Goal: Information Seeking & Learning: Learn about a topic

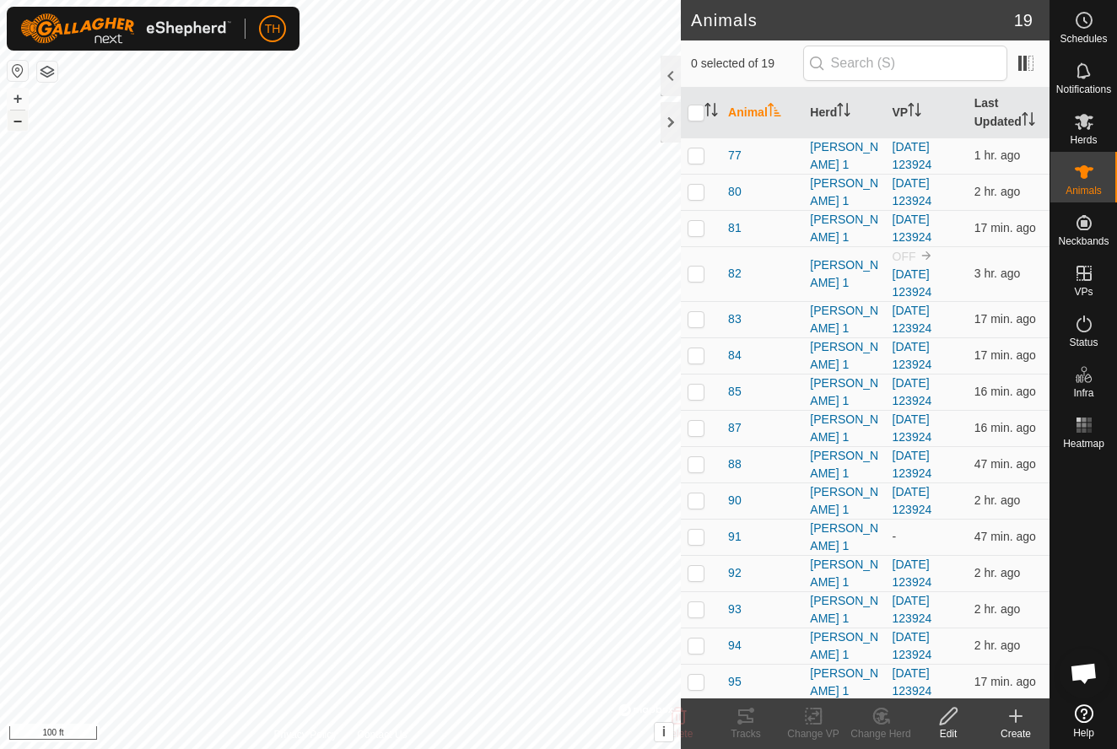
click at [20, 121] on button "–" at bounding box center [18, 121] width 20 height 20
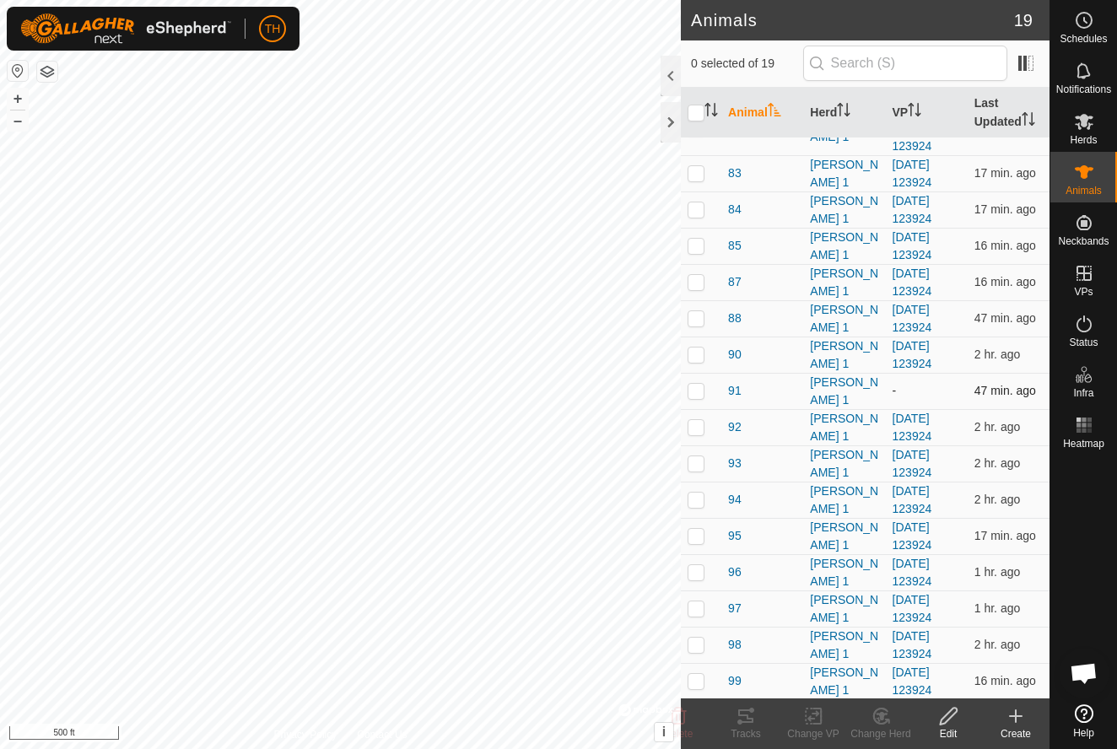
scroll to position [145, 0]
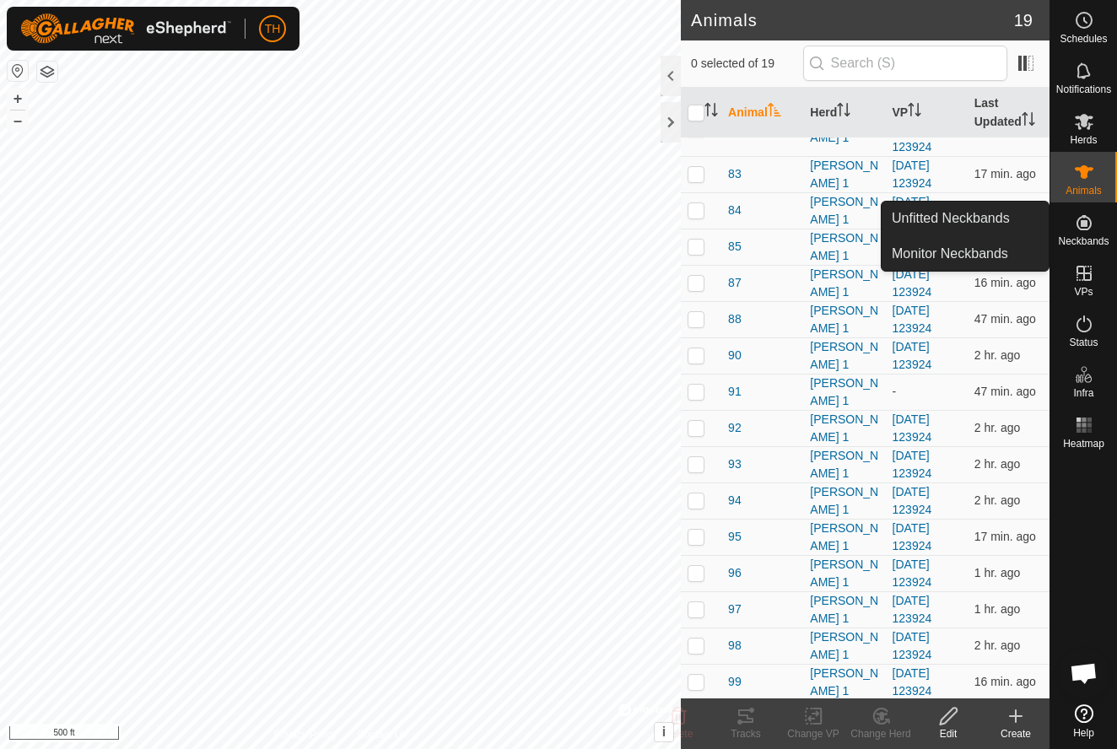
click at [1084, 229] on icon at bounding box center [1084, 222] width 15 height 15
click at [1084, 217] on icon at bounding box center [1084, 222] width 15 height 15
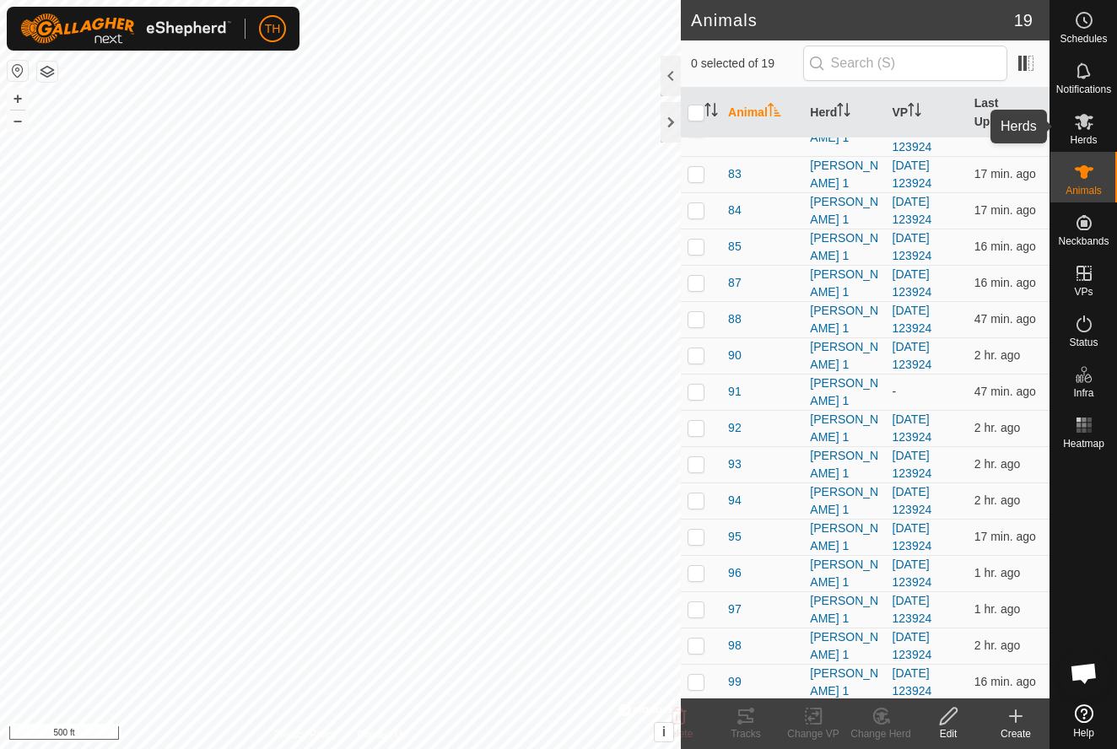
click at [1088, 127] on icon at bounding box center [1084, 121] width 20 height 20
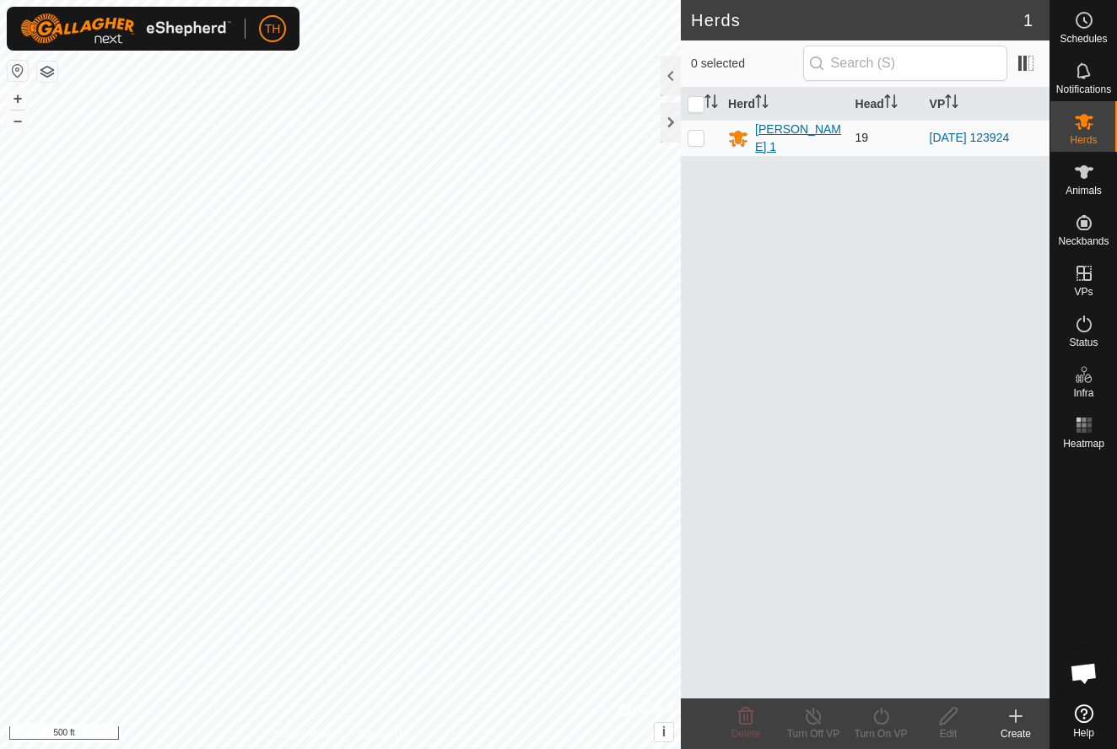
click at [773, 138] on div "[PERSON_NAME] 1" at bounding box center [798, 138] width 86 height 35
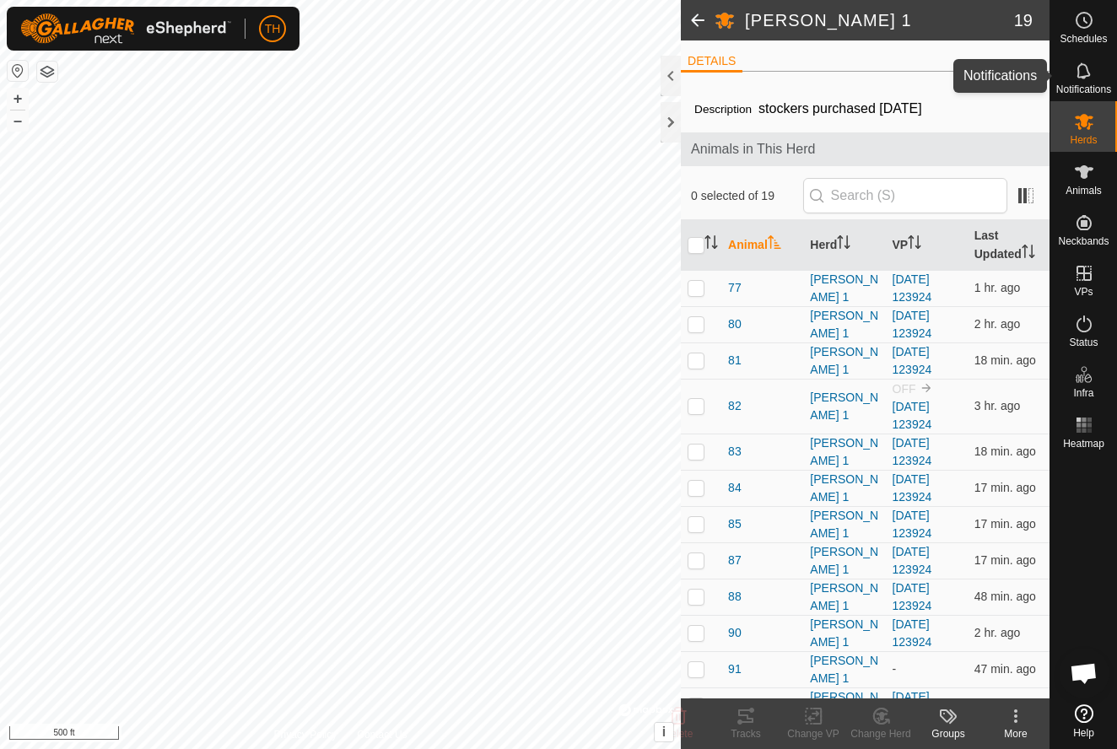
click at [1088, 84] on span "Notifications" at bounding box center [1084, 89] width 55 height 10
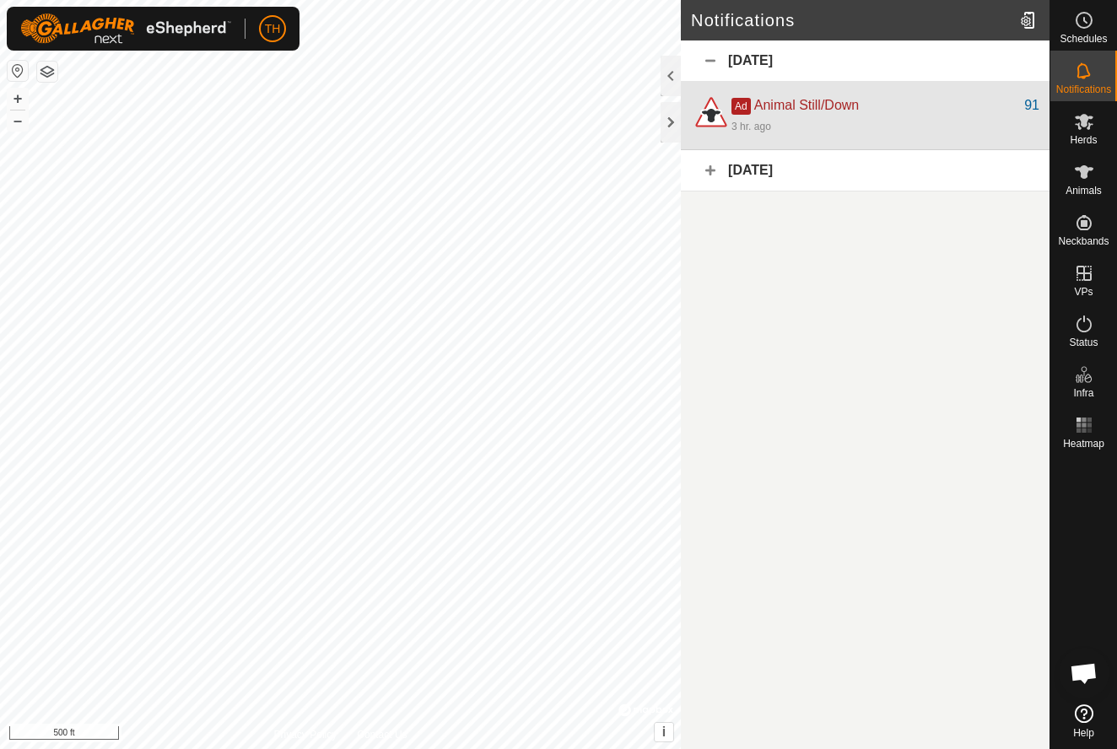
click at [1008, 105] on div "Ad Animal Still/Down" at bounding box center [878, 105] width 293 height 20
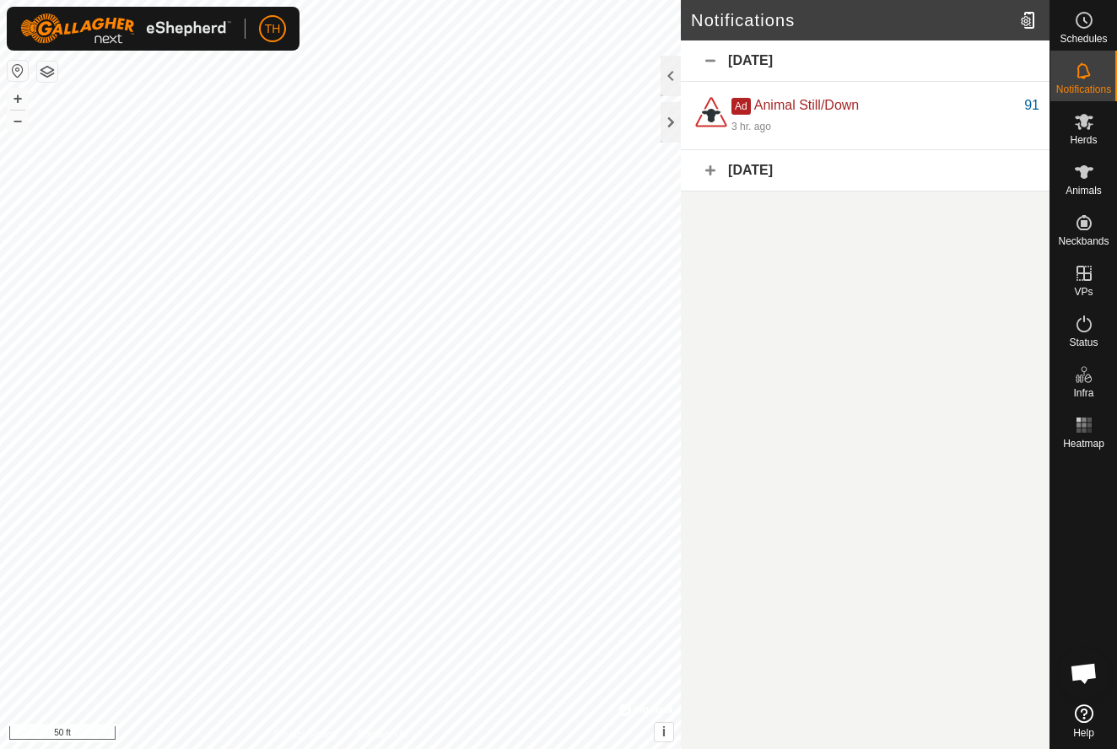
click at [711, 62] on div "[DATE]" at bounding box center [865, 61] width 369 height 41
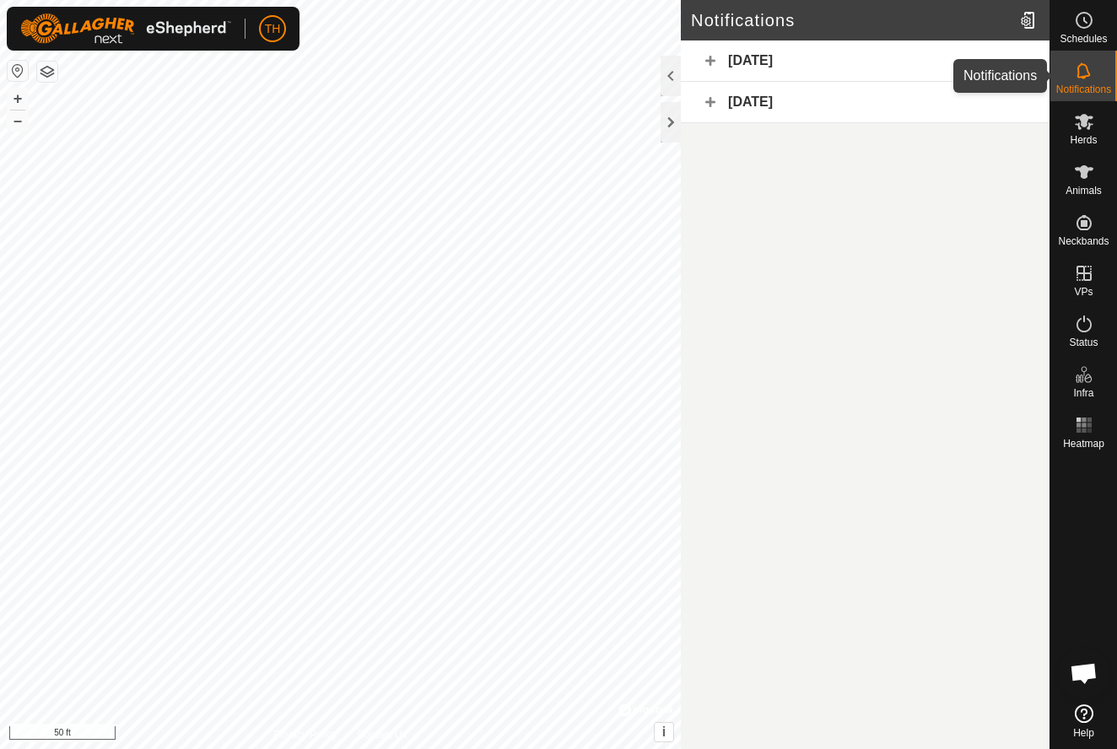
click at [1085, 63] on icon at bounding box center [1084, 71] width 20 height 20
click at [1086, 168] on icon at bounding box center [1084, 172] width 19 height 14
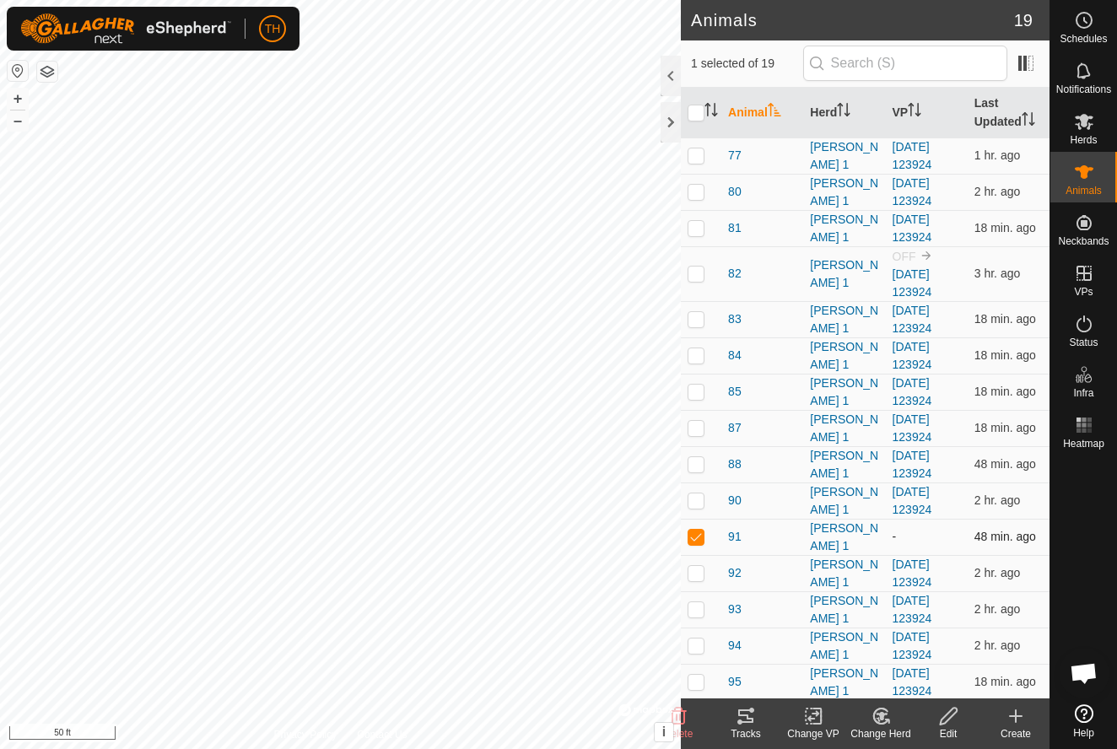
click at [697, 536] on p-checkbox at bounding box center [696, 537] width 17 height 14
checkbox input "false"
click at [829, 532] on div "[PERSON_NAME] 1" at bounding box center [844, 537] width 68 height 35
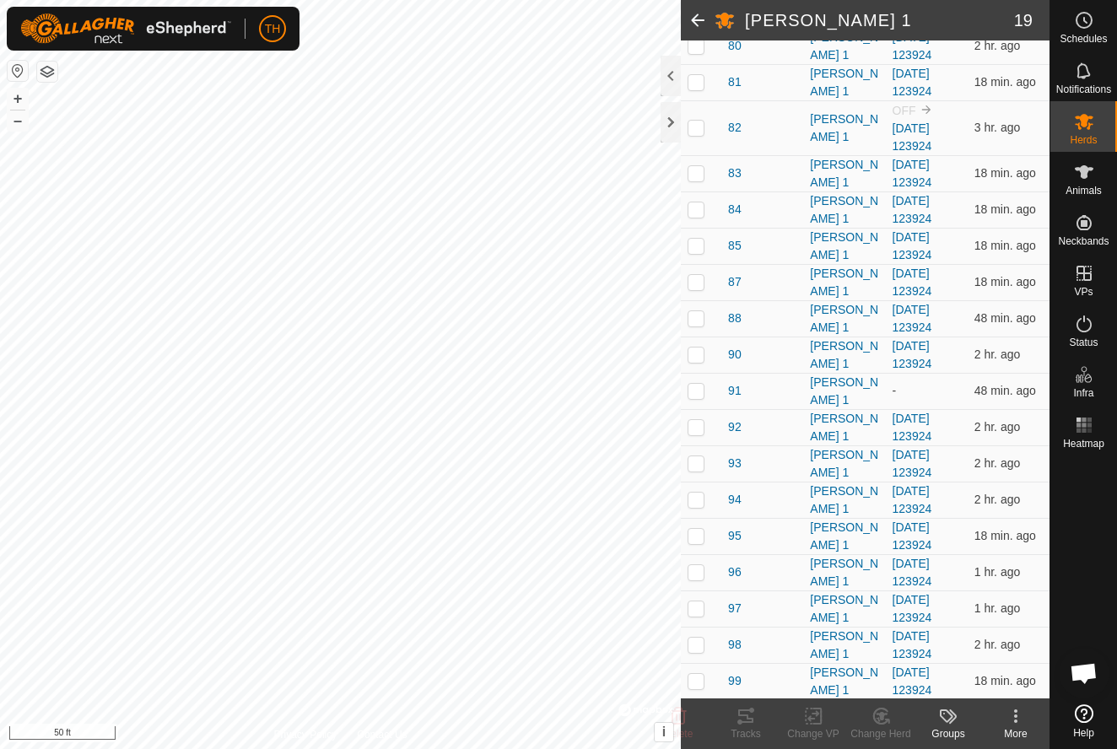
scroll to position [278, 0]
click at [734, 390] on span "91" at bounding box center [735, 392] width 14 height 18
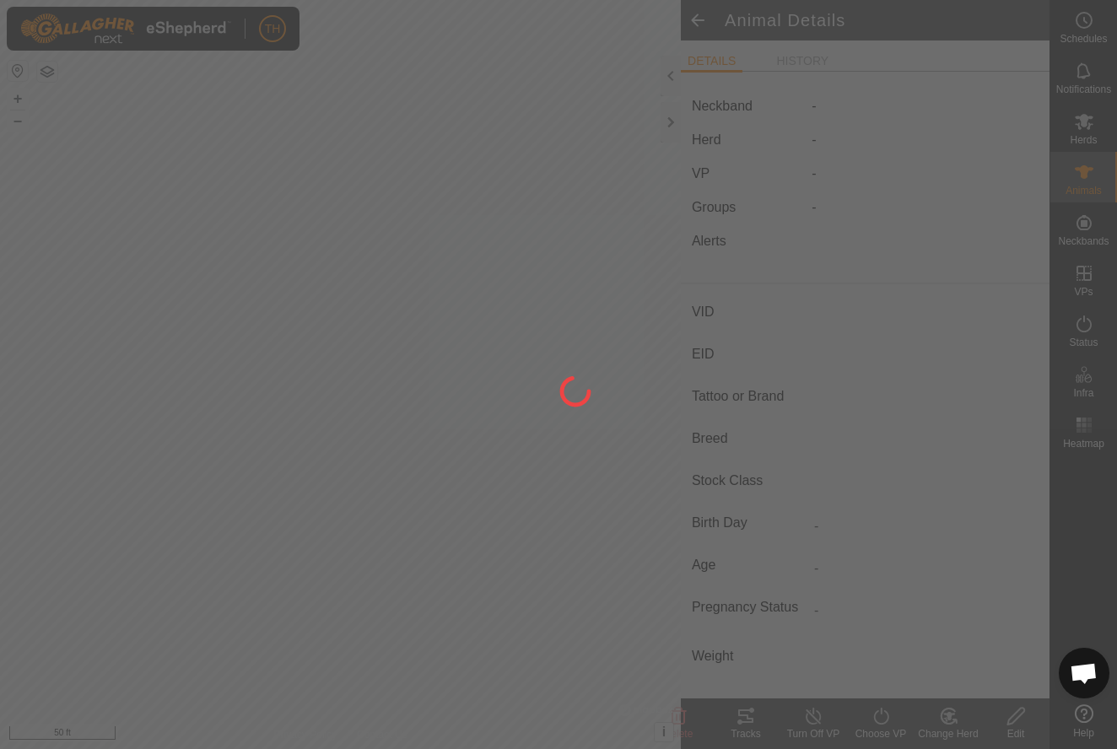
type input "91"
type input "-"
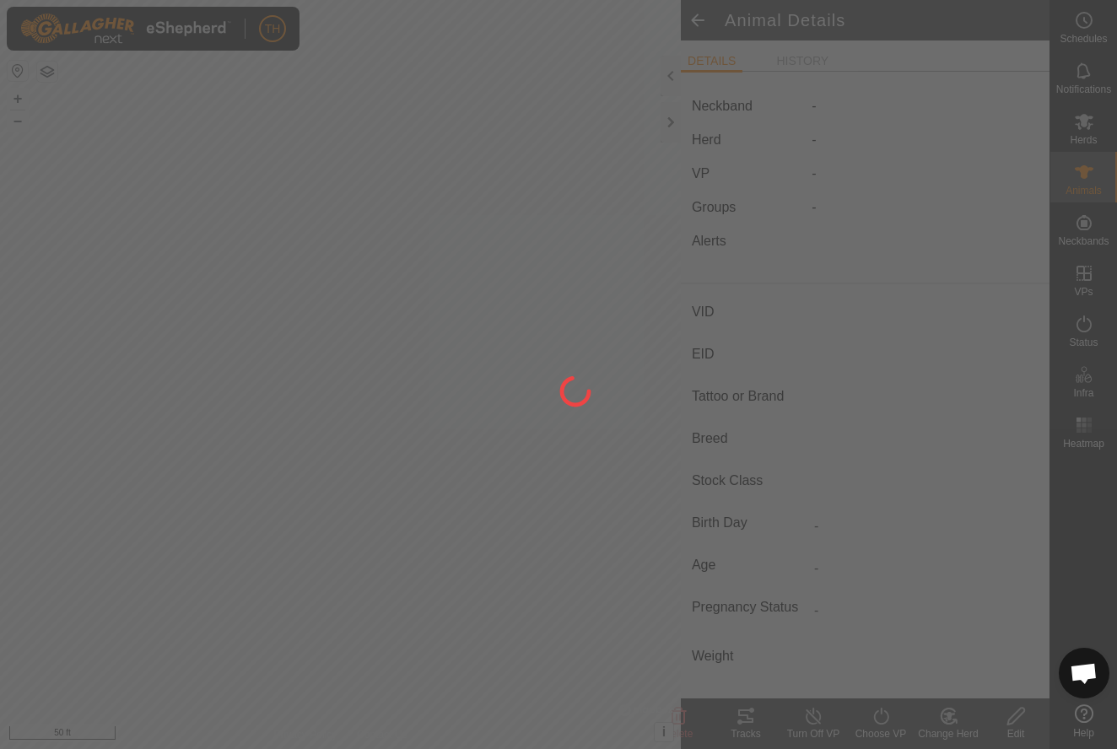
type input "0 kg"
type input "-"
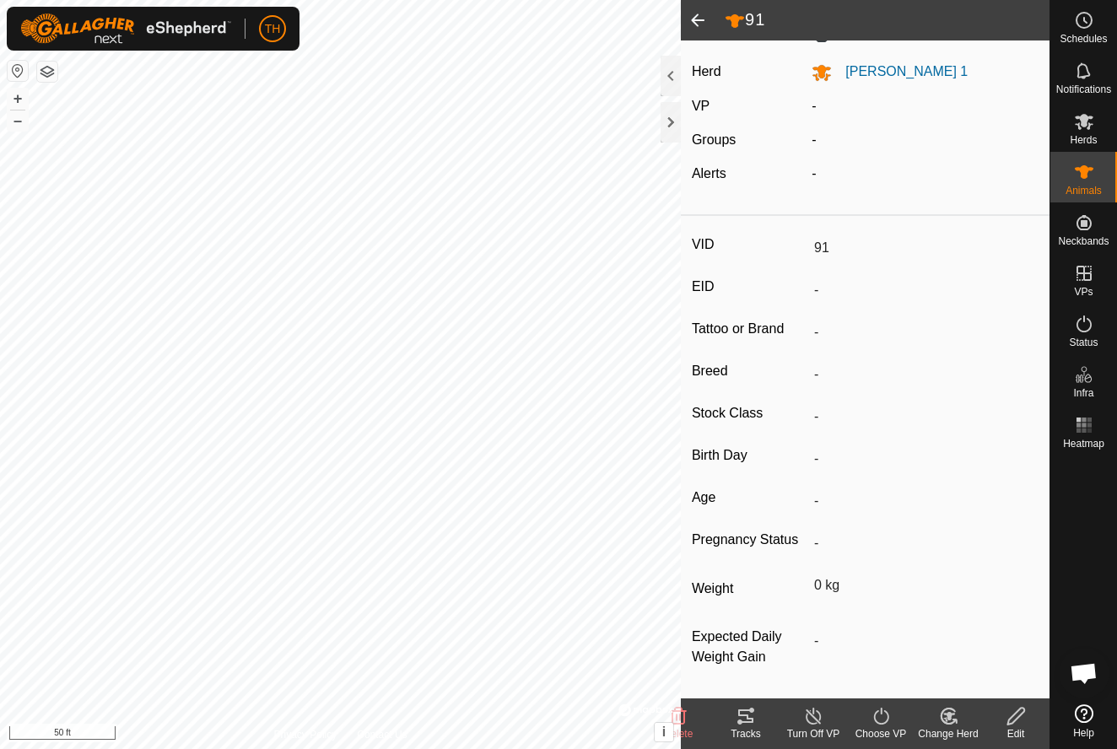
scroll to position [74, 0]
click at [674, 81] on div at bounding box center [671, 76] width 20 height 41
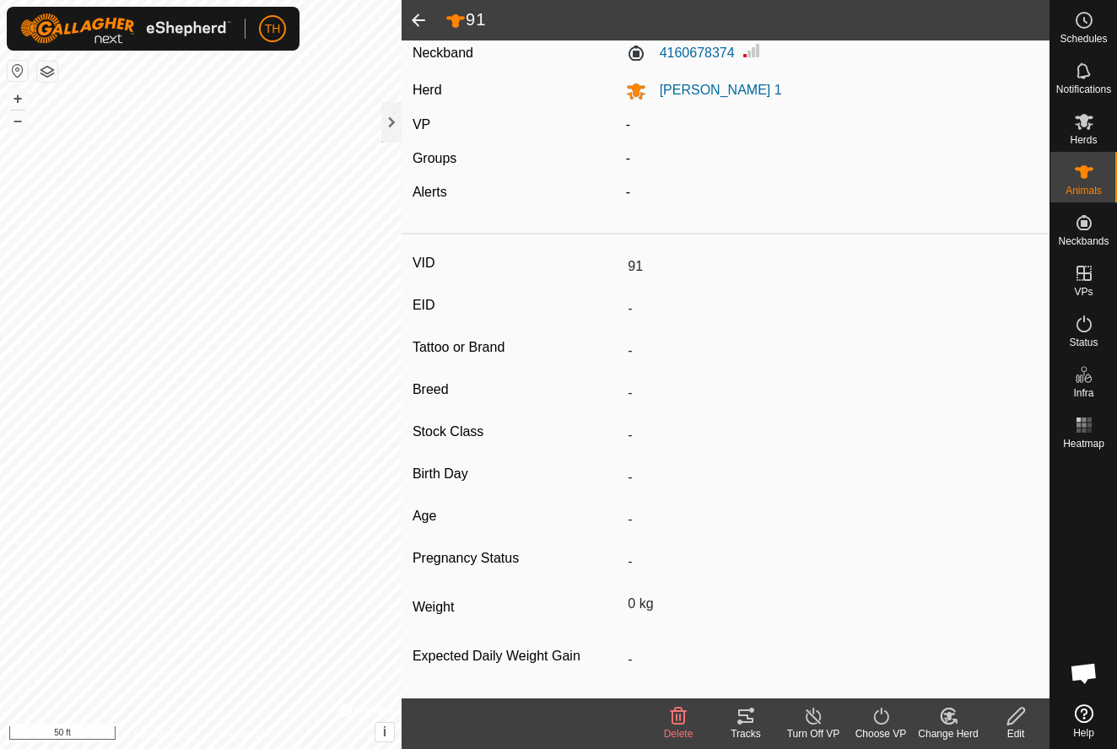
click at [882, 720] on icon at bounding box center [881, 716] width 21 height 20
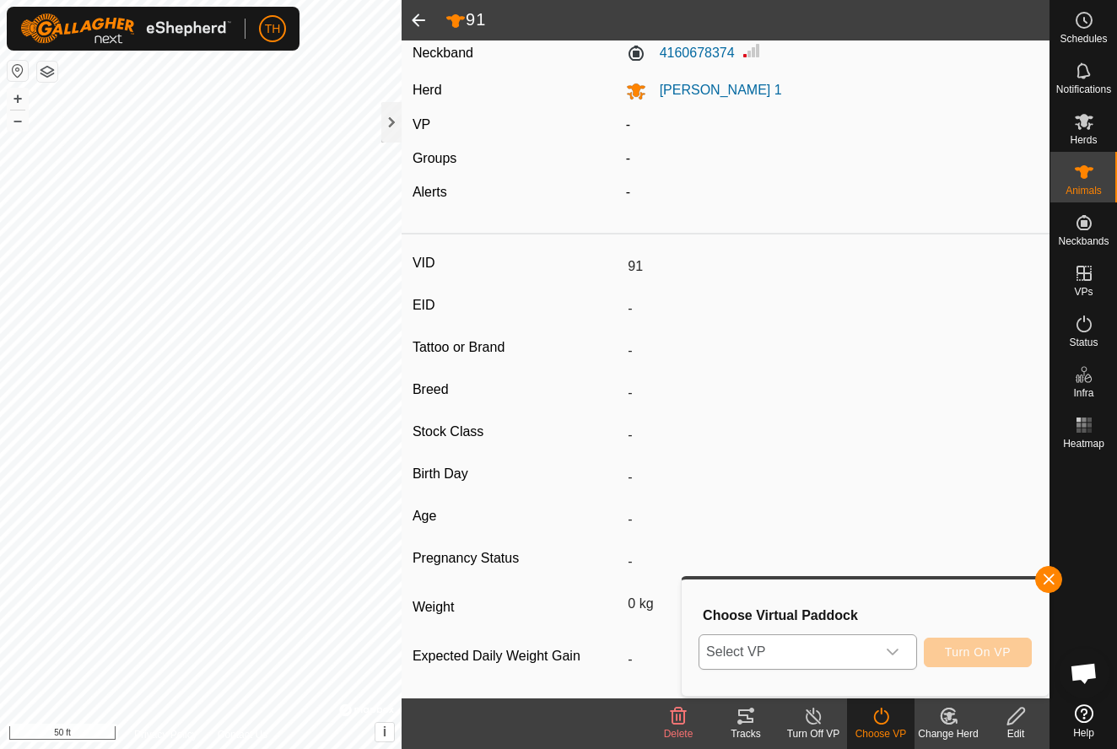
click at [899, 652] on icon "dropdown trigger" at bounding box center [893, 653] width 14 height 14
click at [782, 542] on div "[DATE] 123924 3.01 ac" at bounding box center [809, 548] width 197 height 20
click at [958, 646] on span "Turn On VP" at bounding box center [978, 653] width 66 height 14
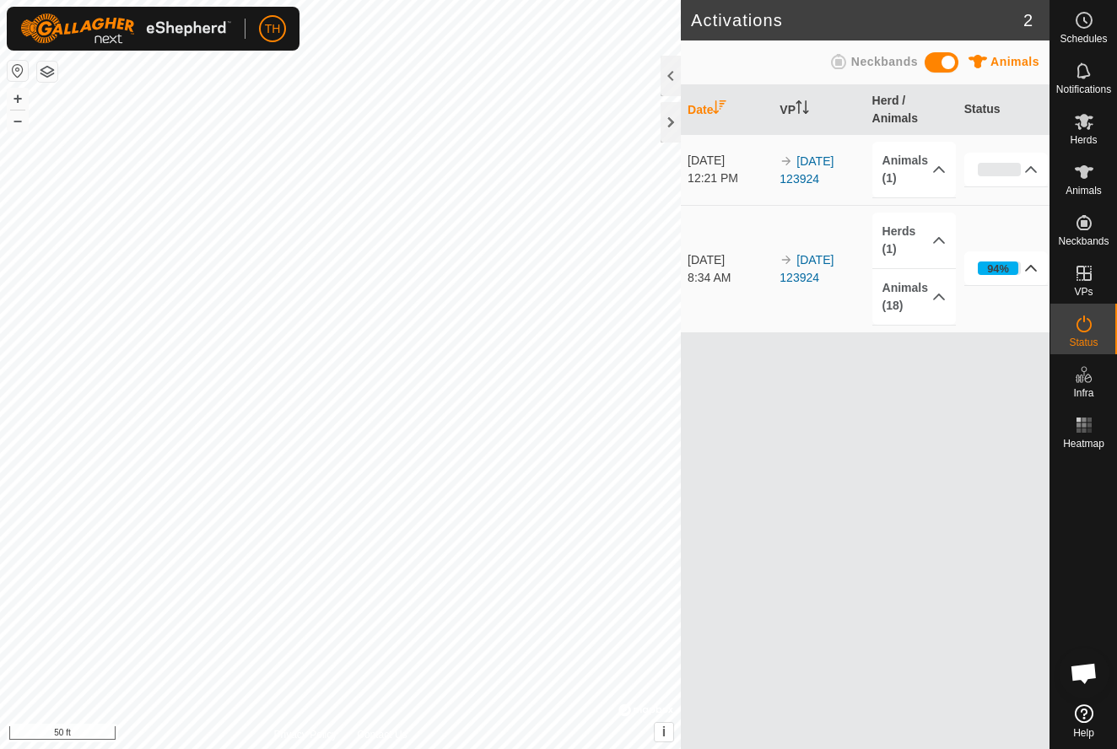
click at [1031, 267] on p-accordion-header "94%" at bounding box center [1007, 268] width 84 height 34
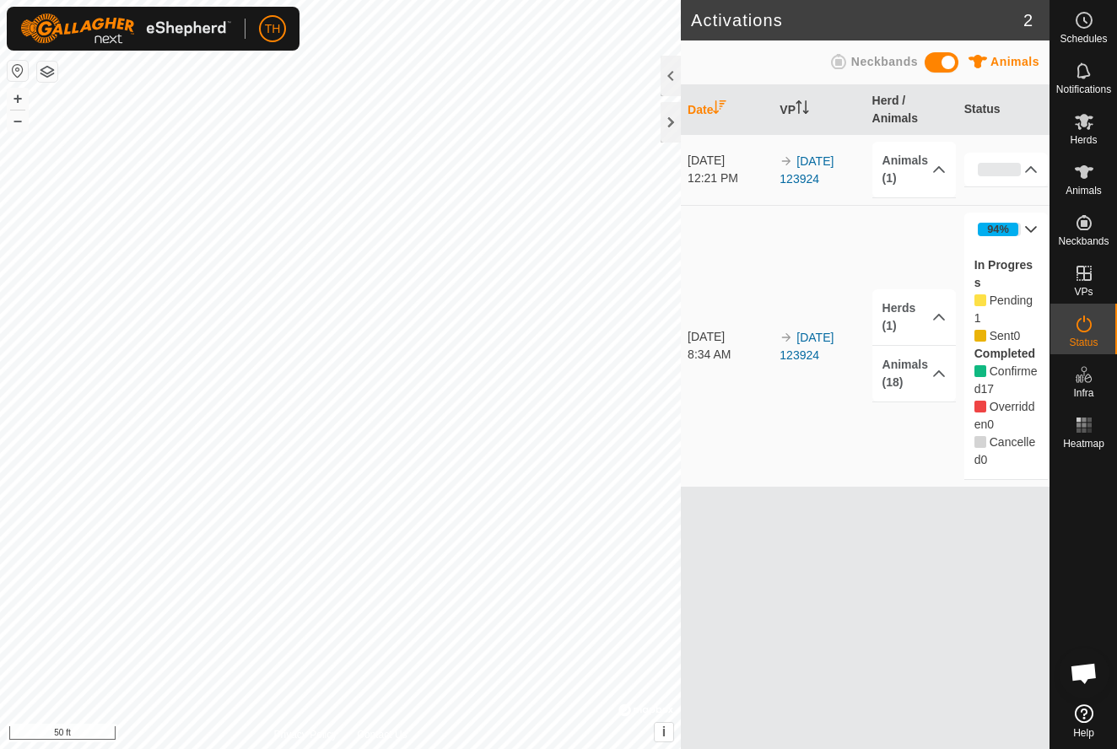
click at [894, 569] on div "Date VP Herd / Animals Status [DATE] 12:21 PM 2025-09-05 123924 Animals (1) 91 …" at bounding box center [865, 417] width 369 height 664
click at [673, 68] on div at bounding box center [671, 76] width 20 height 41
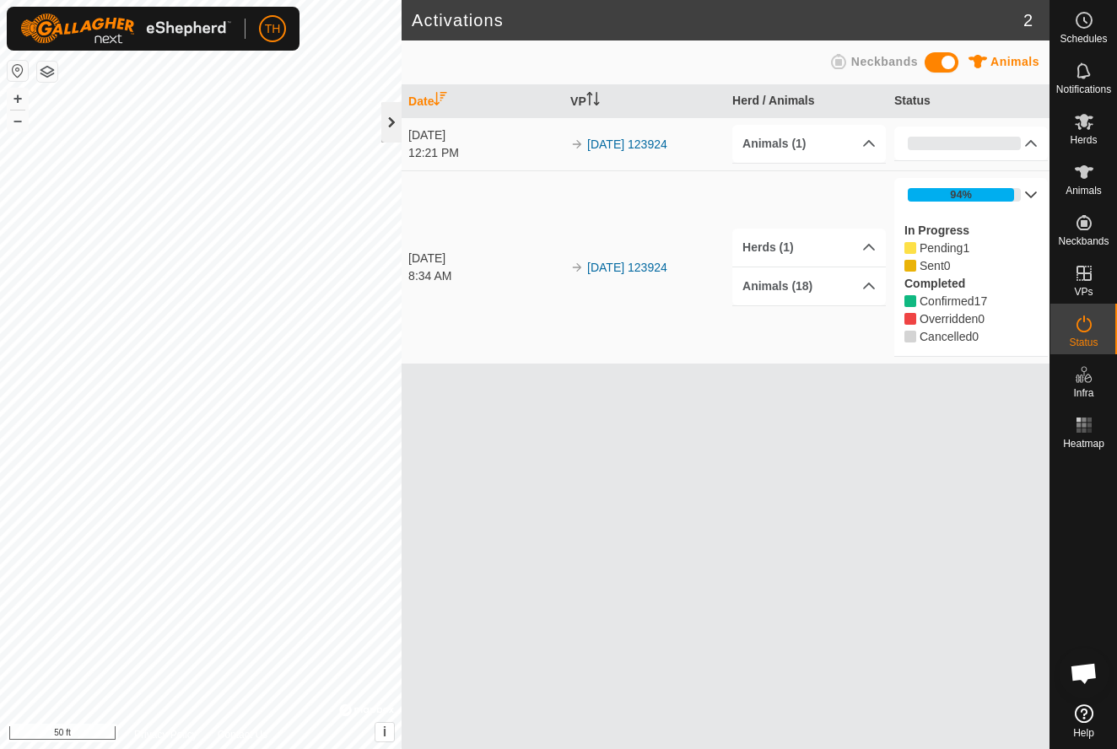
click at [387, 118] on div at bounding box center [391, 122] width 20 height 41
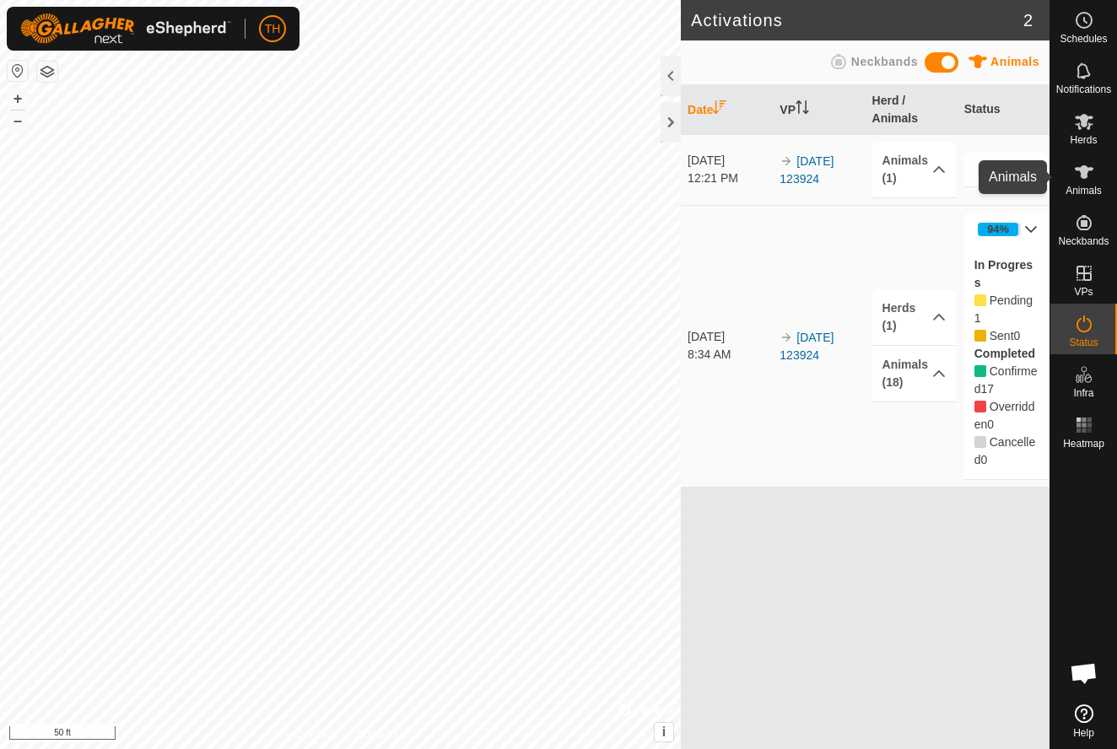
click at [1083, 175] on icon at bounding box center [1084, 172] width 19 height 14
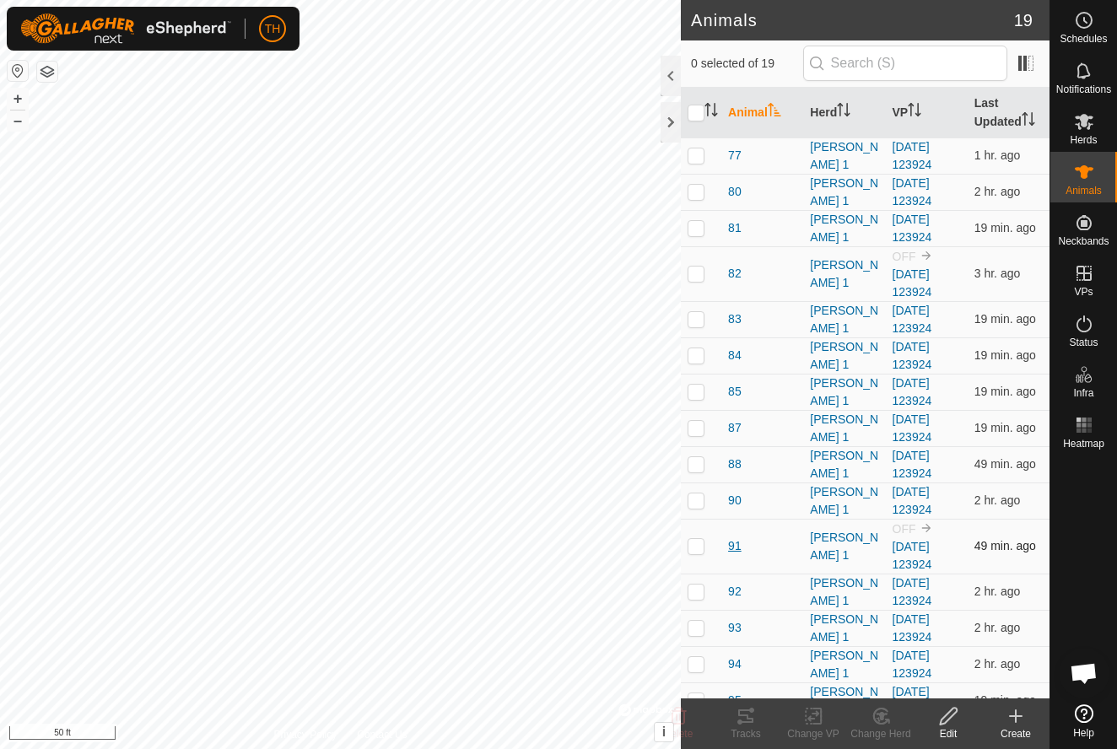
click at [733, 547] on span "91" at bounding box center [735, 547] width 14 height 18
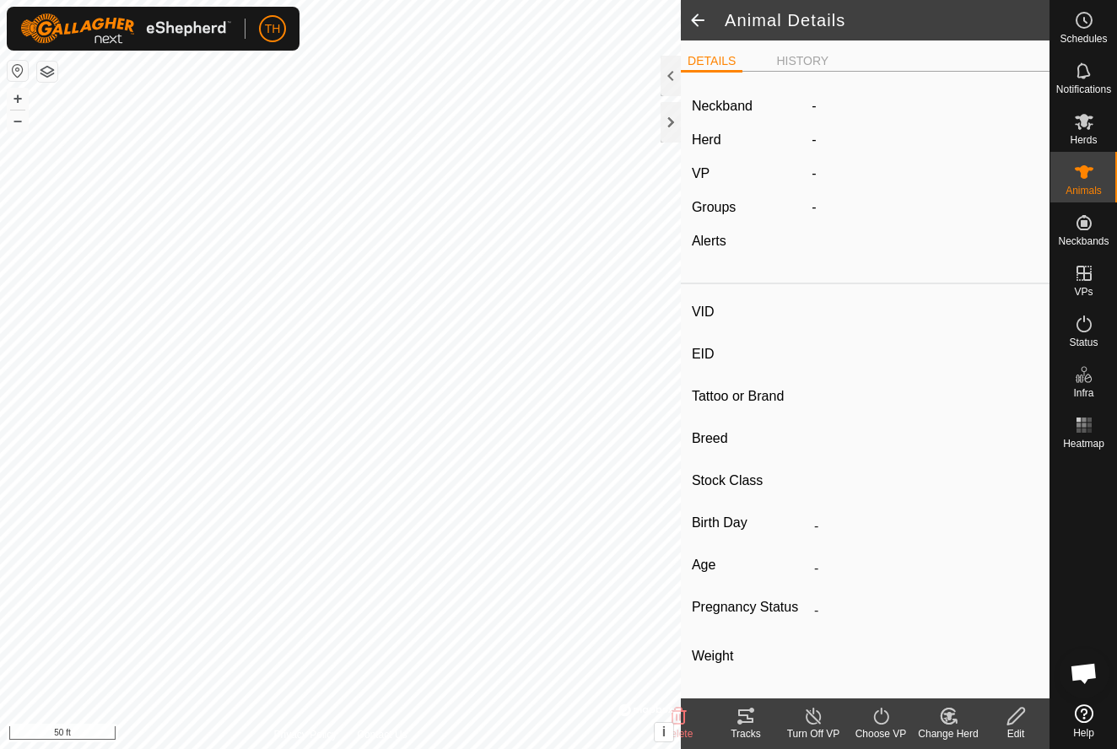
type input "91"
type input "-"
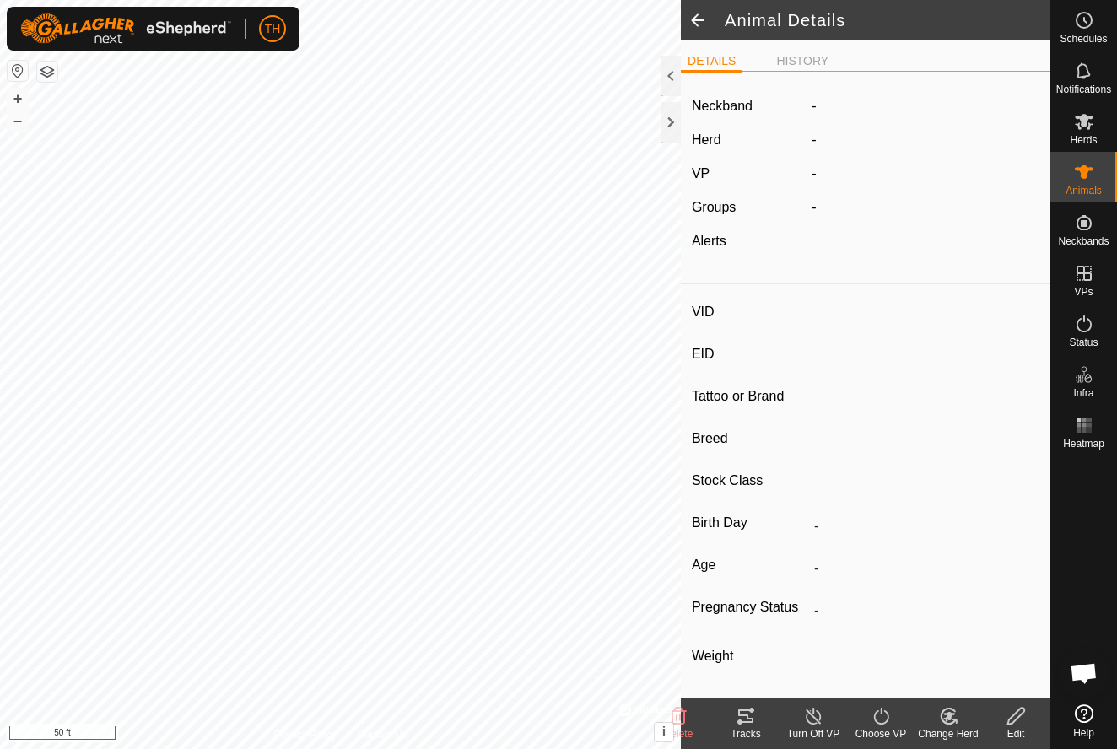
type input "0 kg"
type input "-"
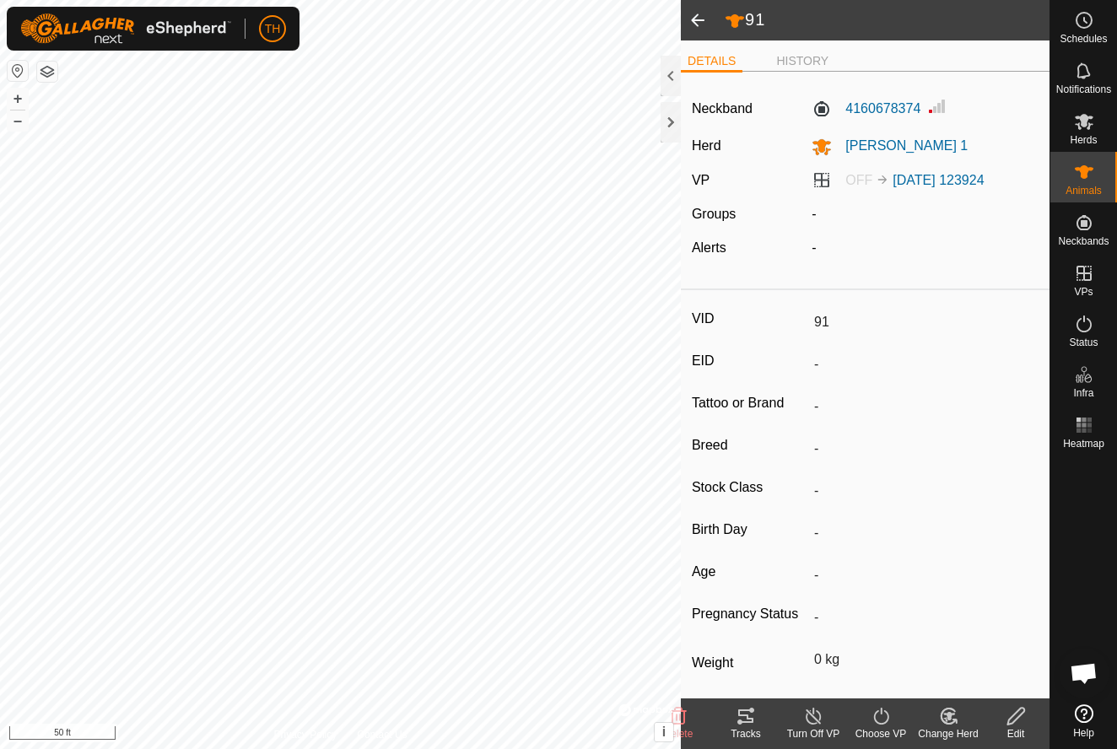
click at [746, 719] on icon at bounding box center [746, 716] width 20 height 20
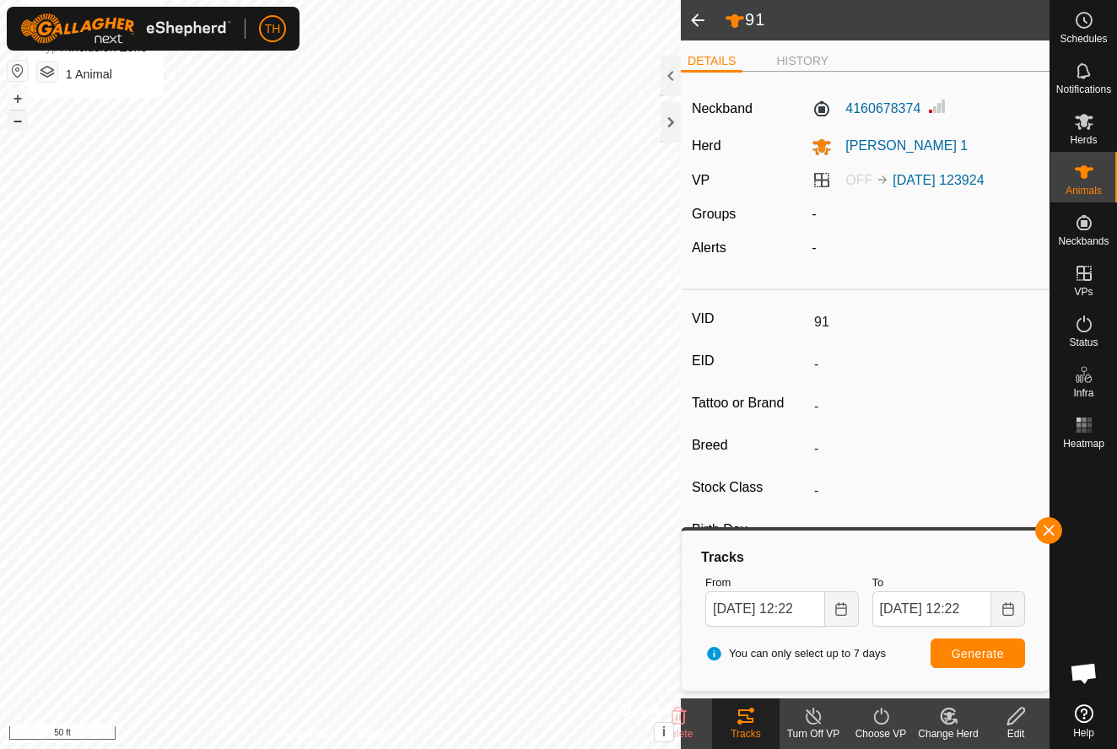
click at [19, 115] on button "–" at bounding box center [18, 121] width 20 height 20
click at [18, 128] on button "–" at bounding box center [18, 121] width 20 height 20
click at [700, 20] on span at bounding box center [698, 20] width 34 height 41
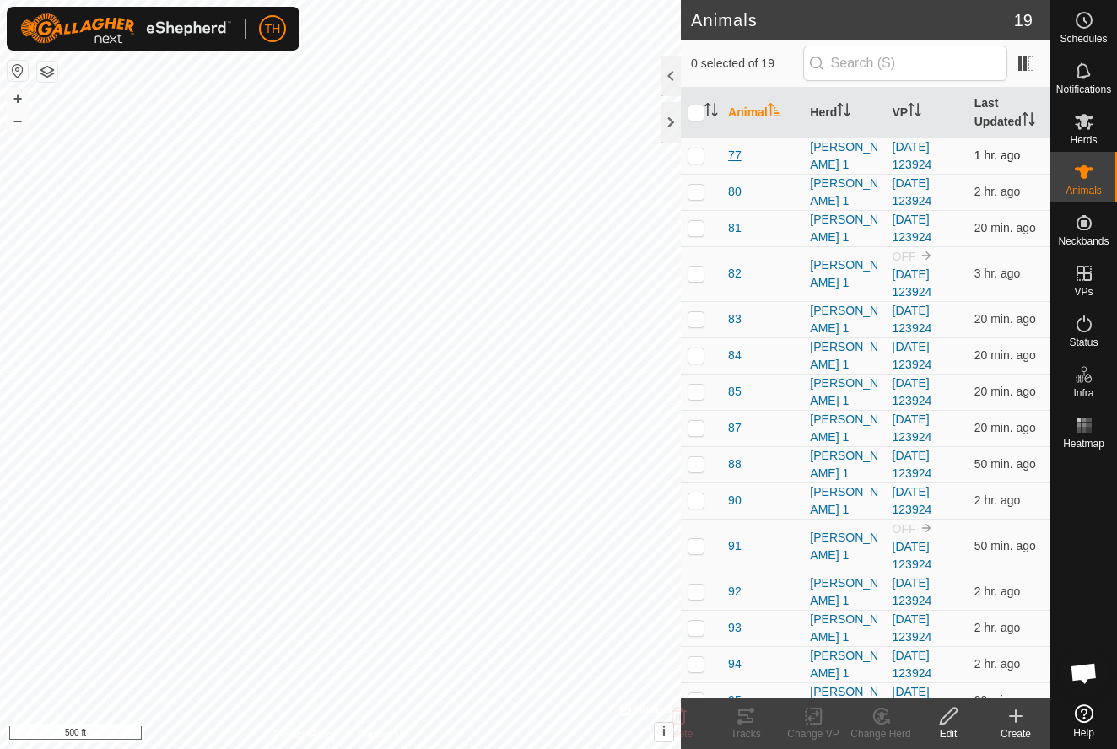
click at [735, 153] on span "77" at bounding box center [735, 156] width 14 height 18
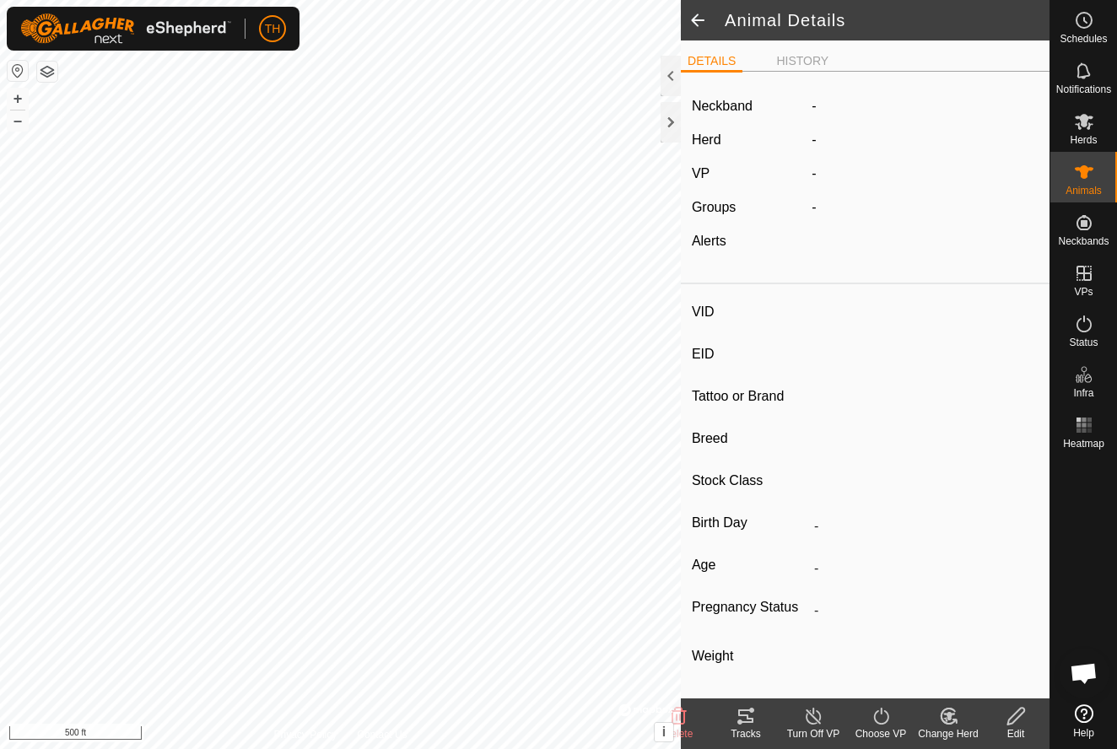
type input "77"
type input "-"
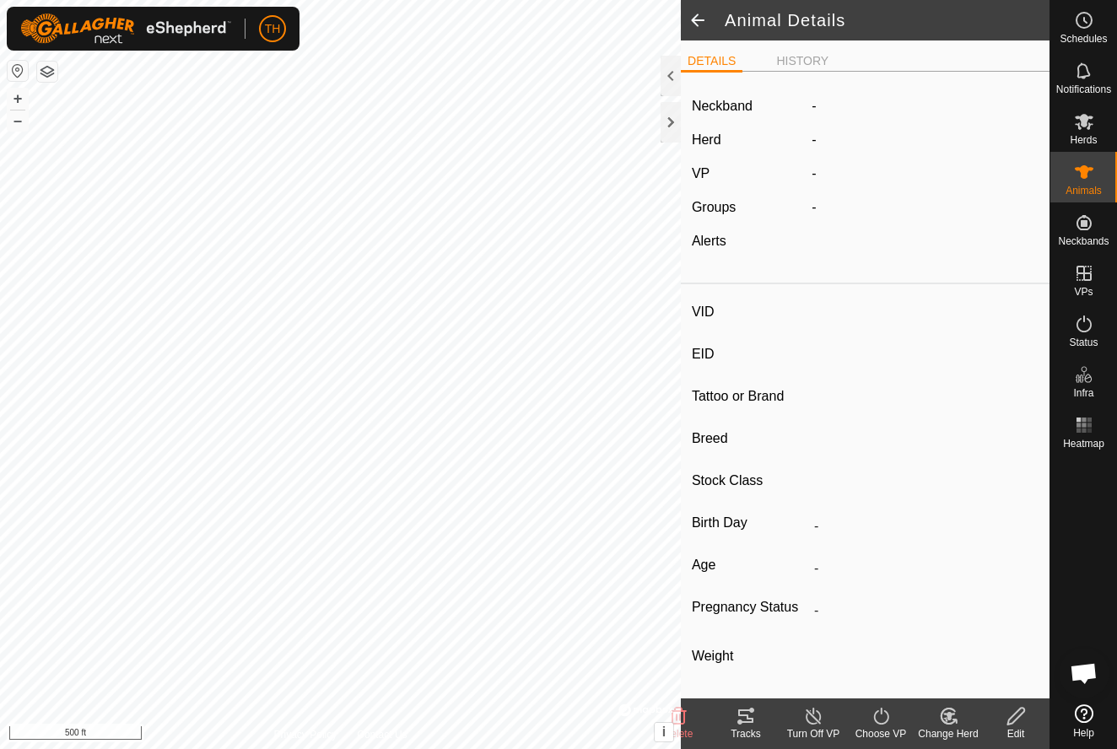
type input "0 kg"
type input "-"
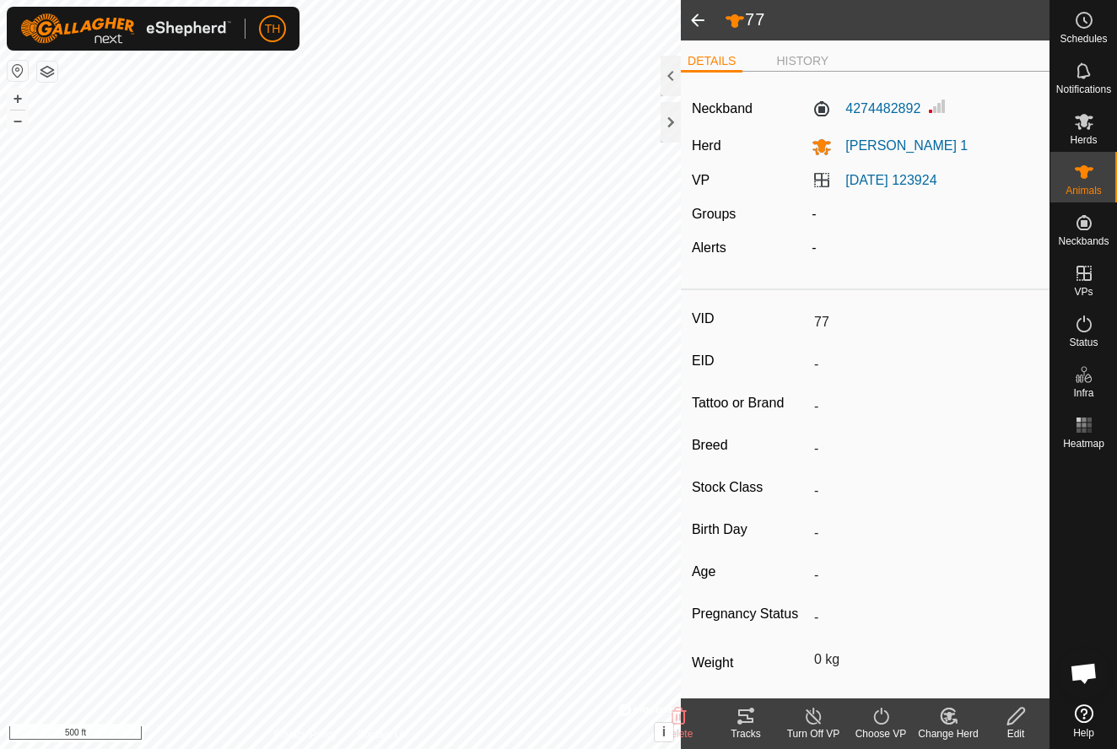
click at [744, 717] on icon at bounding box center [746, 716] width 20 height 20
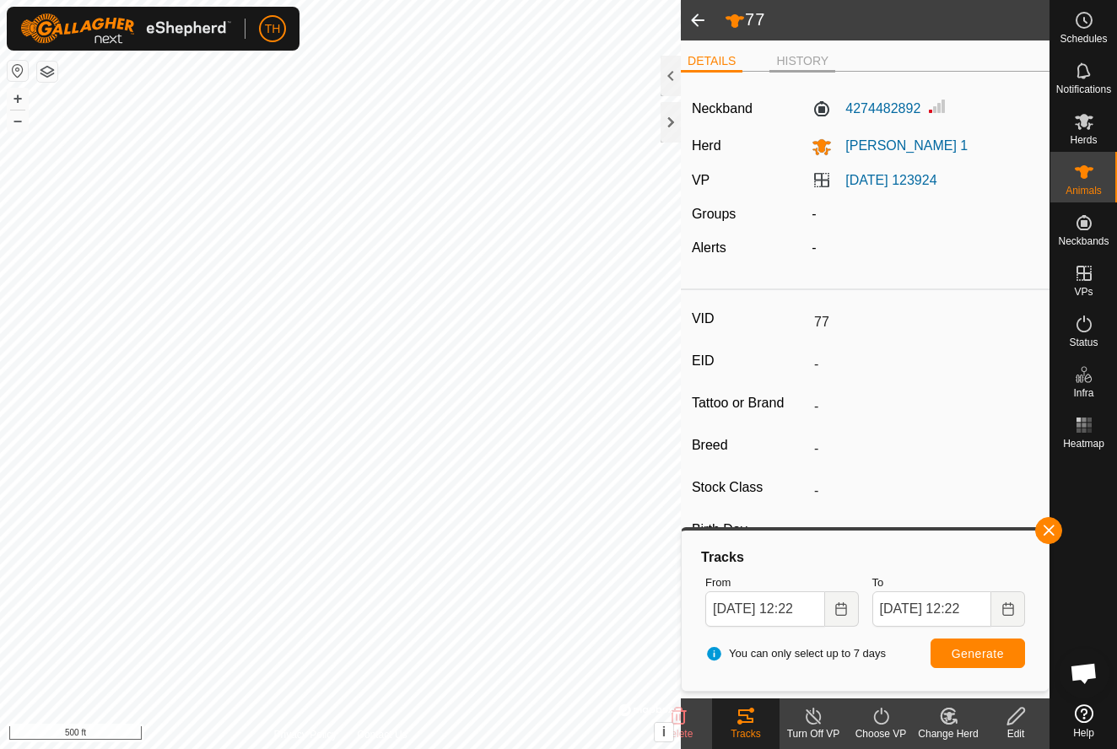
click at [809, 57] on li "HISTORY" at bounding box center [803, 62] width 66 height 20
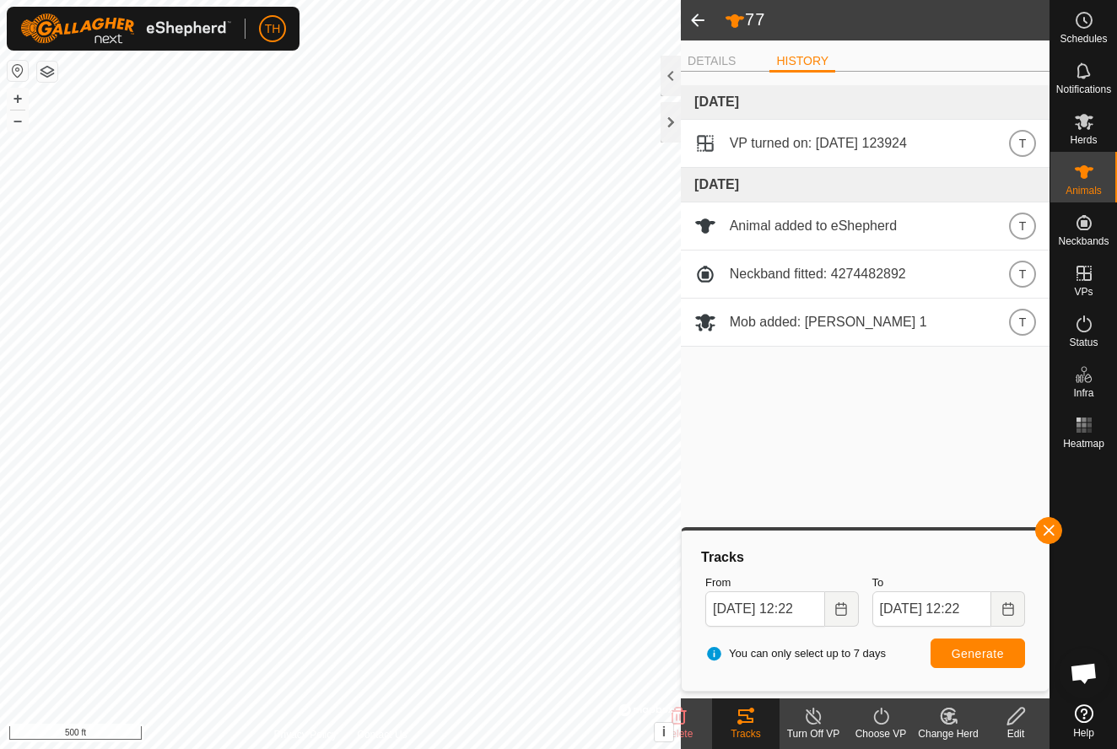
click at [699, 21] on span at bounding box center [698, 20] width 34 height 41
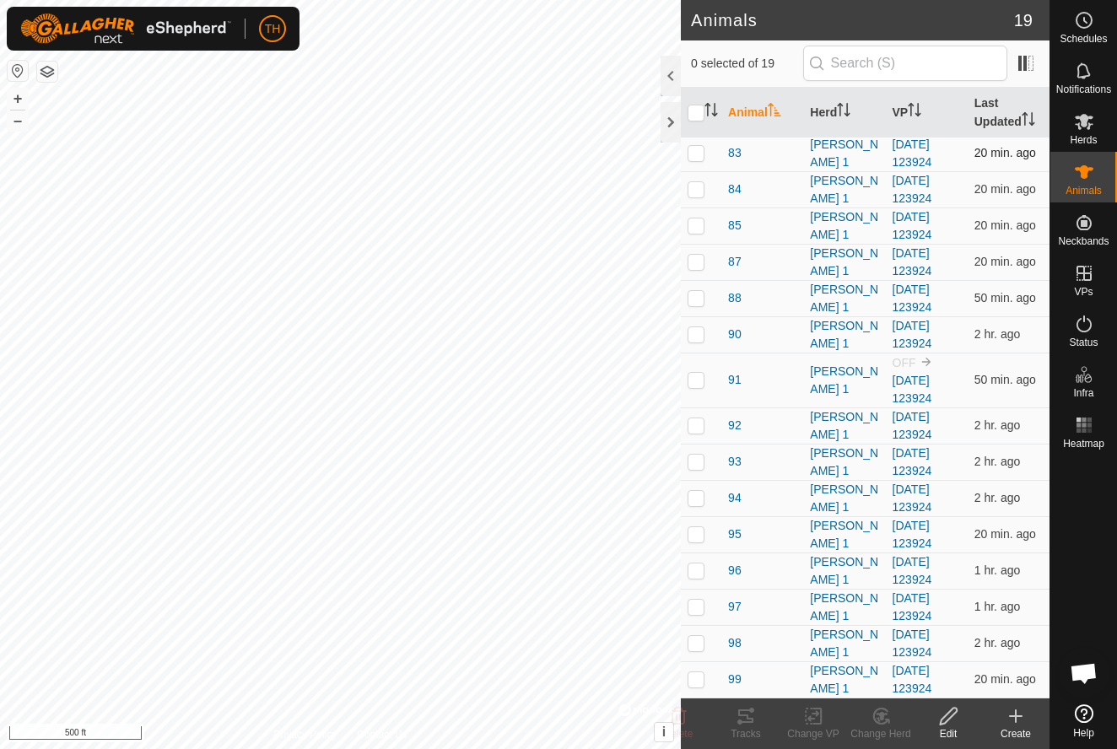
scroll to position [166, 0]
click at [737, 605] on span "97" at bounding box center [735, 607] width 14 height 18
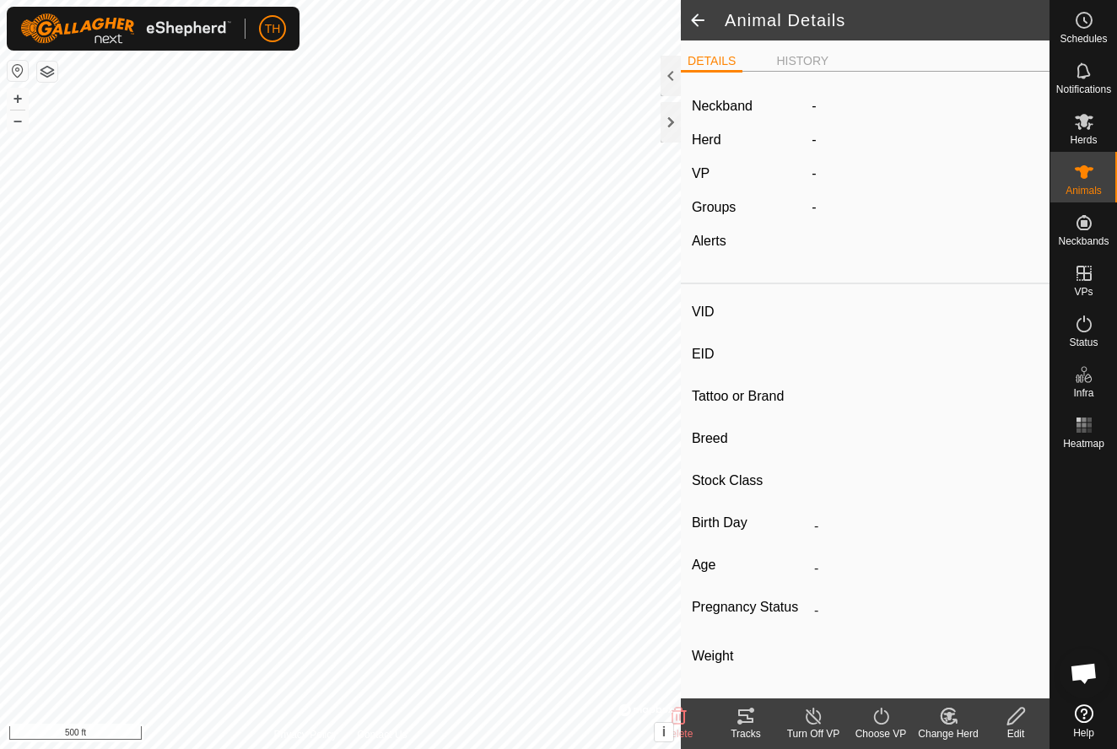
type input "97"
type input "-"
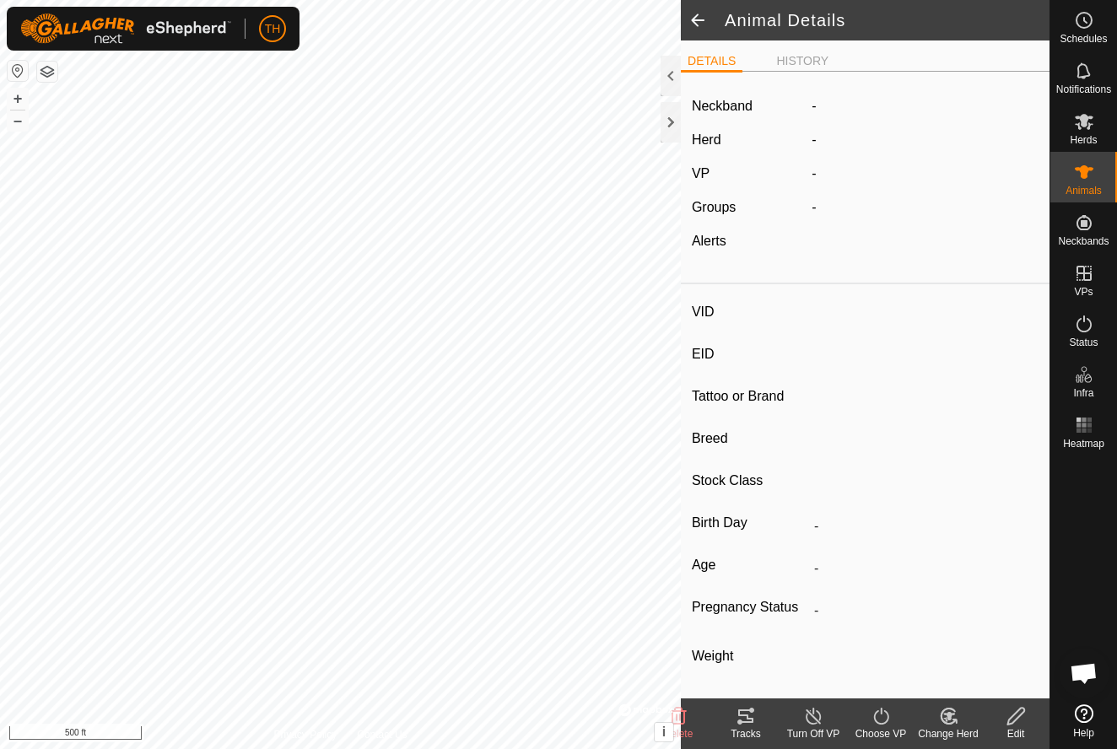
type input "0 kg"
type input "-"
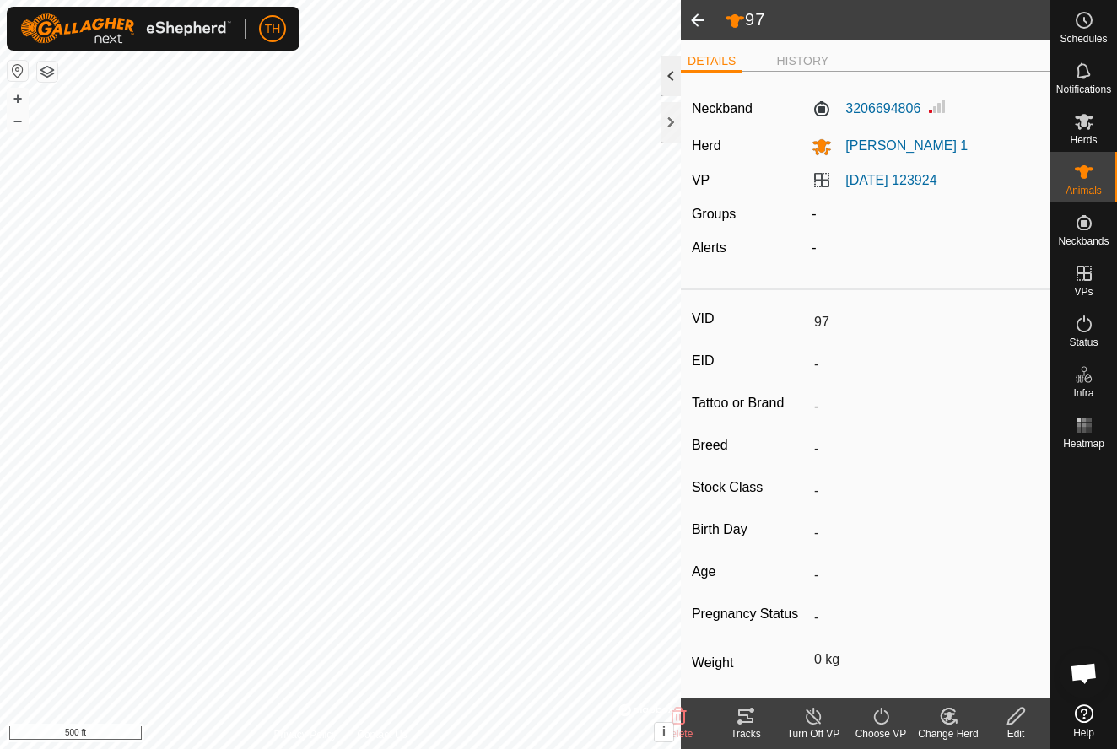
click at [670, 77] on div at bounding box center [671, 76] width 20 height 41
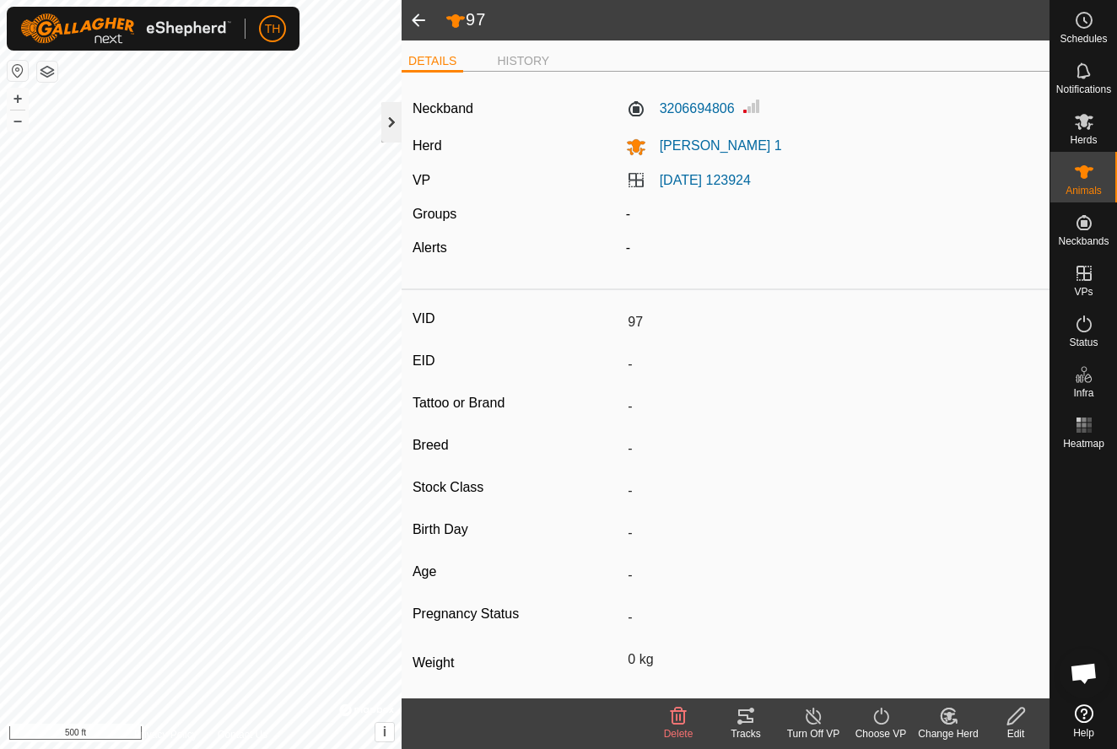
click at [391, 122] on div at bounding box center [391, 122] width 20 height 41
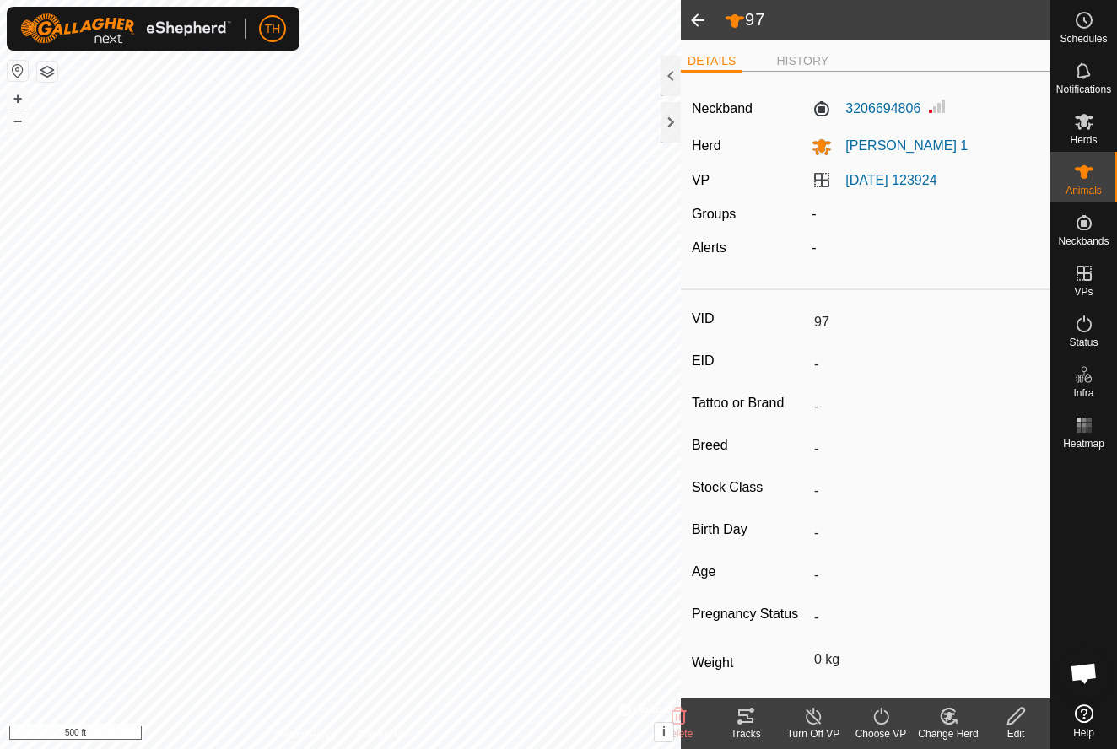
click at [696, 19] on span at bounding box center [698, 20] width 34 height 41
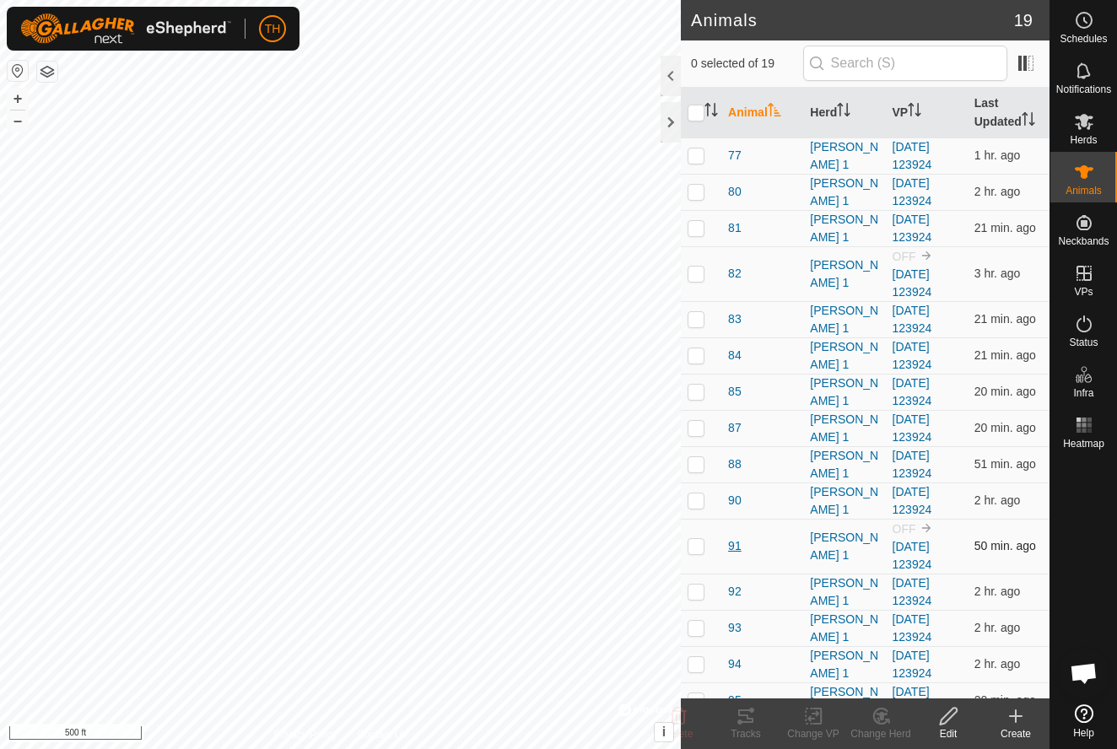
click at [736, 545] on span "91" at bounding box center [735, 547] width 14 height 18
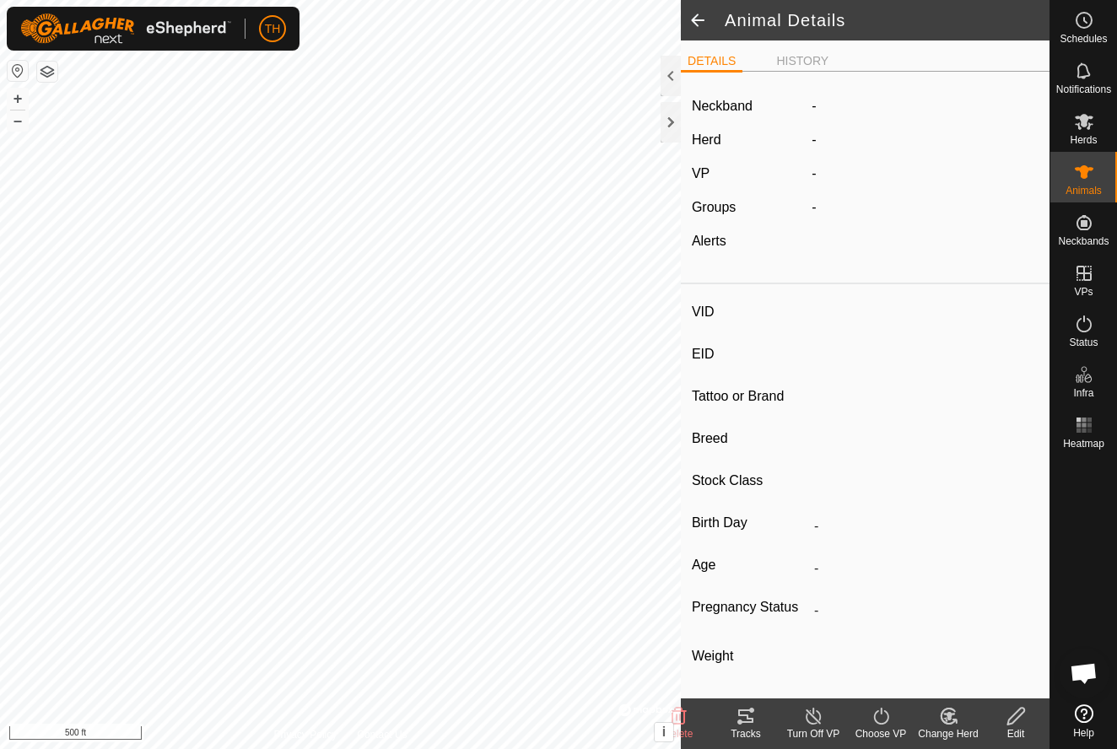
type input "91"
type input "-"
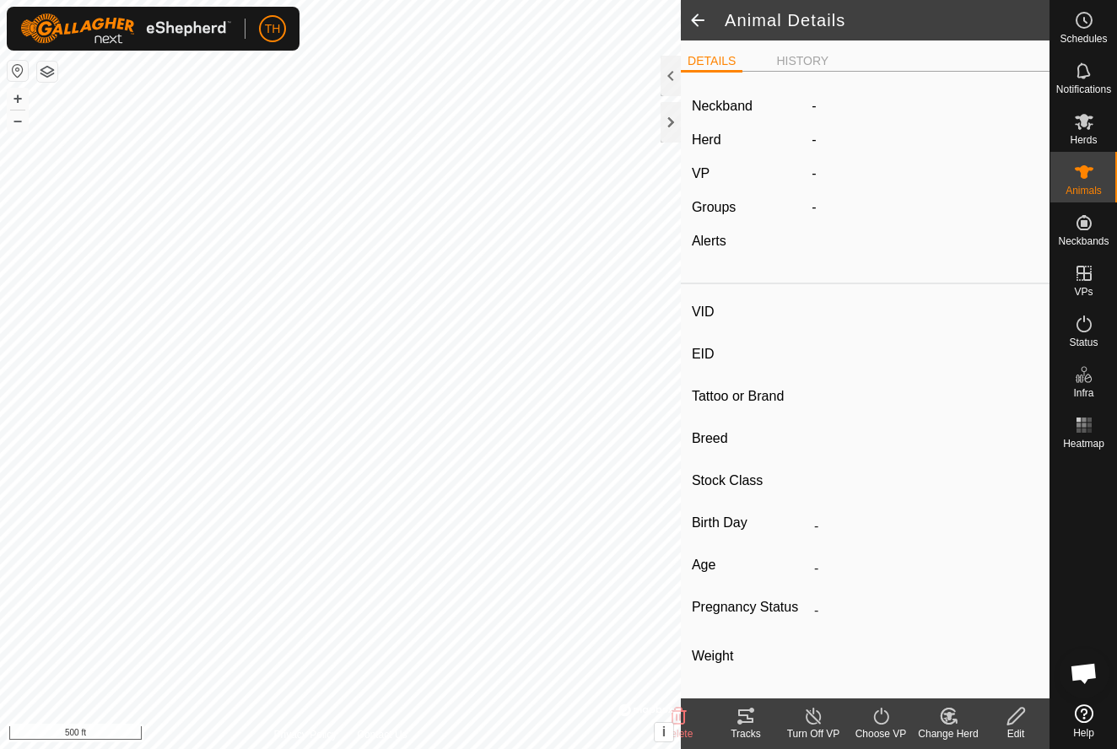
type input "0 kg"
type input "-"
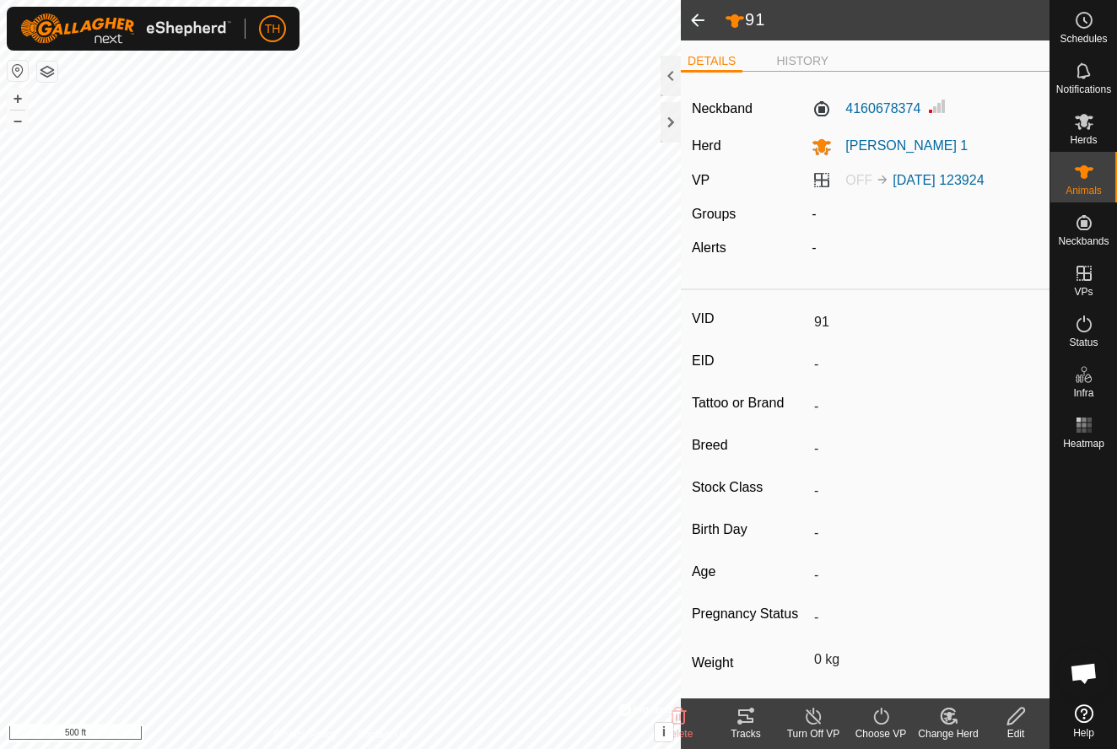
click at [697, 22] on span at bounding box center [698, 20] width 34 height 41
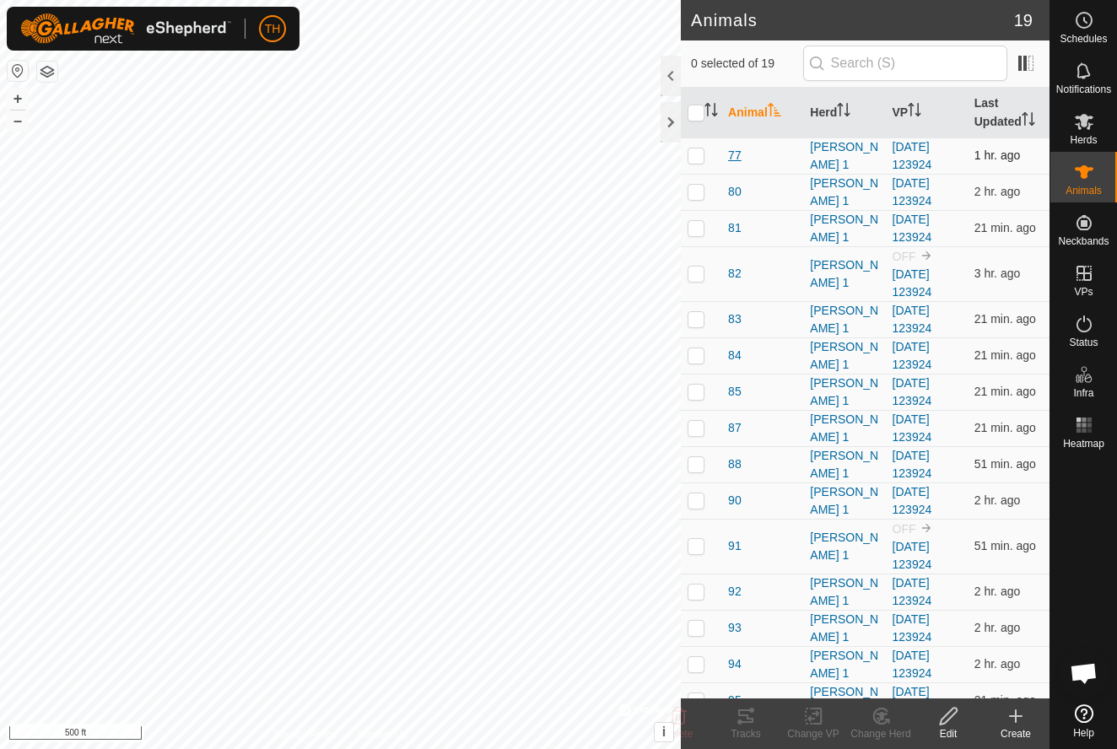
click at [735, 154] on span "77" at bounding box center [735, 156] width 14 height 18
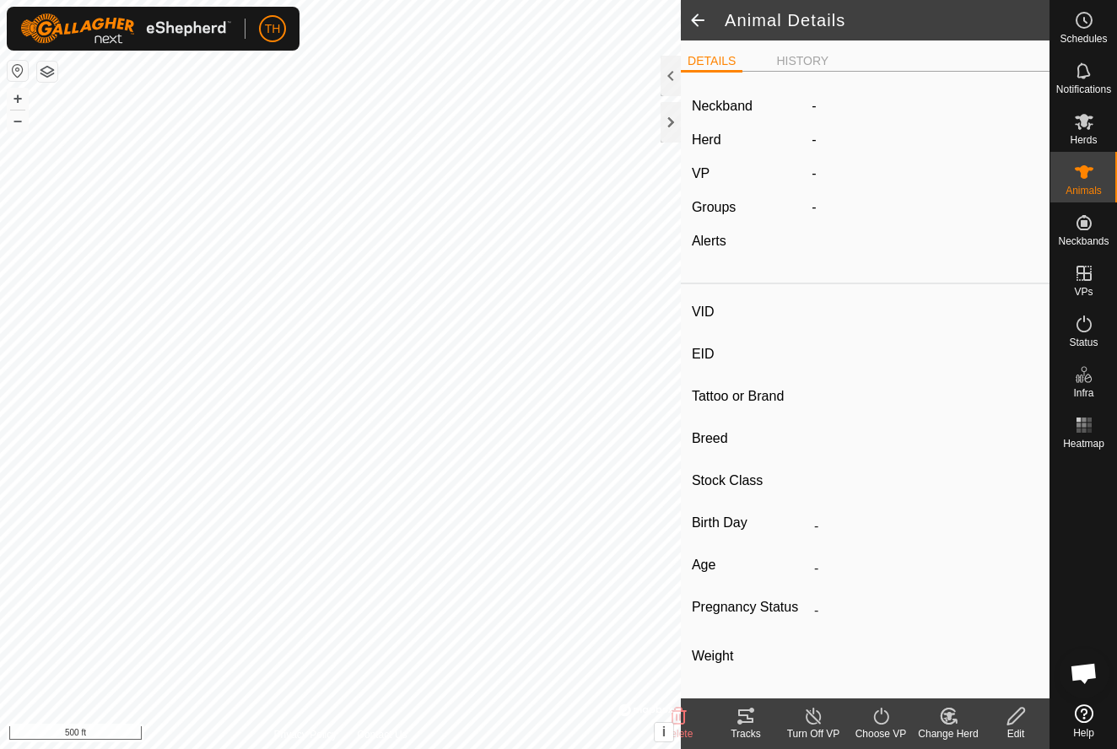
type input "77"
type input "-"
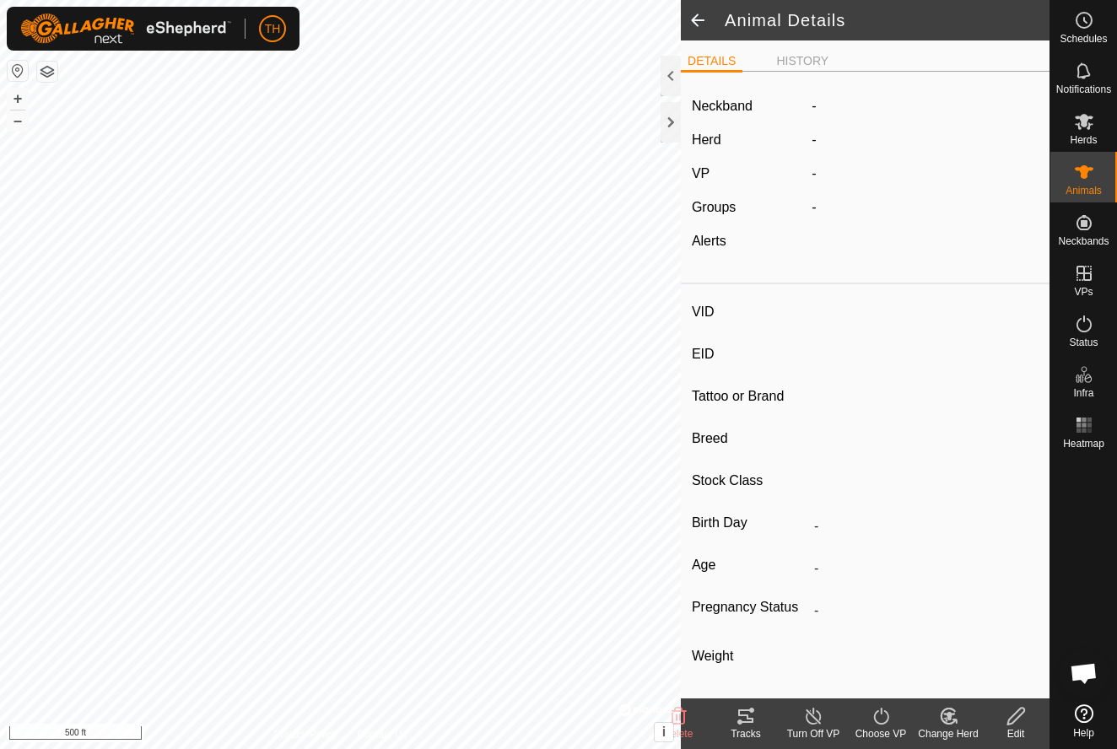
type input "0 kg"
type input "-"
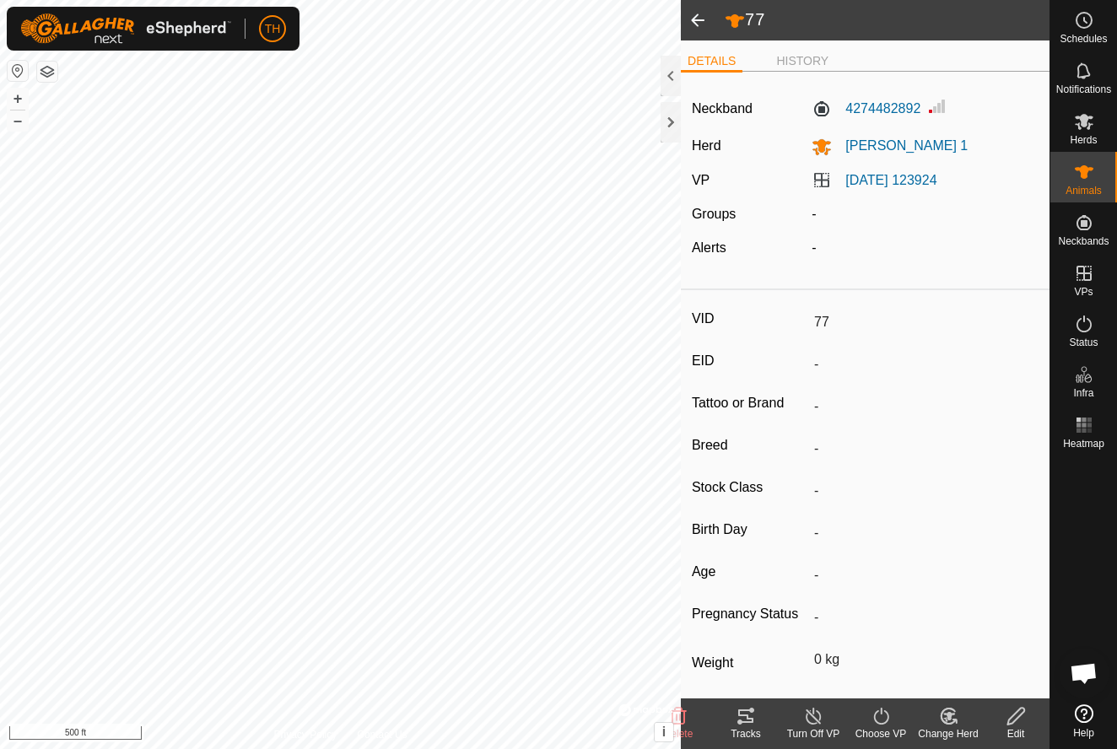
click at [698, 17] on span at bounding box center [698, 20] width 34 height 41
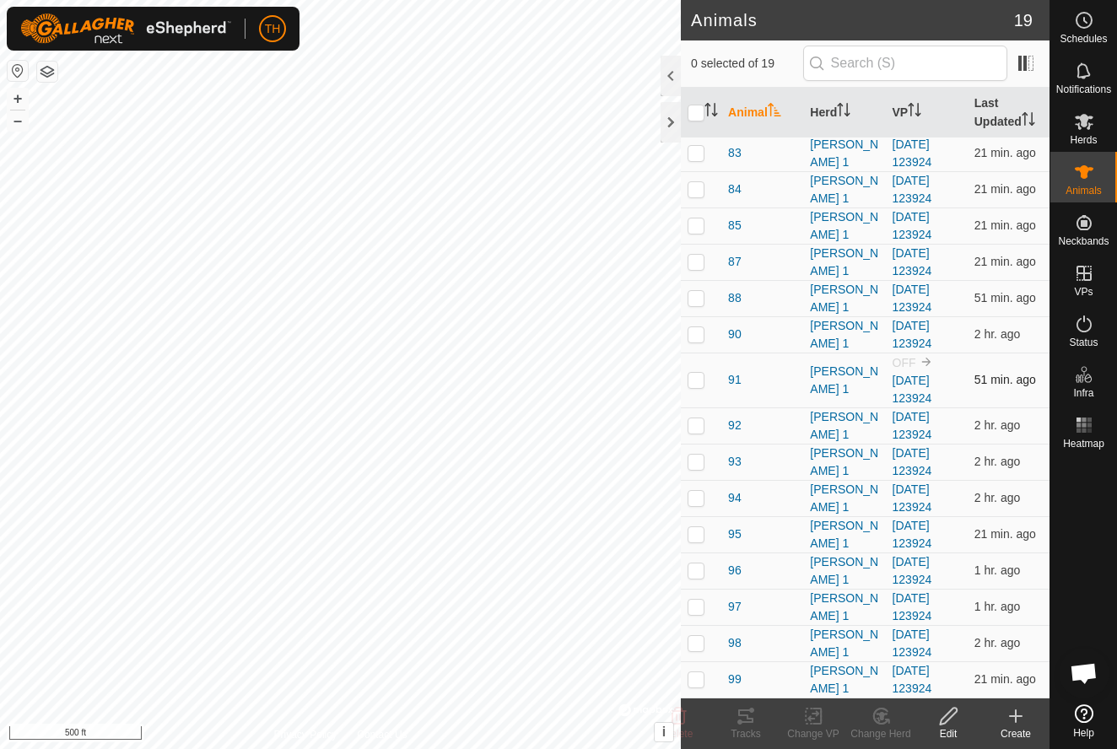
scroll to position [166, 0]
click at [733, 640] on span "98" at bounding box center [735, 644] width 14 height 18
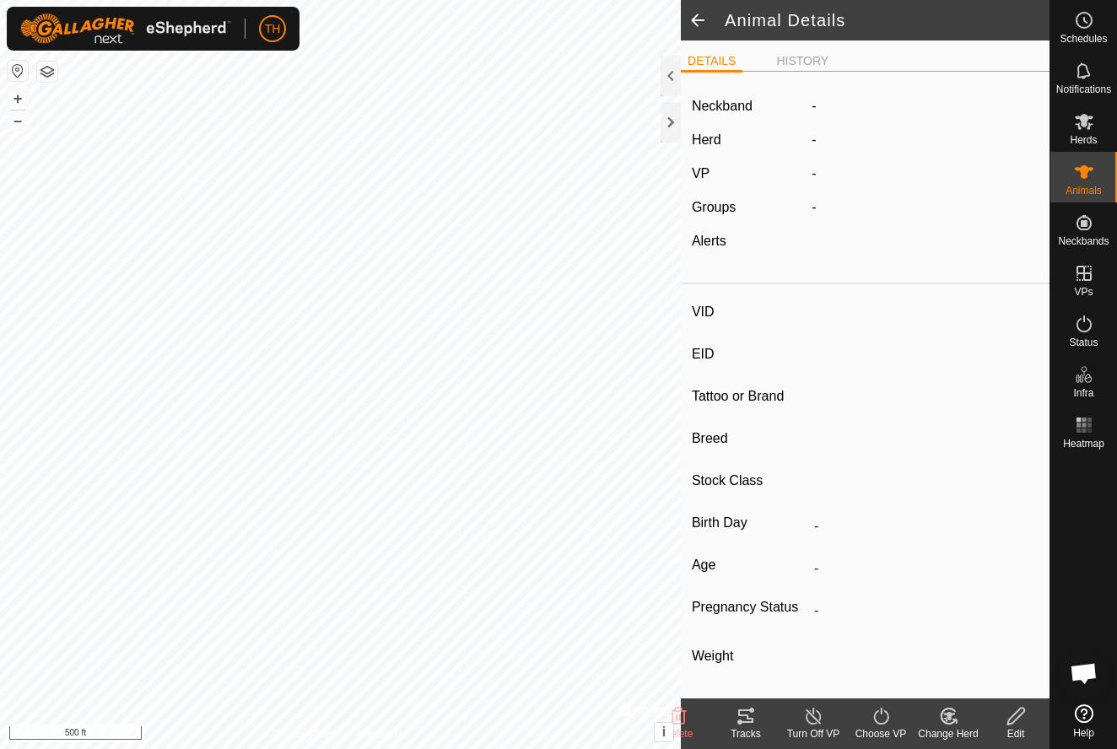
type input "98"
type input "-"
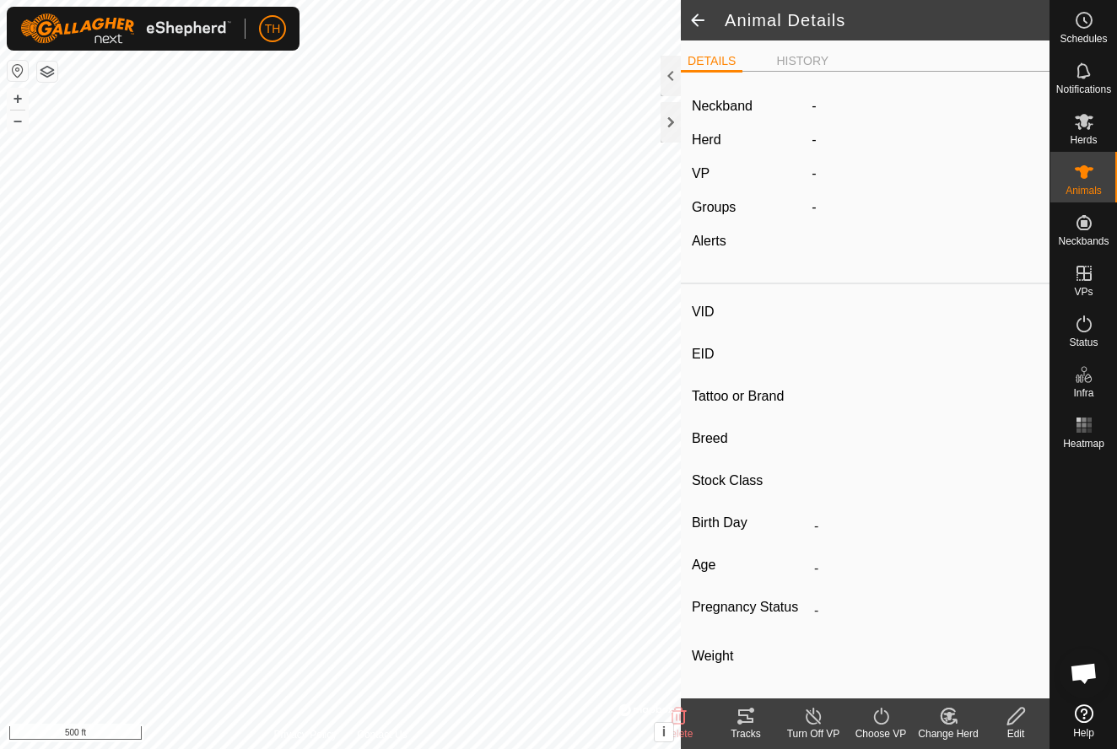
type input "0 kg"
type input "-"
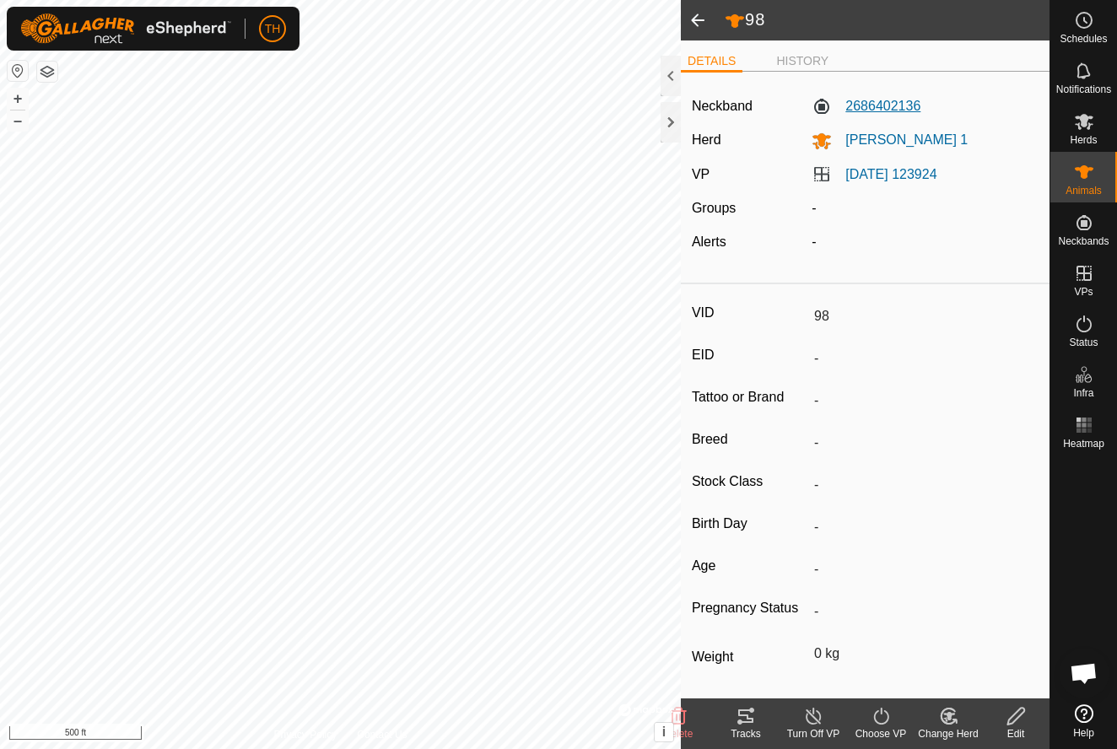
click at [880, 105] on label "2686402136" at bounding box center [866, 106] width 109 height 20
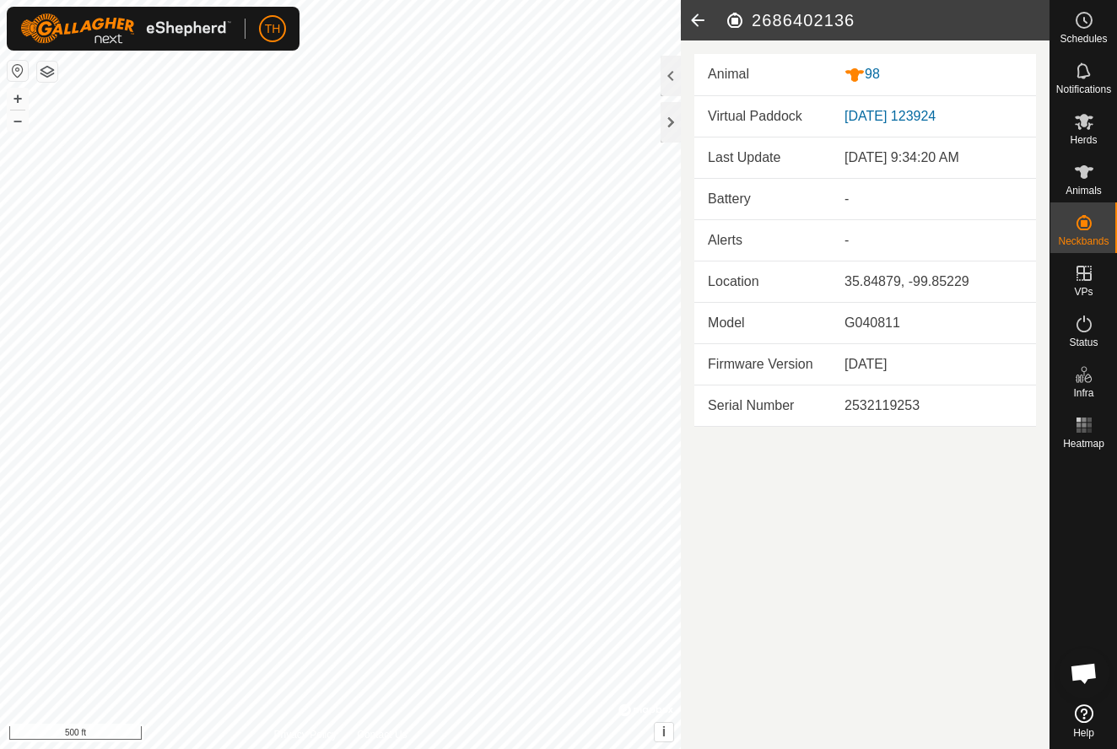
click at [698, 22] on icon at bounding box center [698, 20] width 34 height 41
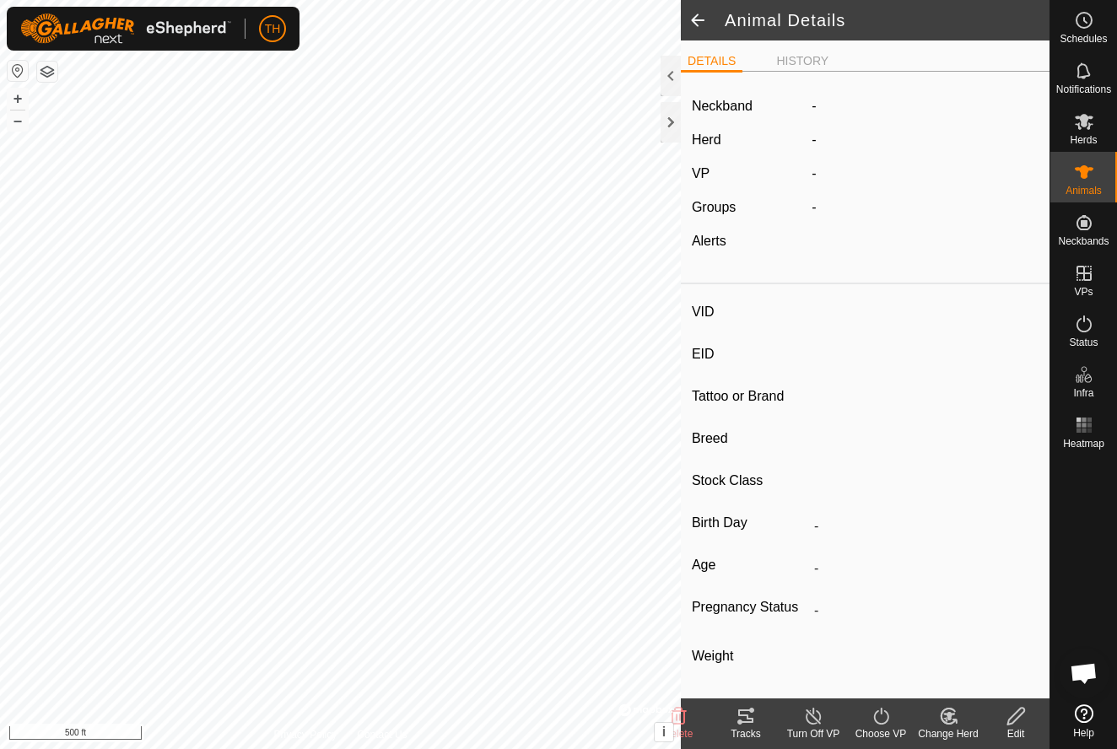
type input "98"
type input "-"
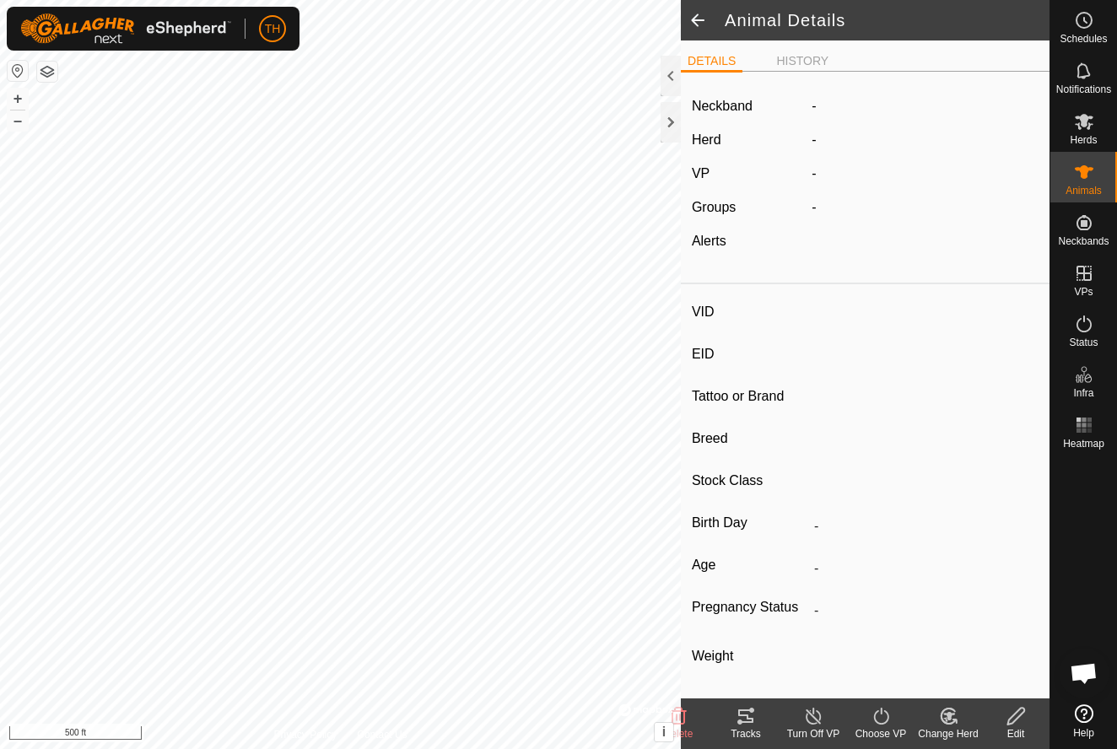
type input "0 kg"
type input "-"
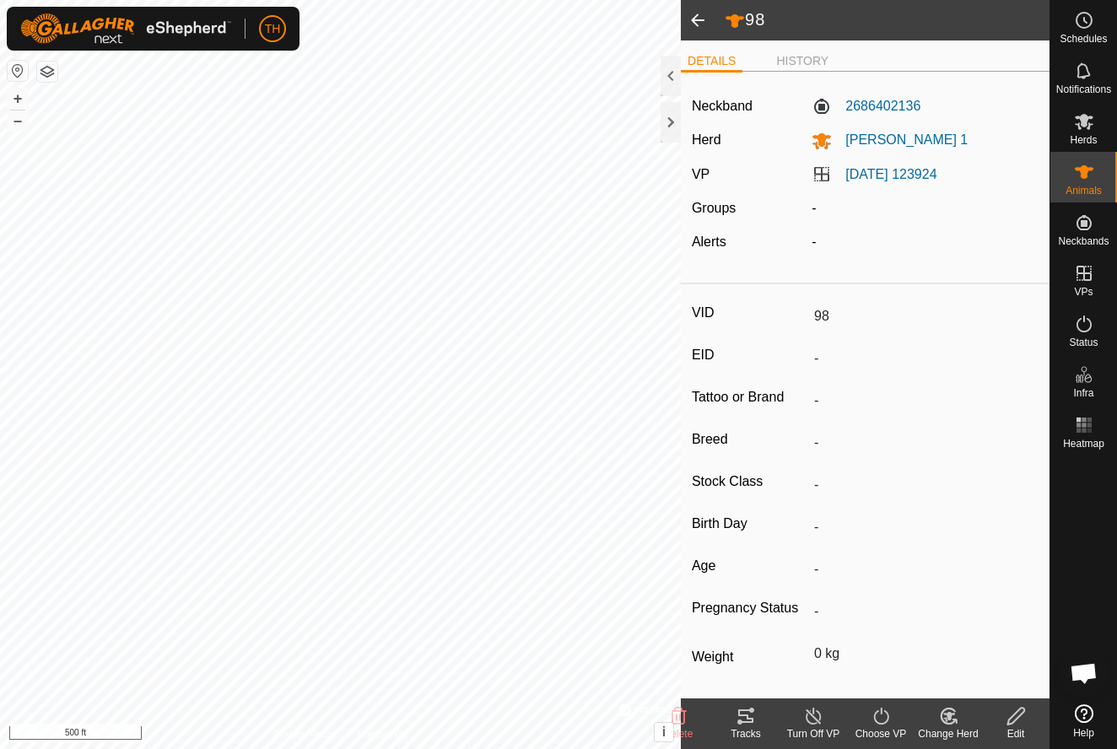
click at [698, 22] on span at bounding box center [698, 20] width 34 height 41
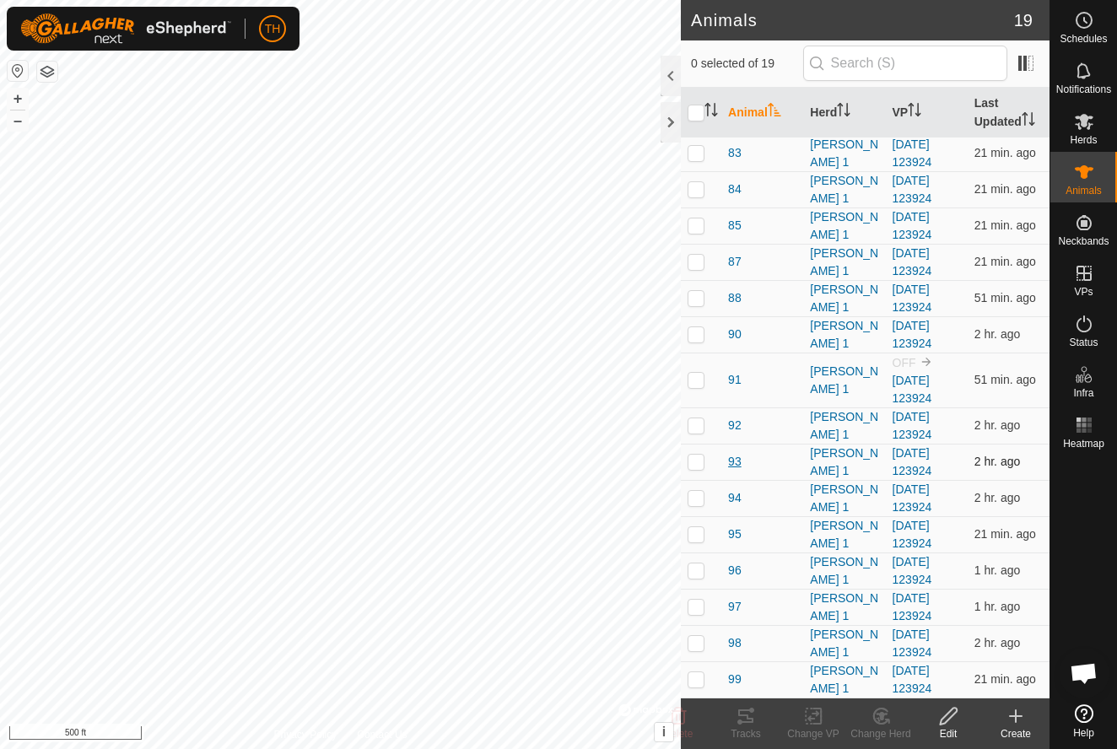
scroll to position [166, 0]
click at [734, 680] on span "99" at bounding box center [735, 680] width 14 height 18
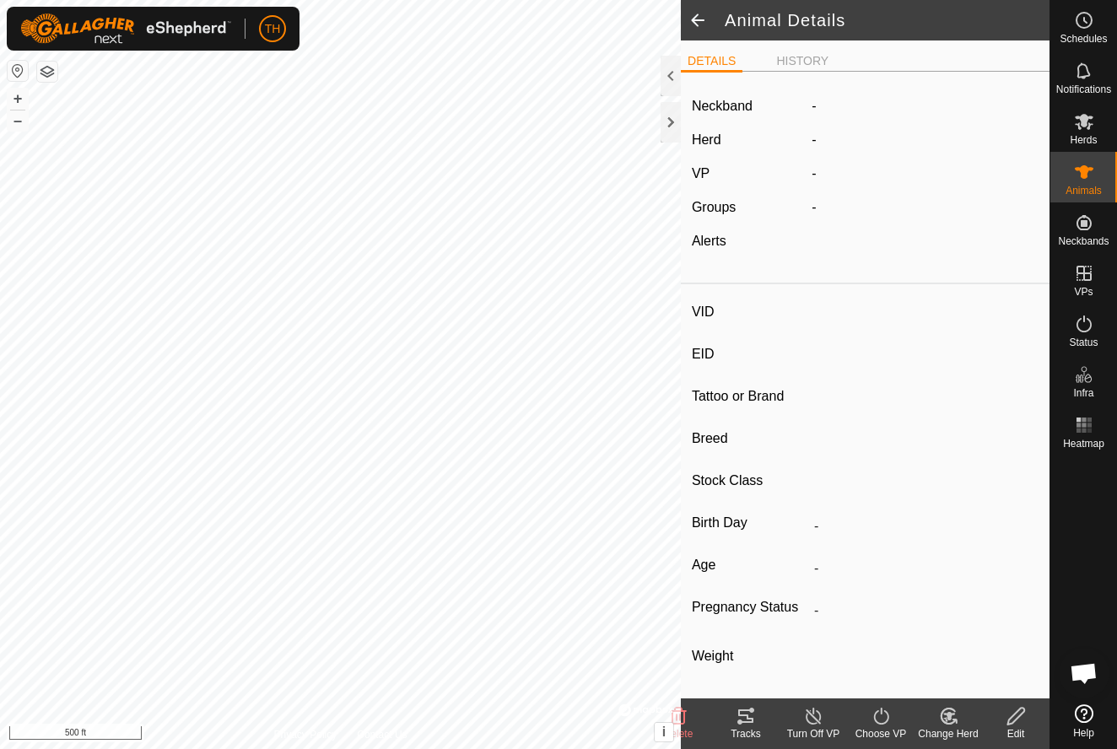
type input "99"
type input "-"
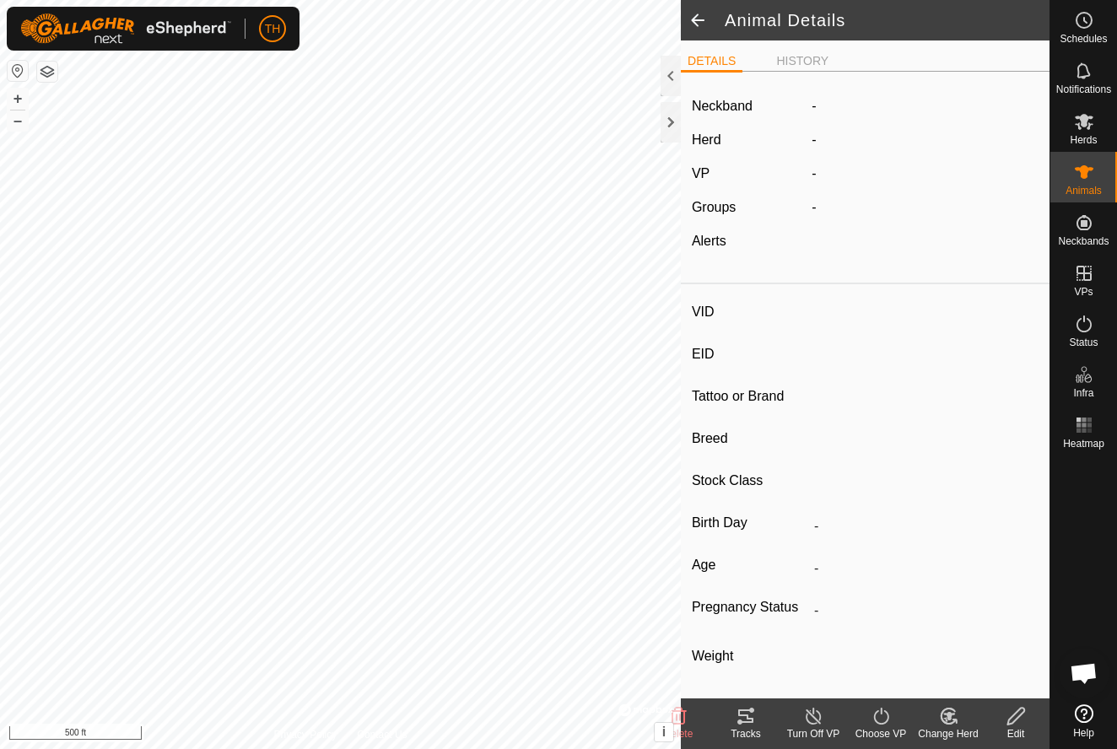
type input "0 kg"
type input "-"
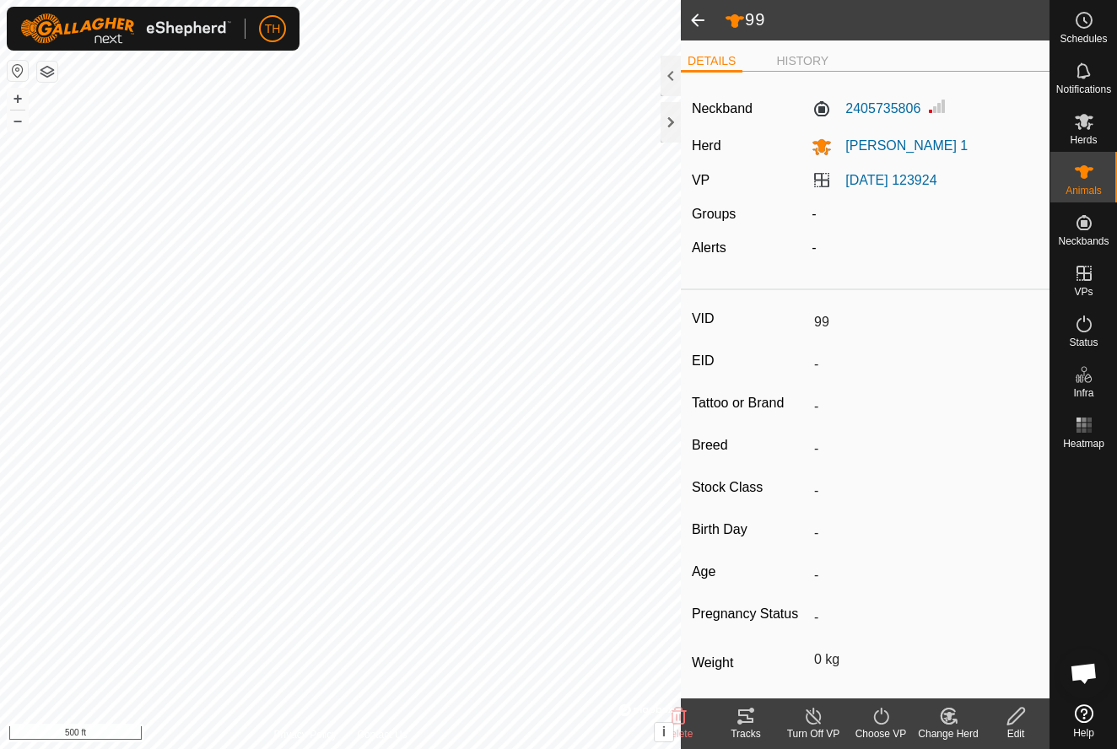
click at [697, 23] on span at bounding box center [698, 20] width 34 height 41
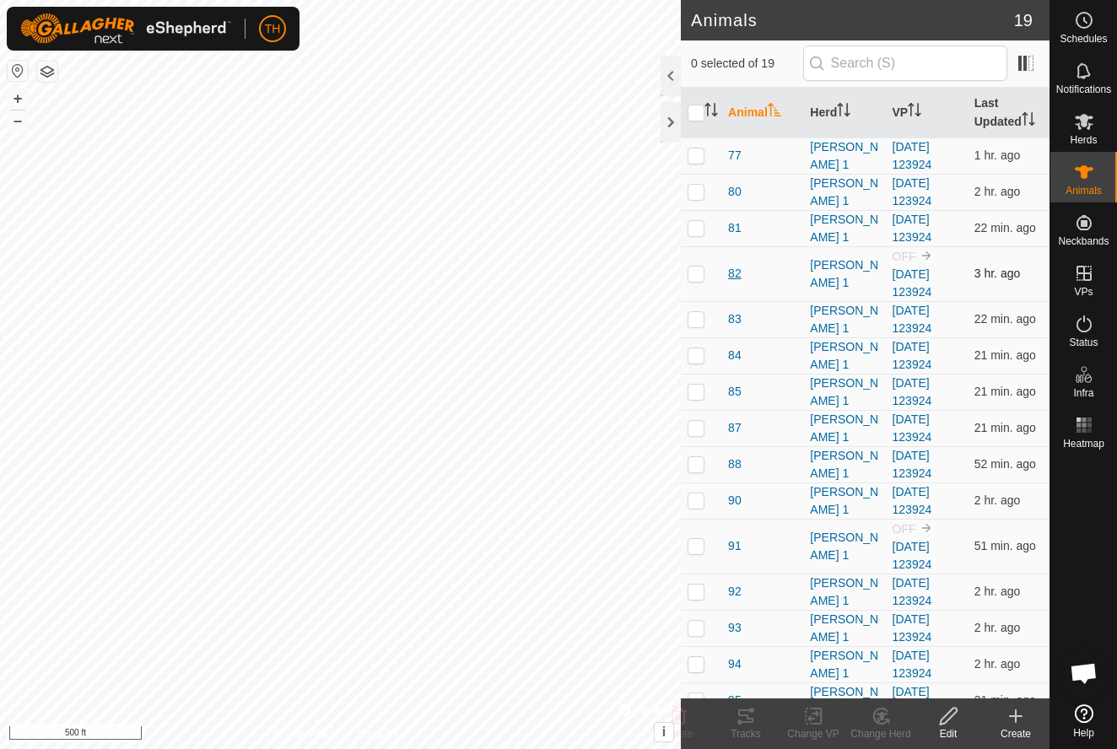
click at [733, 272] on span "82" at bounding box center [735, 274] width 14 height 18
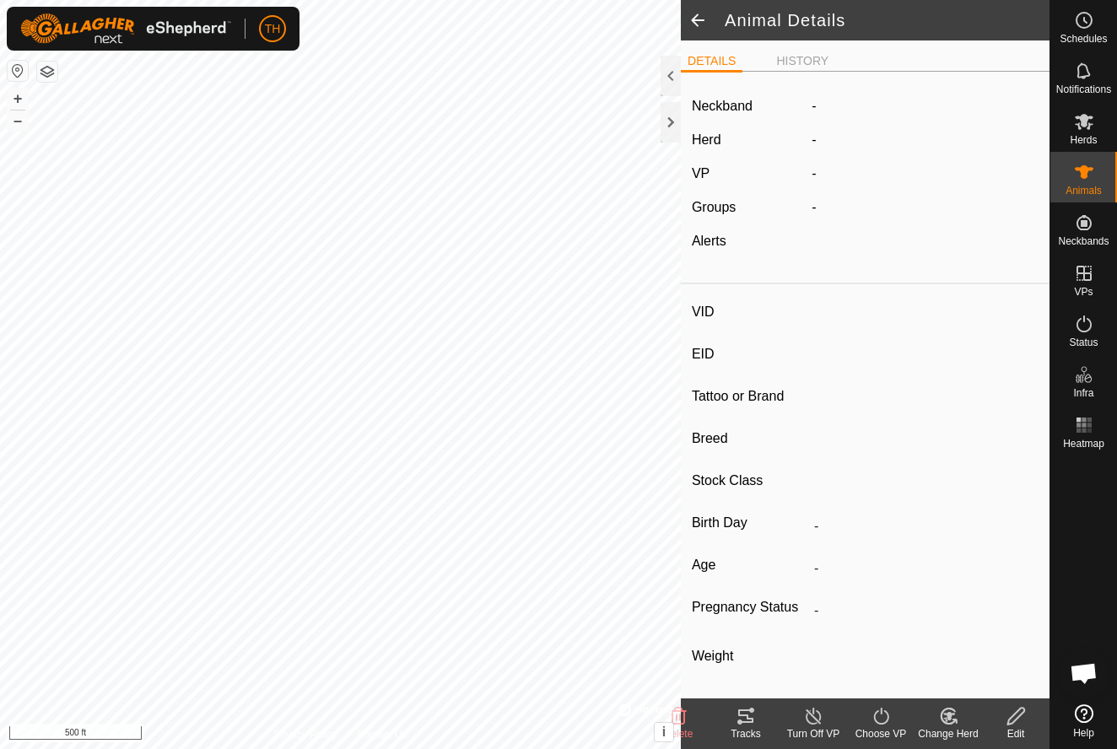
type input "82"
type input "-"
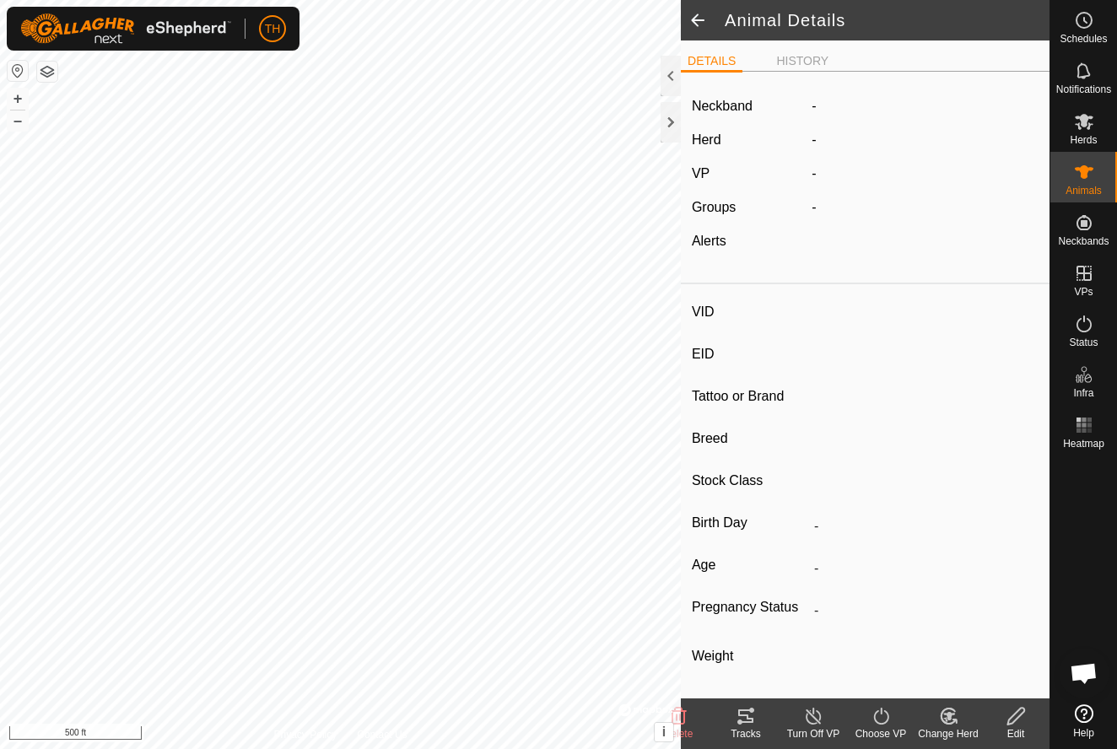
type input "0 kg"
type input "-"
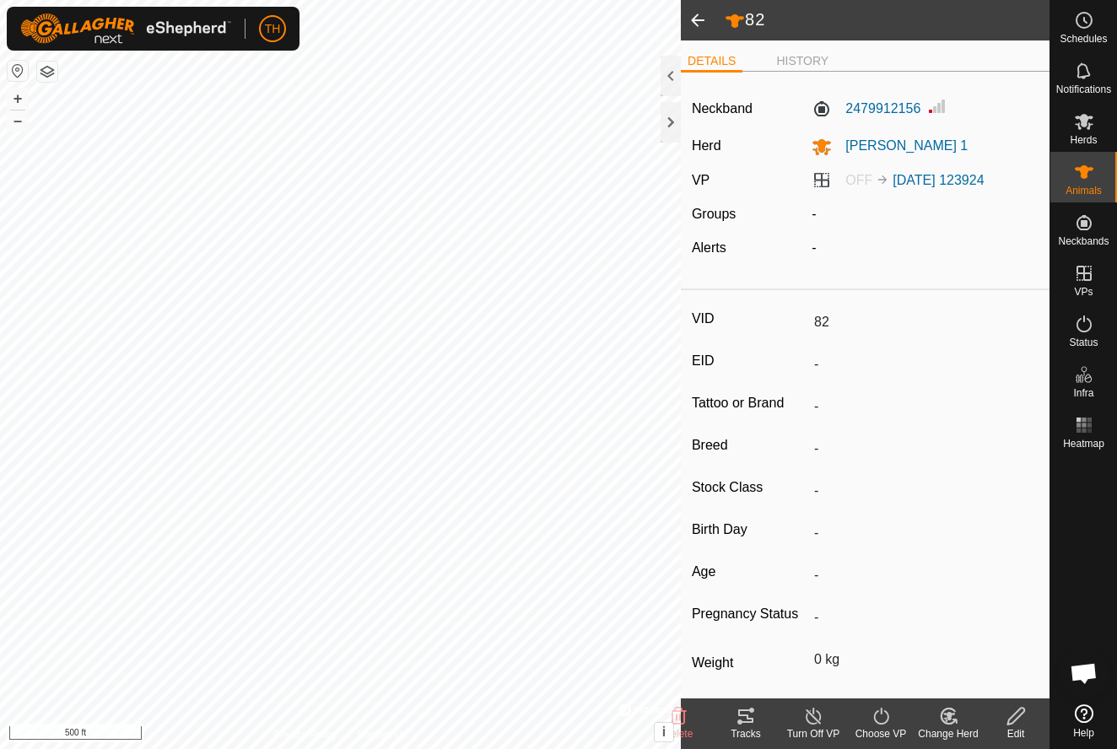
click at [697, 22] on span at bounding box center [698, 20] width 34 height 41
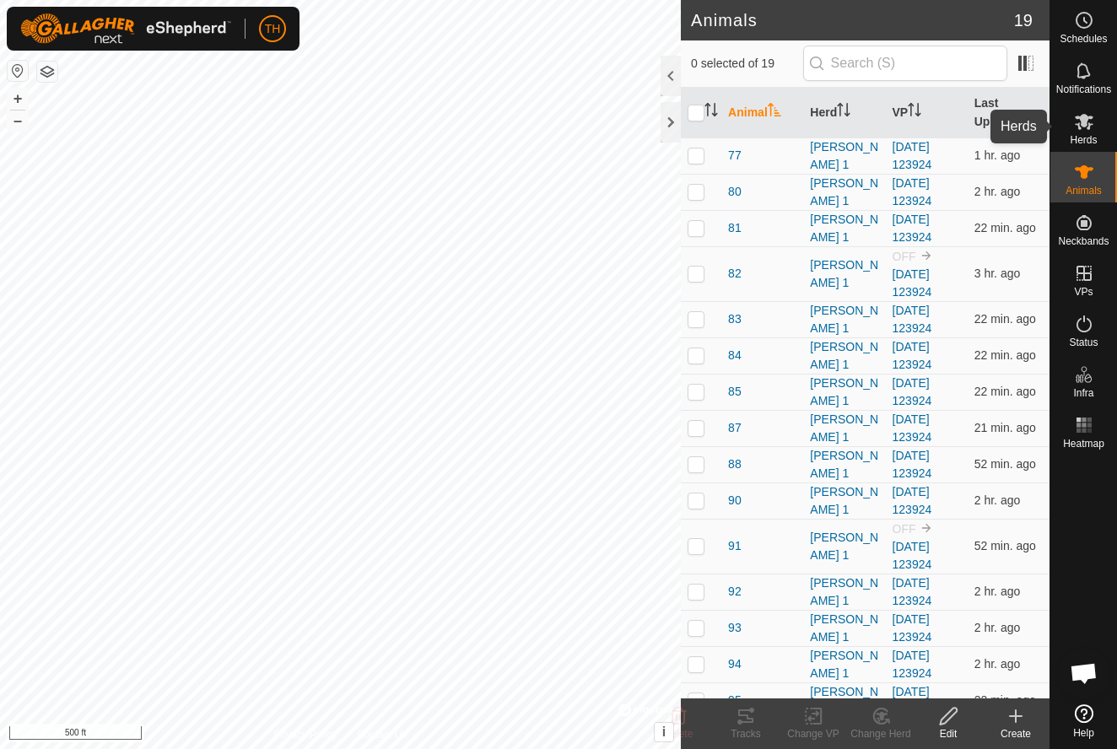
click at [1079, 122] on icon at bounding box center [1084, 121] width 20 height 20
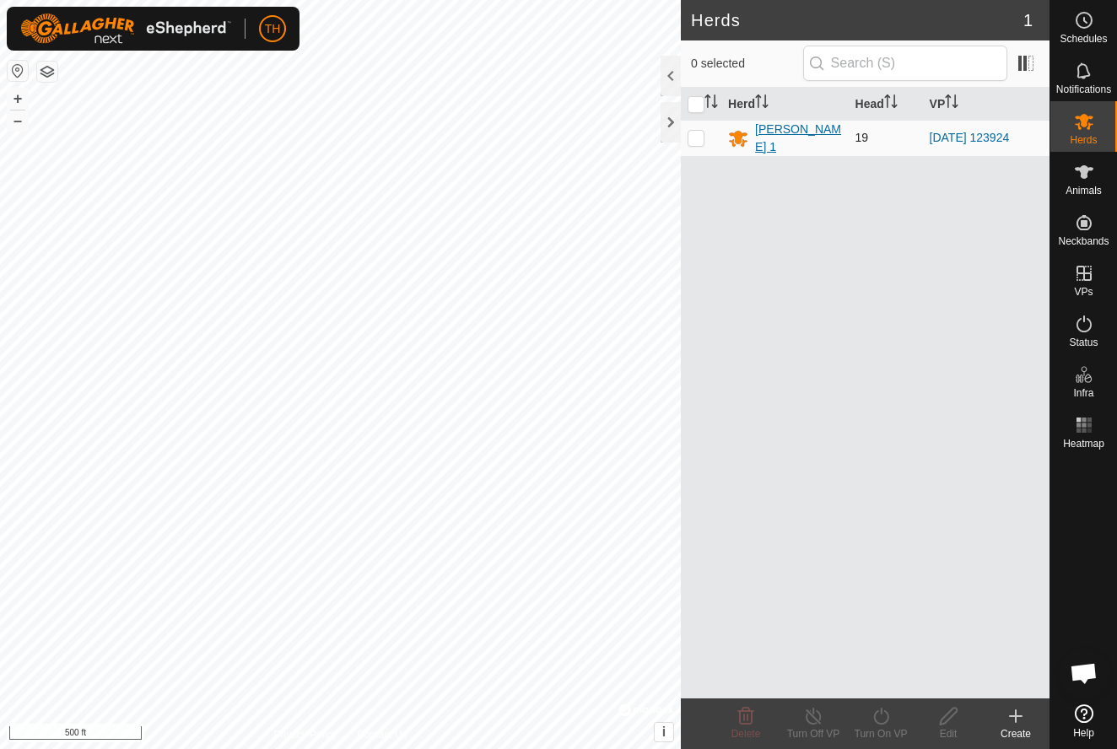
click at [778, 134] on div "[PERSON_NAME] 1" at bounding box center [798, 138] width 86 height 35
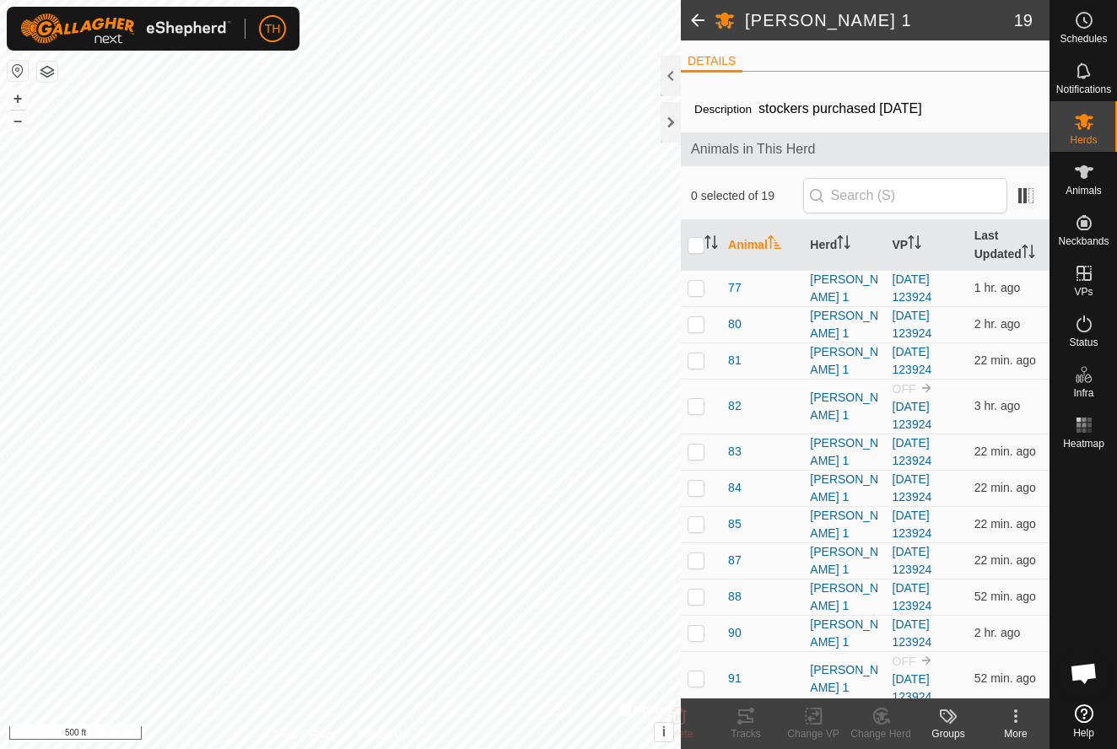
click at [693, 15] on span at bounding box center [698, 20] width 34 height 41
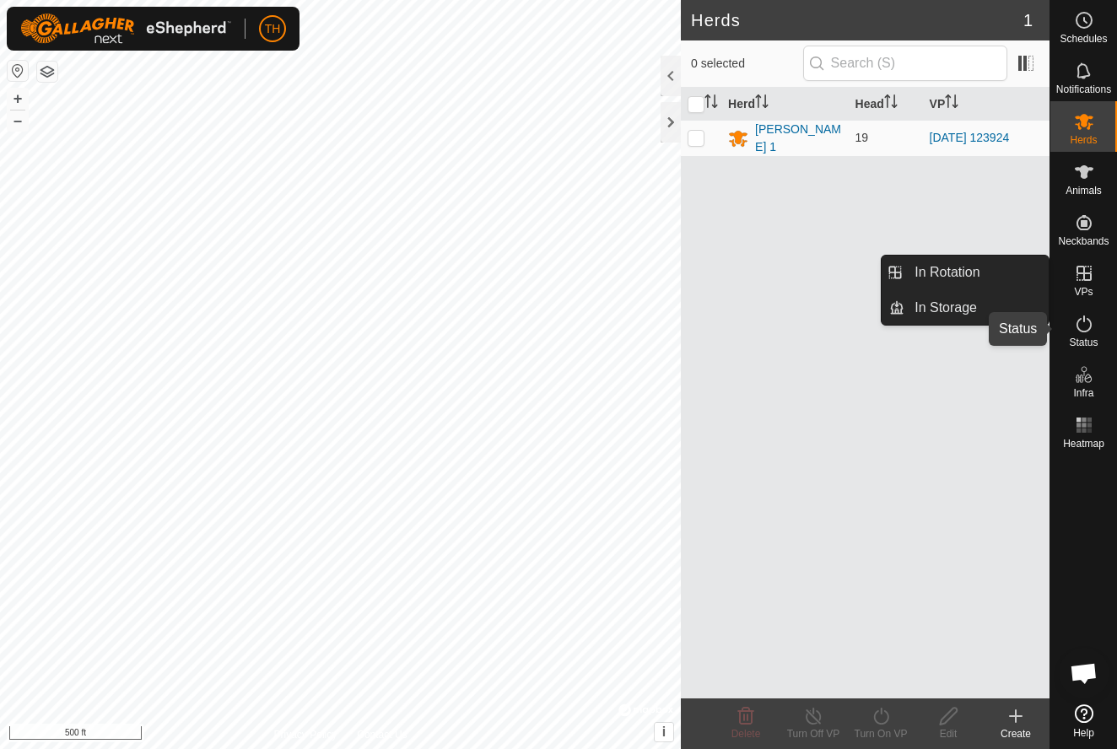
click at [1085, 326] on icon at bounding box center [1084, 324] width 20 height 20
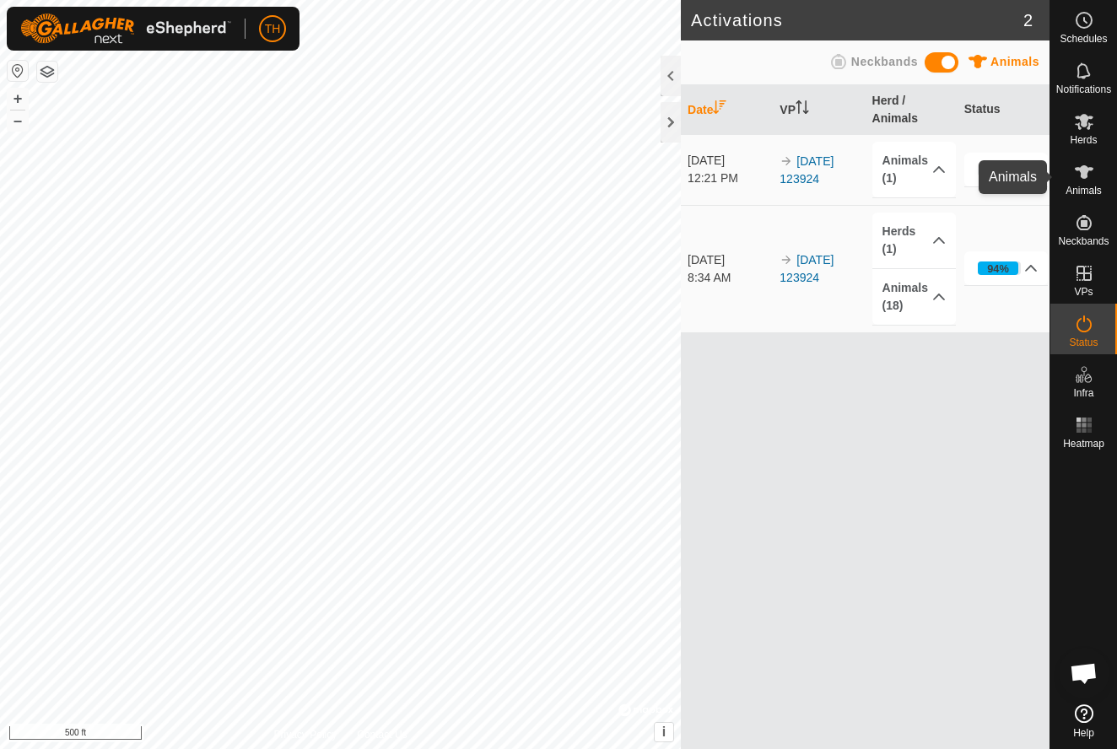
click at [1084, 171] on icon at bounding box center [1084, 172] width 19 height 14
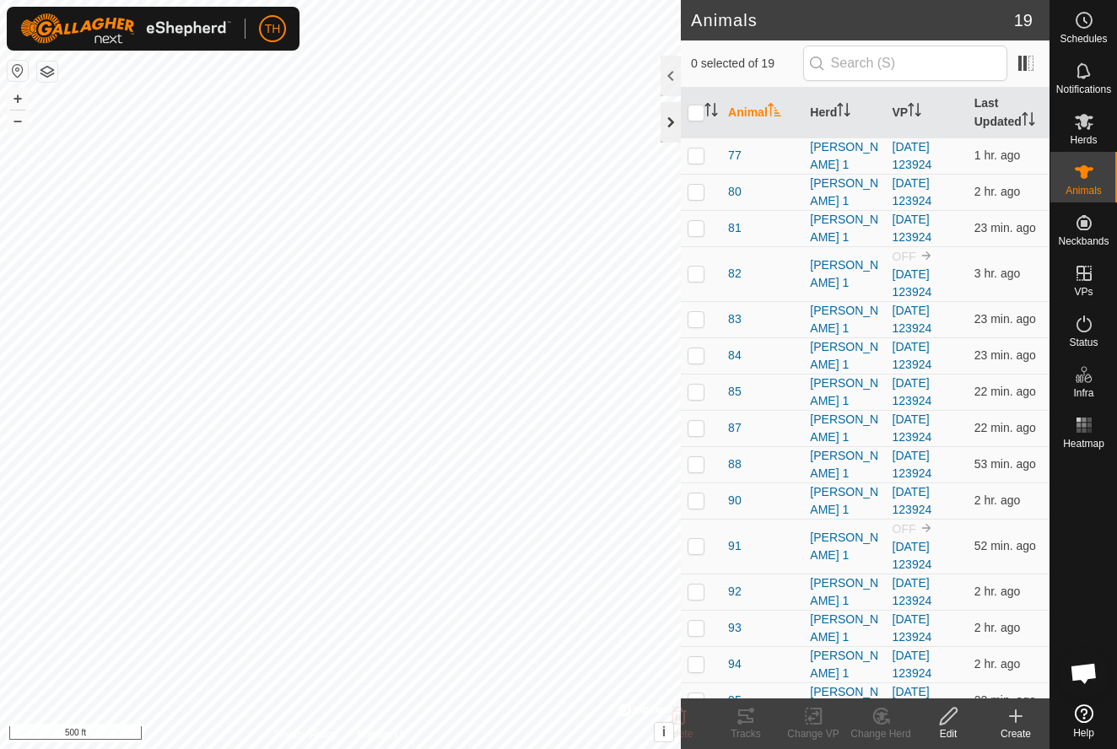
click at [672, 125] on div at bounding box center [671, 122] width 20 height 41
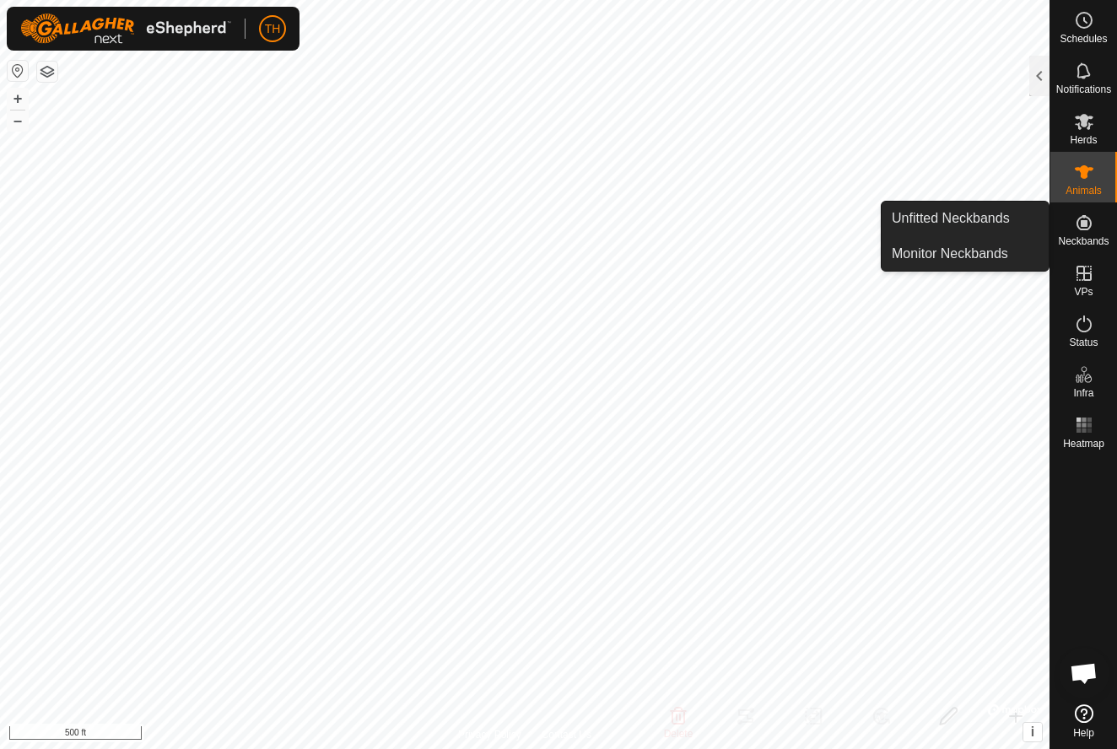
click at [1087, 229] on icon at bounding box center [1084, 222] width 15 height 15
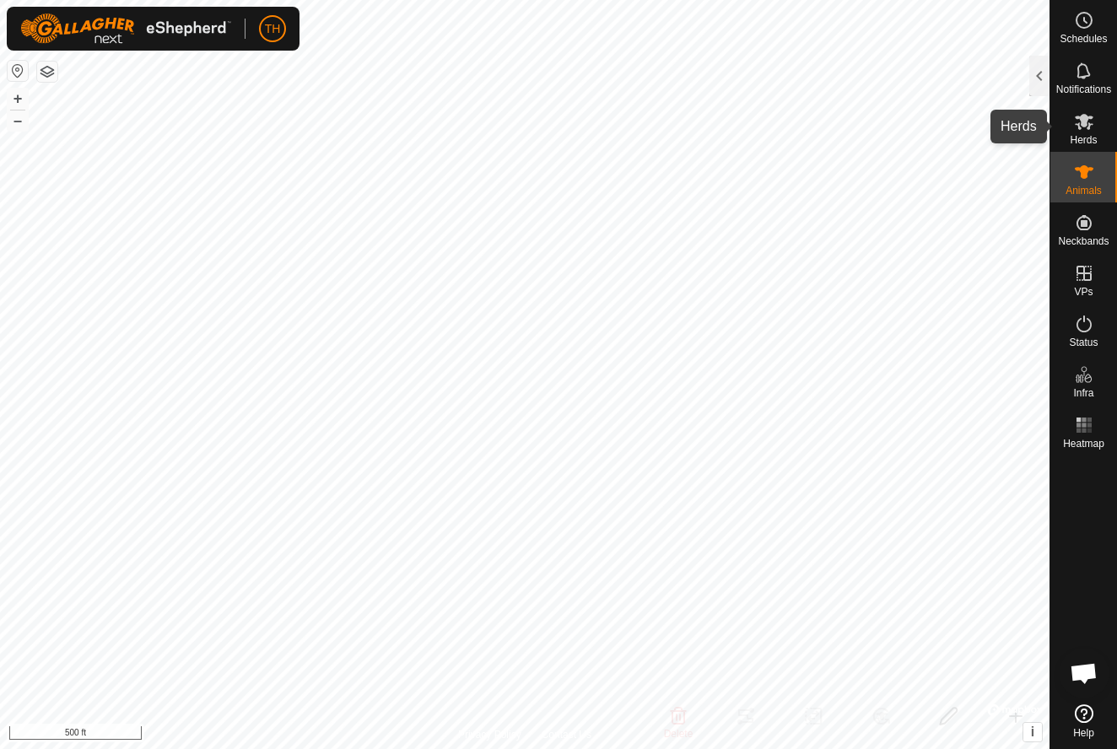
click at [1084, 114] on icon at bounding box center [1084, 121] width 20 height 20
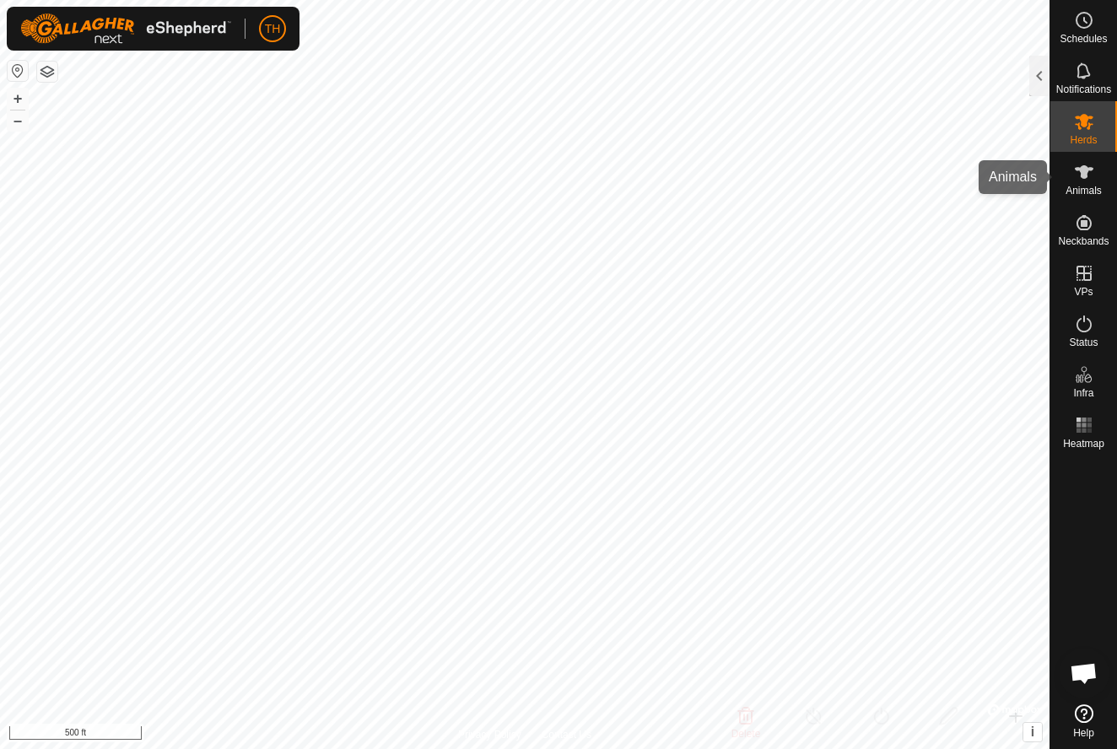
click at [1081, 180] on icon at bounding box center [1084, 172] width 20 height 20
click at [1039, 73] on div at bounding box center [1040, 76] width 20 height 41
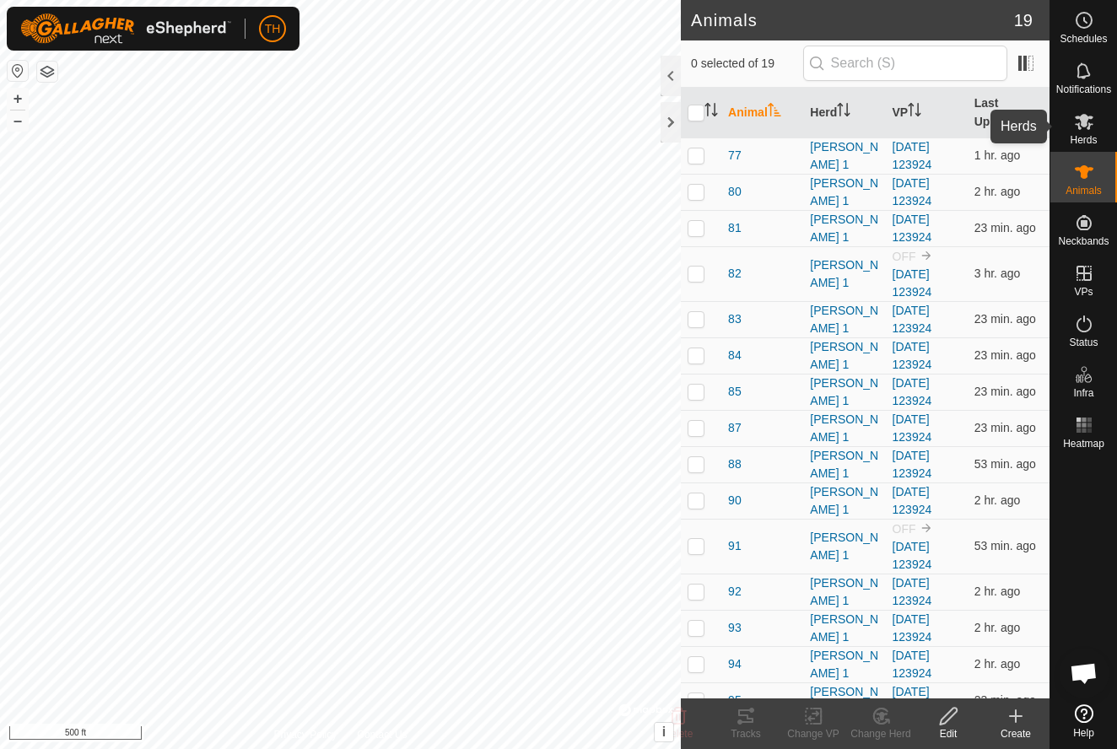
click at [1090, 124] on icon at bounding box center [1084, 122] width 19 height 16
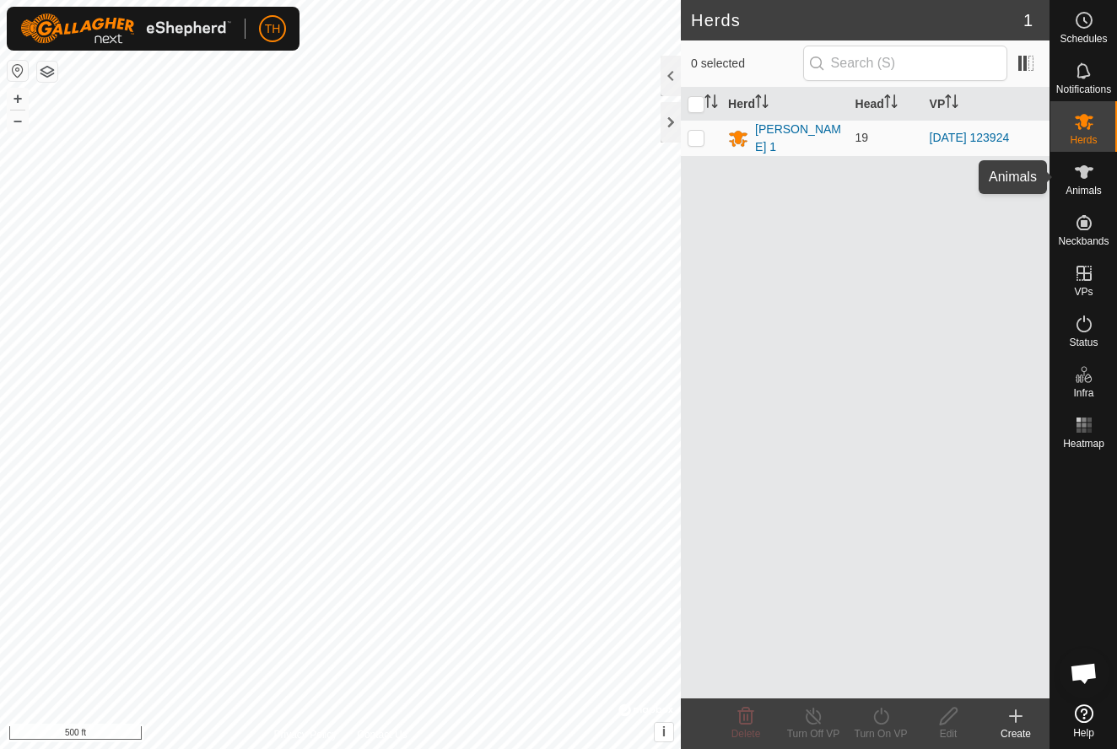
click at [1084, 165] on icon at bounding box center [1084, 172] width 20 height 20
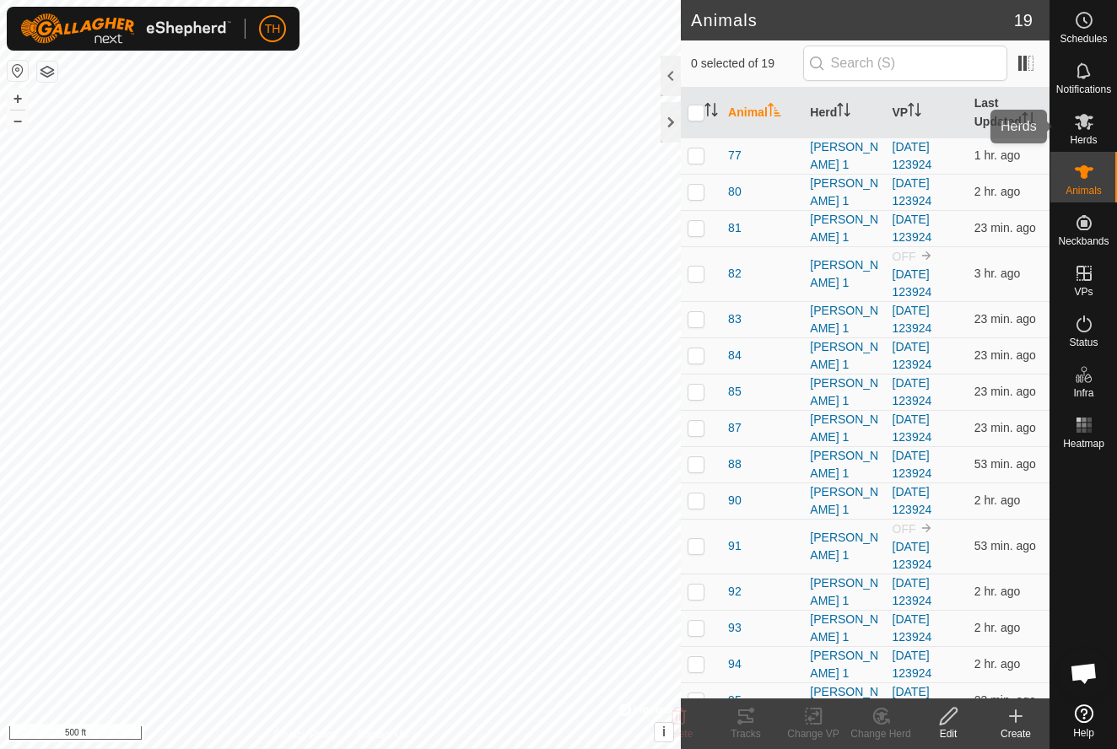
click at [1081, 112] on icon at bounding box center [1084, 121] width 20 height 20
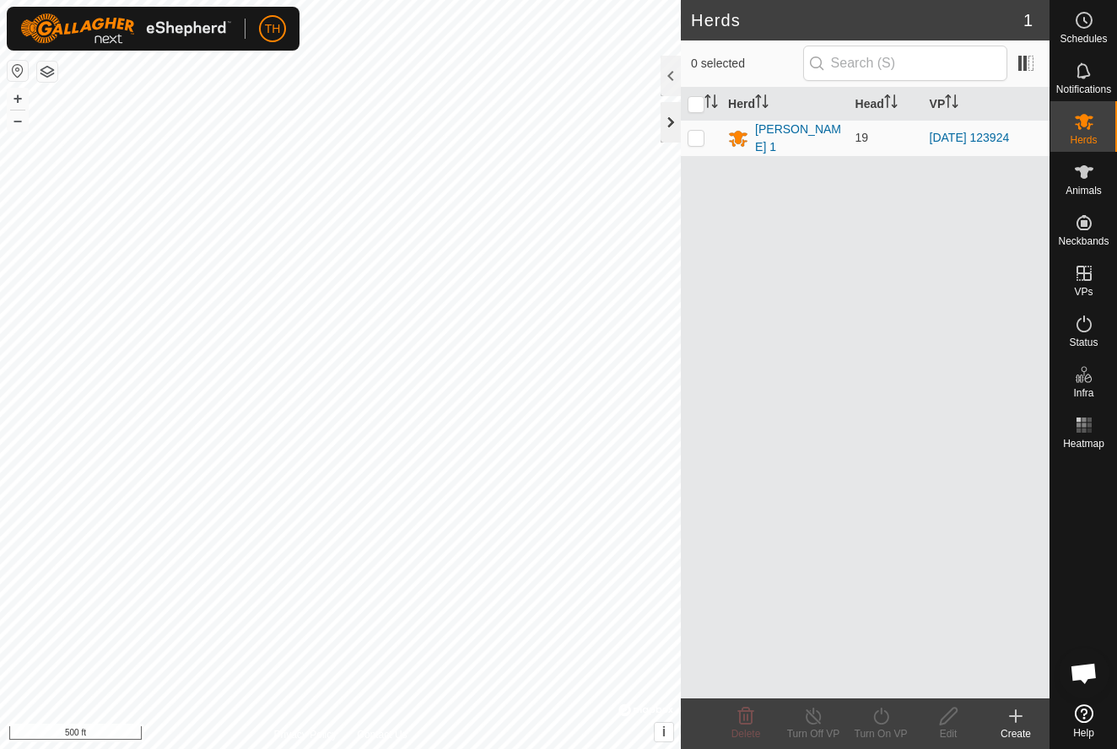
click at [670, 120] on div at bounding box center [671, 122] width 20 height 41
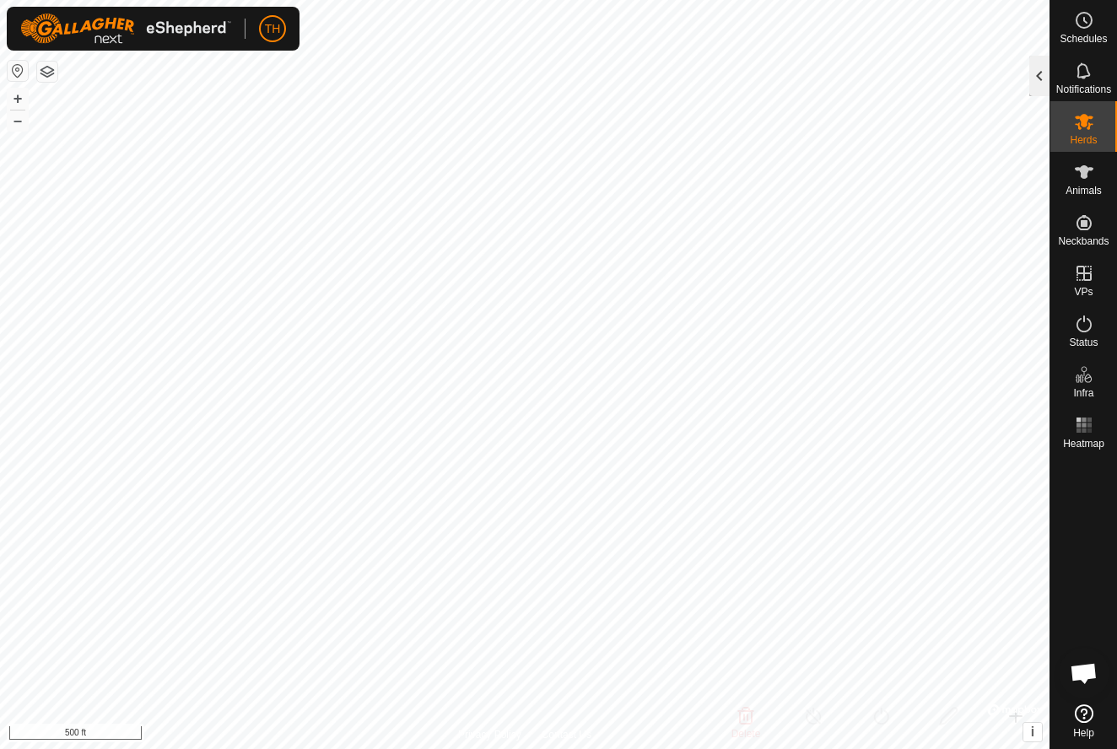
click at [1039, 69] on div at bounding box center [1040, 76] width 20 height 41
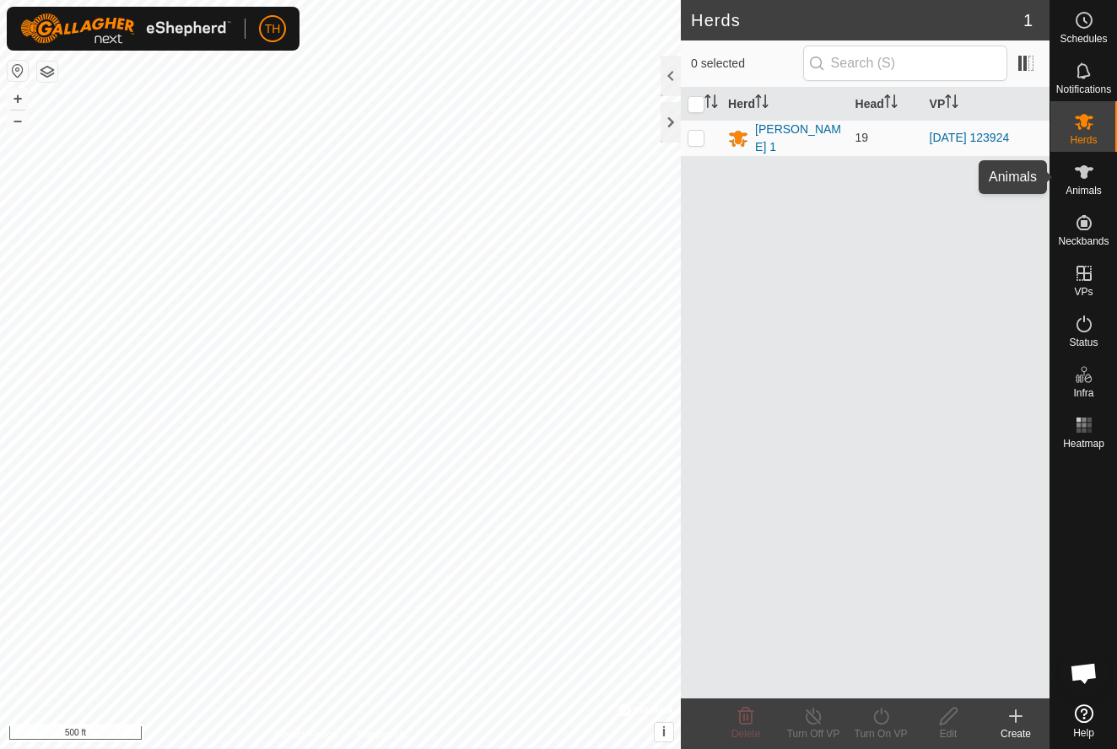
click at [1085, 171] on icon at bounding box center [1084, 172] width 19 height 14
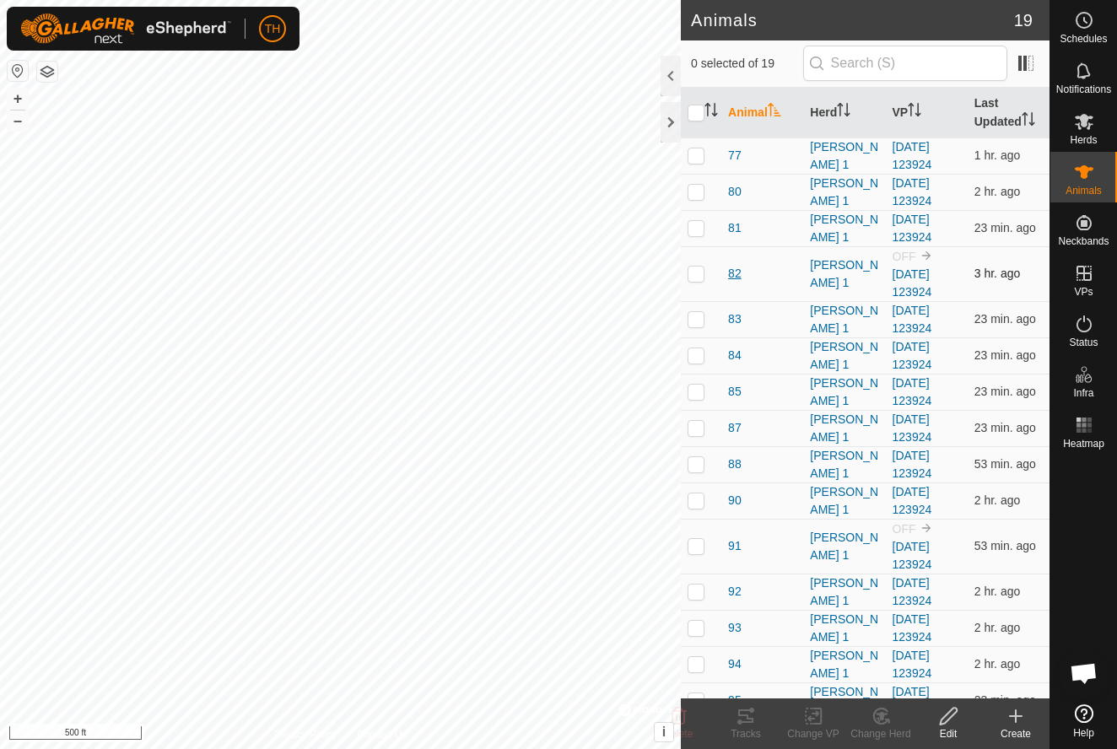
click at [737, 273] on span "82" at bounding box center [735, 274] width 14 height 18
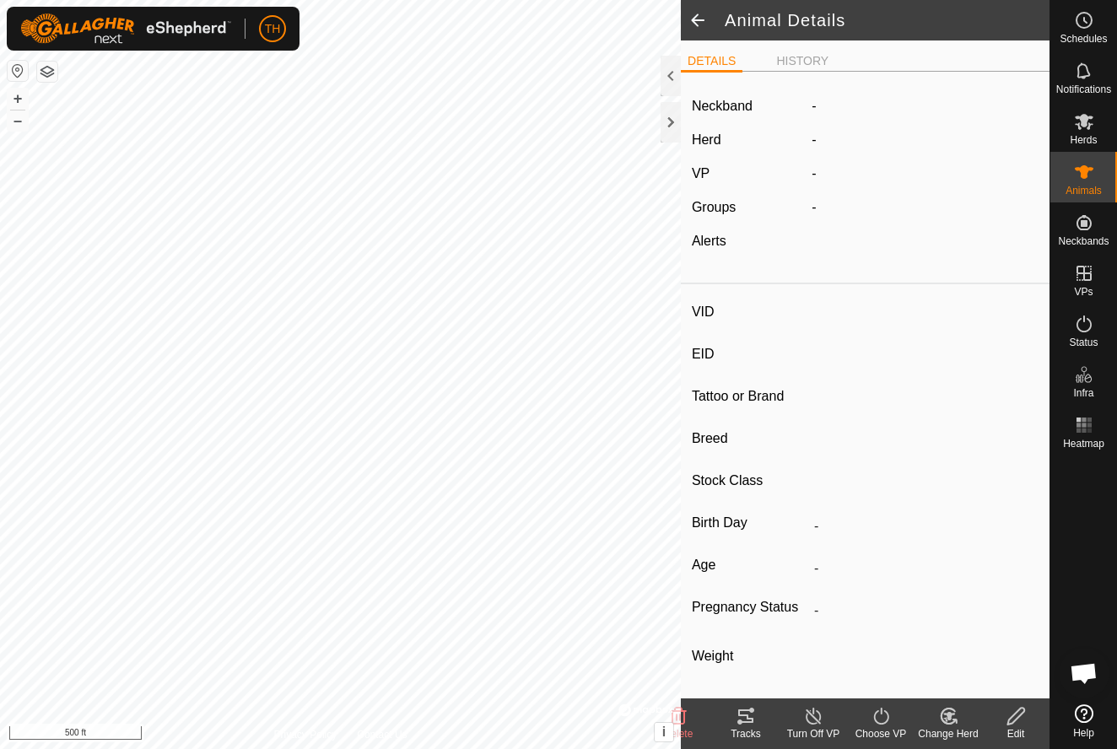
type input "82"
type input "-"
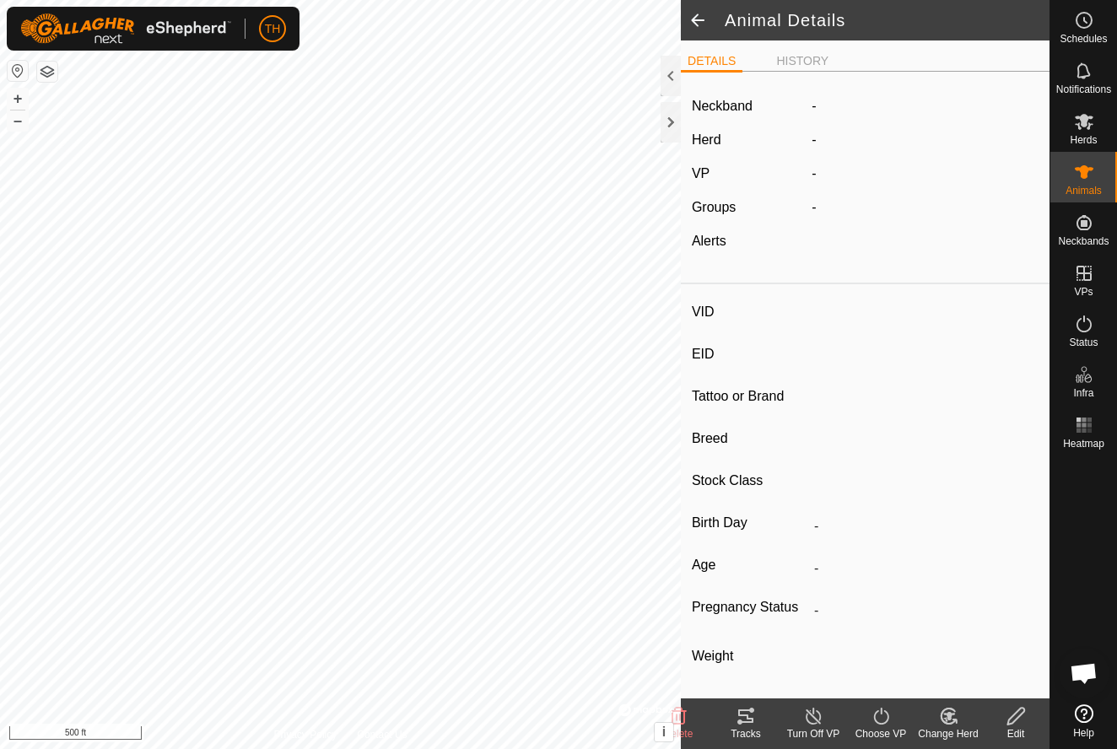
type input "0 kg"
type input "-"
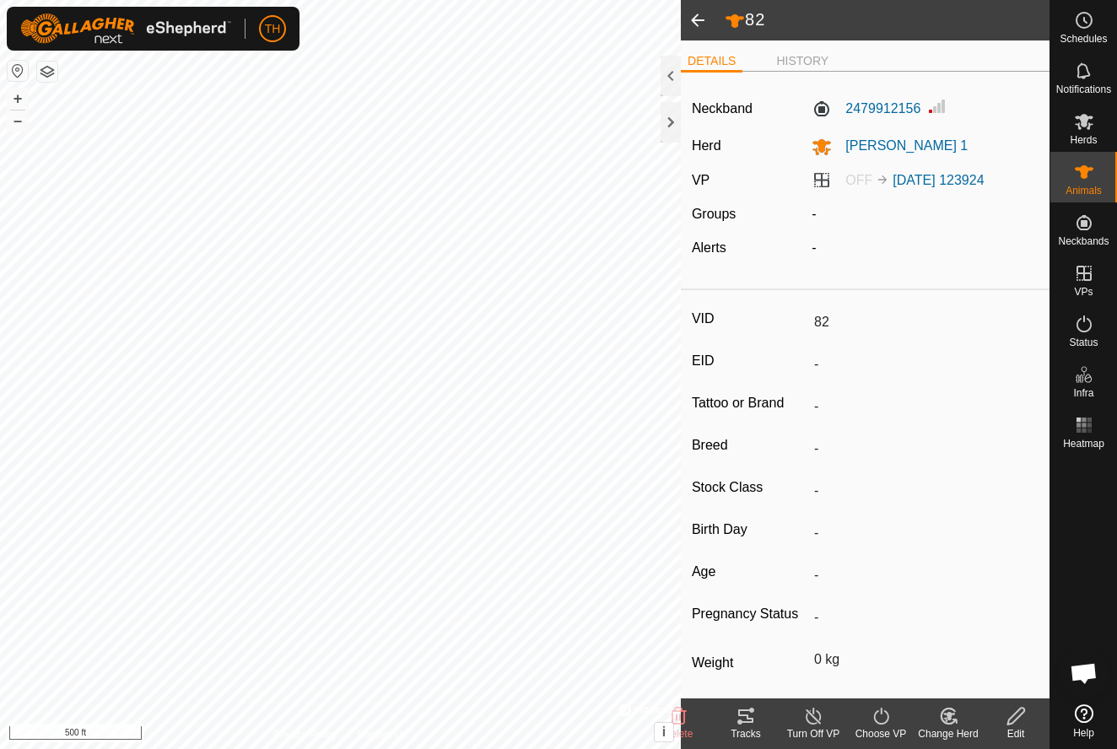
click at [695, 19] on span at bounding box center [698, 20] width 34 height 41
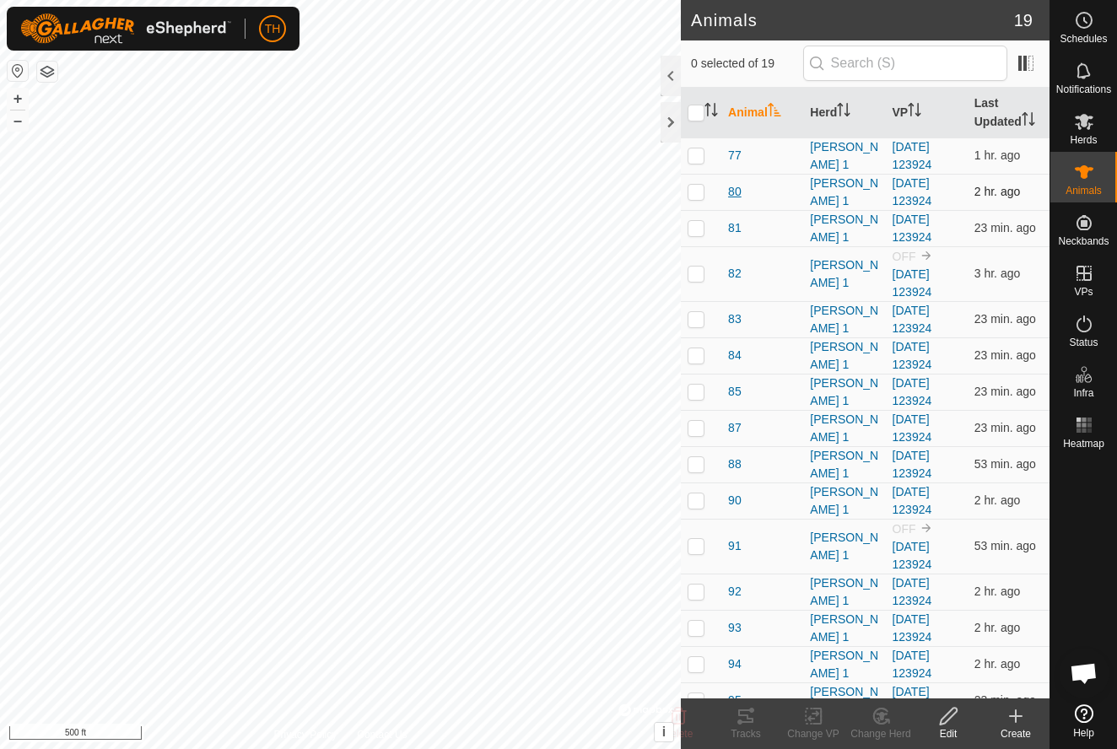
click at [735, 194] on span "80" at bounding box center [735, 192] width 14 height 18
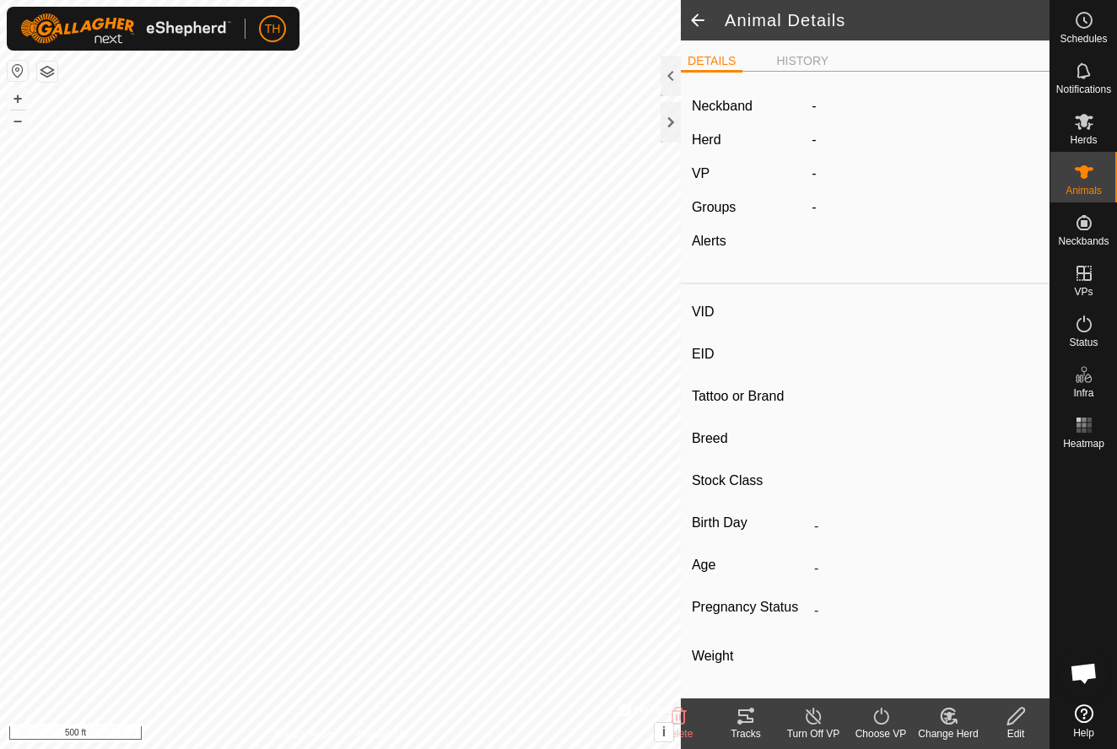
type input "80"
type input "-"
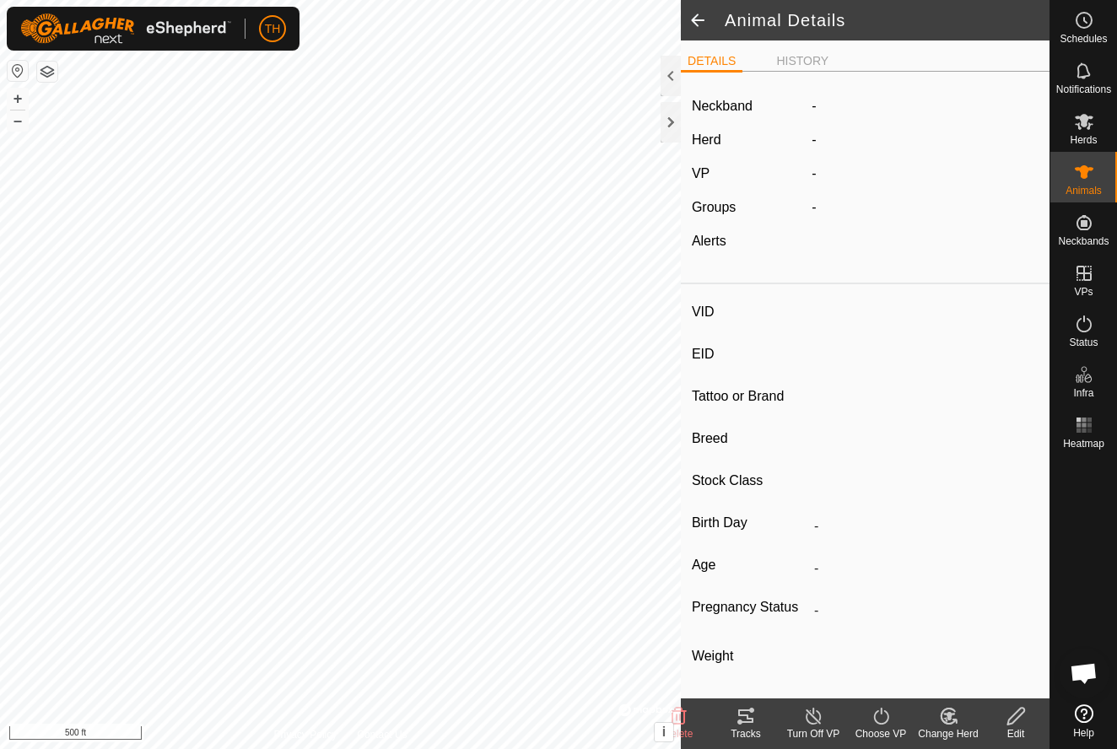
type input "0 kg"
type input "-"
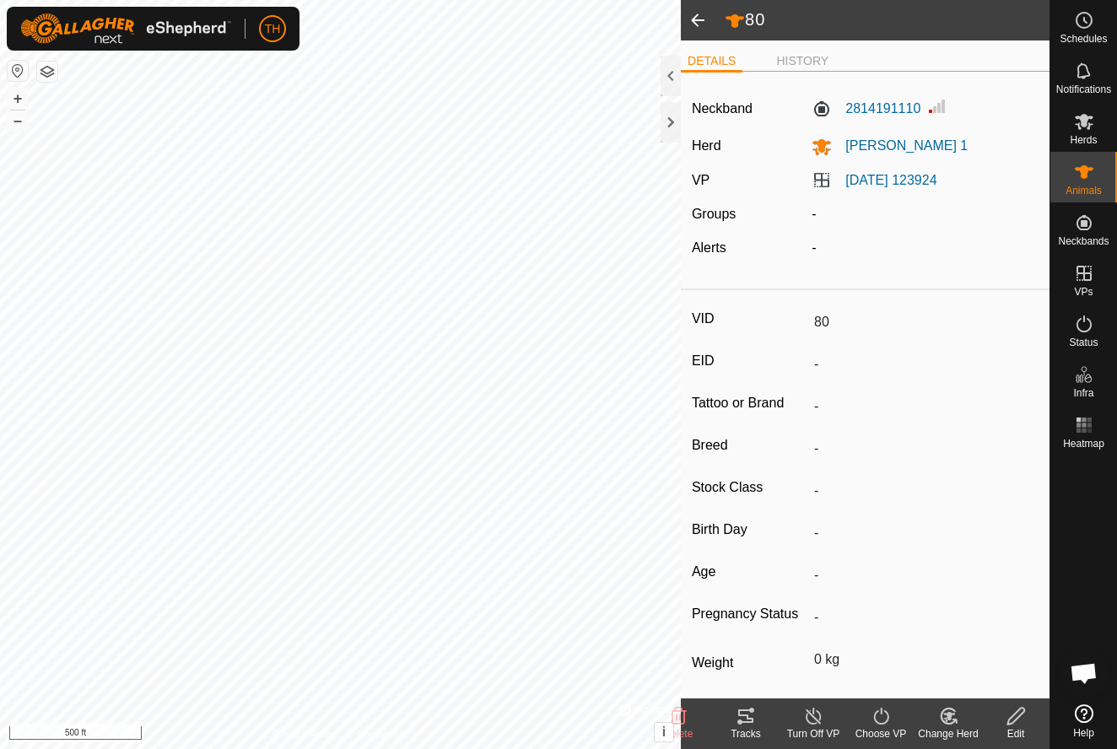
click at [694, 23] on span at bounding box center [698, 20] width 34 height 41
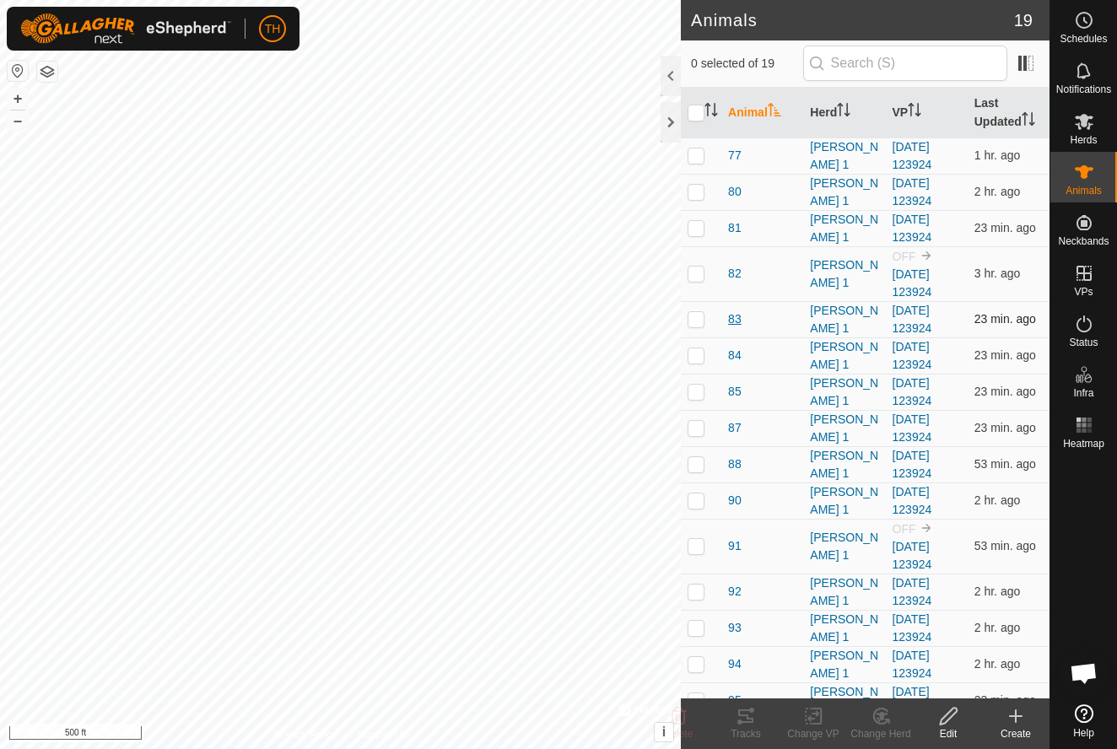
click at [735, 322] on span "83" at bounding box center [735, 320] width 14 height 18
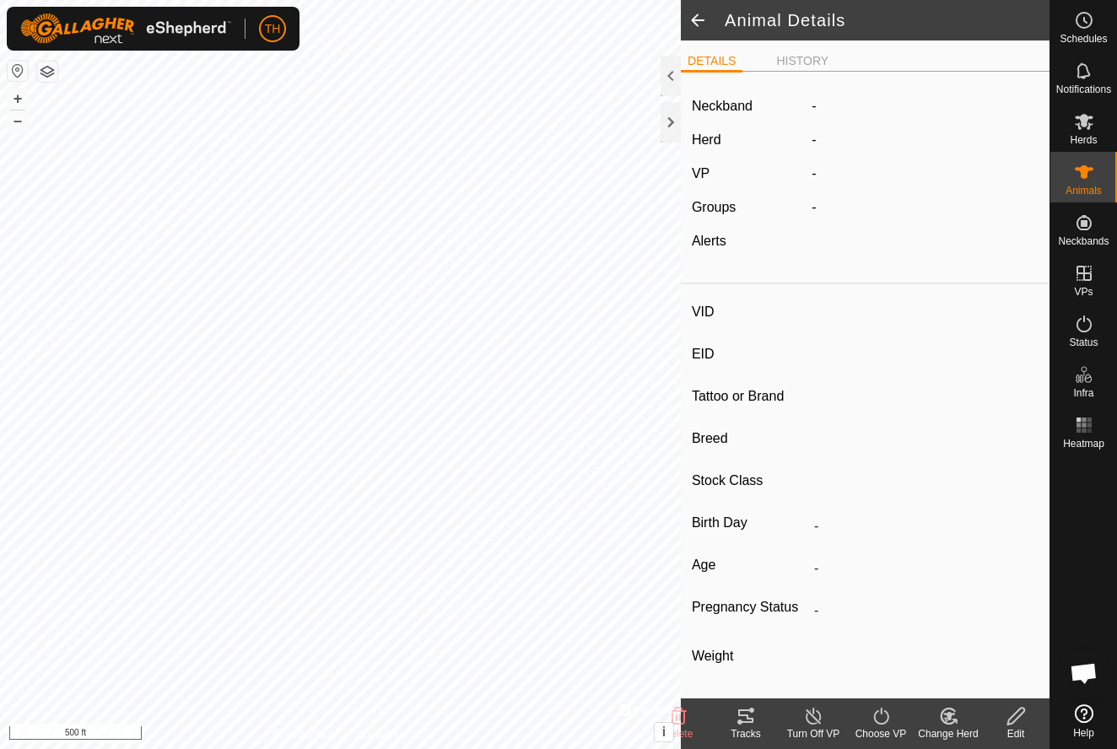
type input "83"
type input "-"
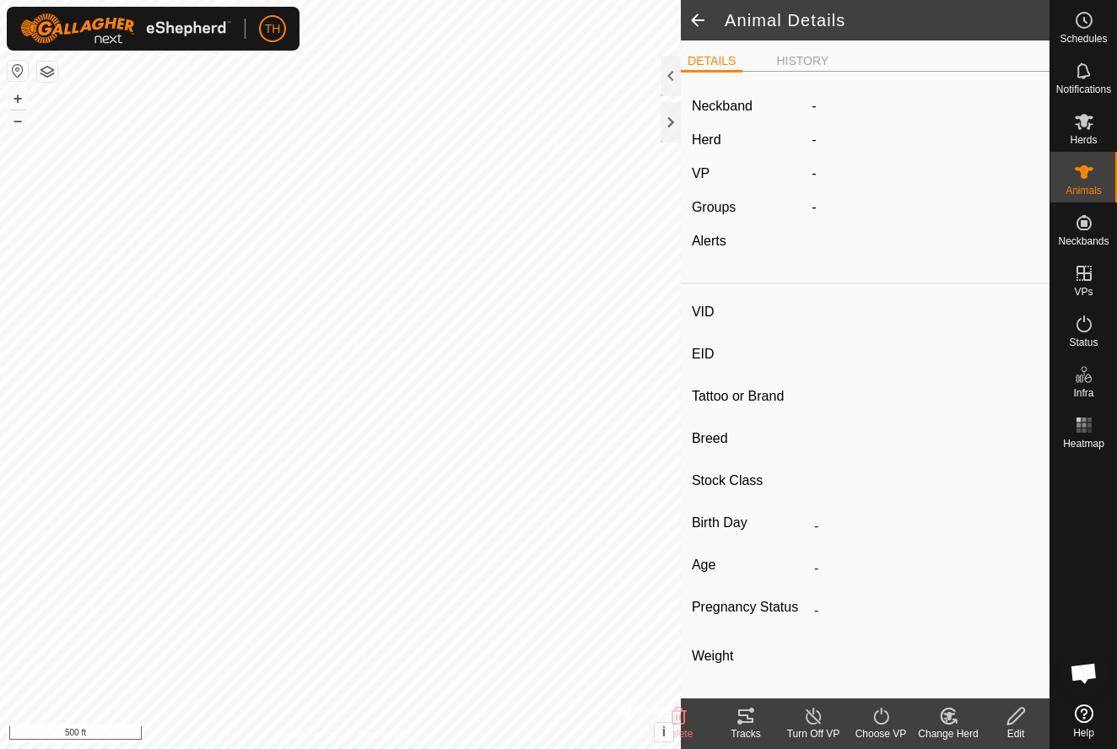
type input "0 kg"
type input "-"
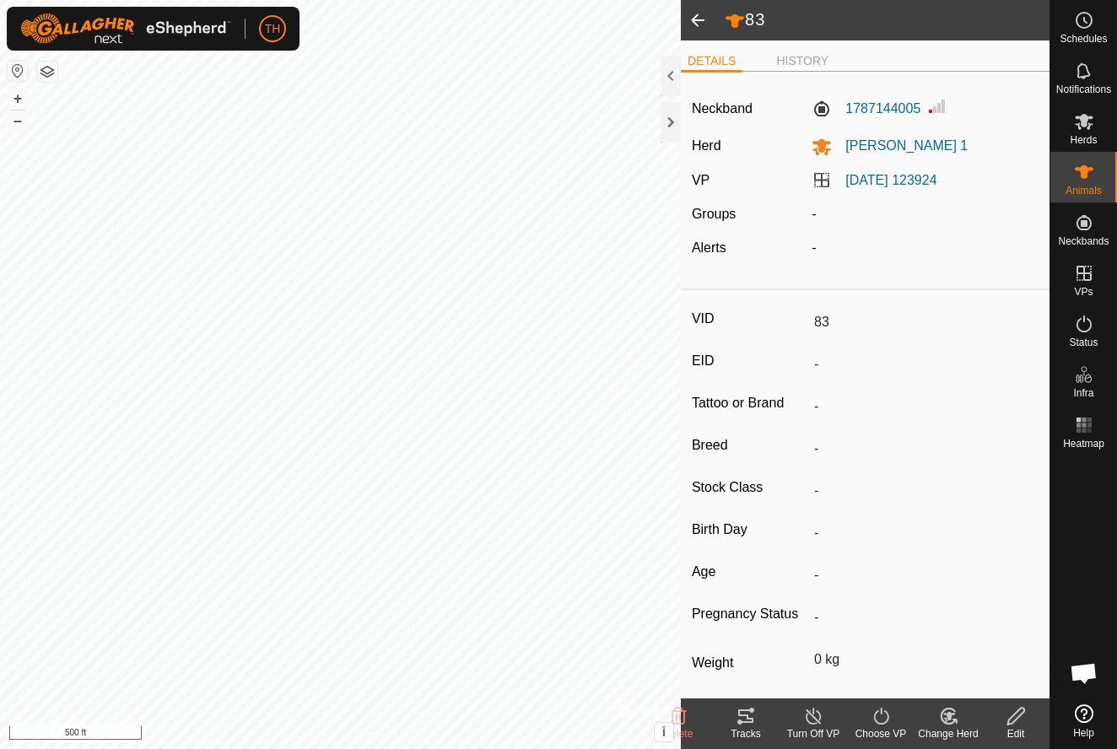
click at [695, 21] on span at bounding box center [698, 20] width 34 height 41
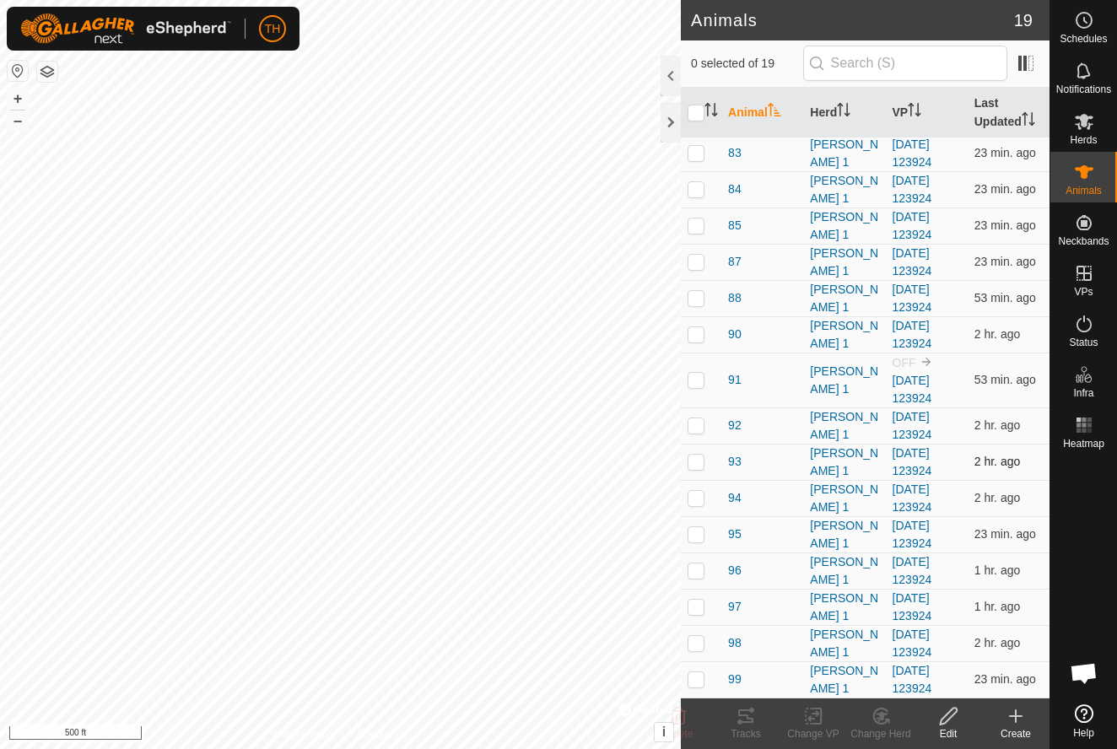
scroll to position [166, 0]
click at [733, 605] on span "97" at bounding box center [735, 607] width 14 height 18
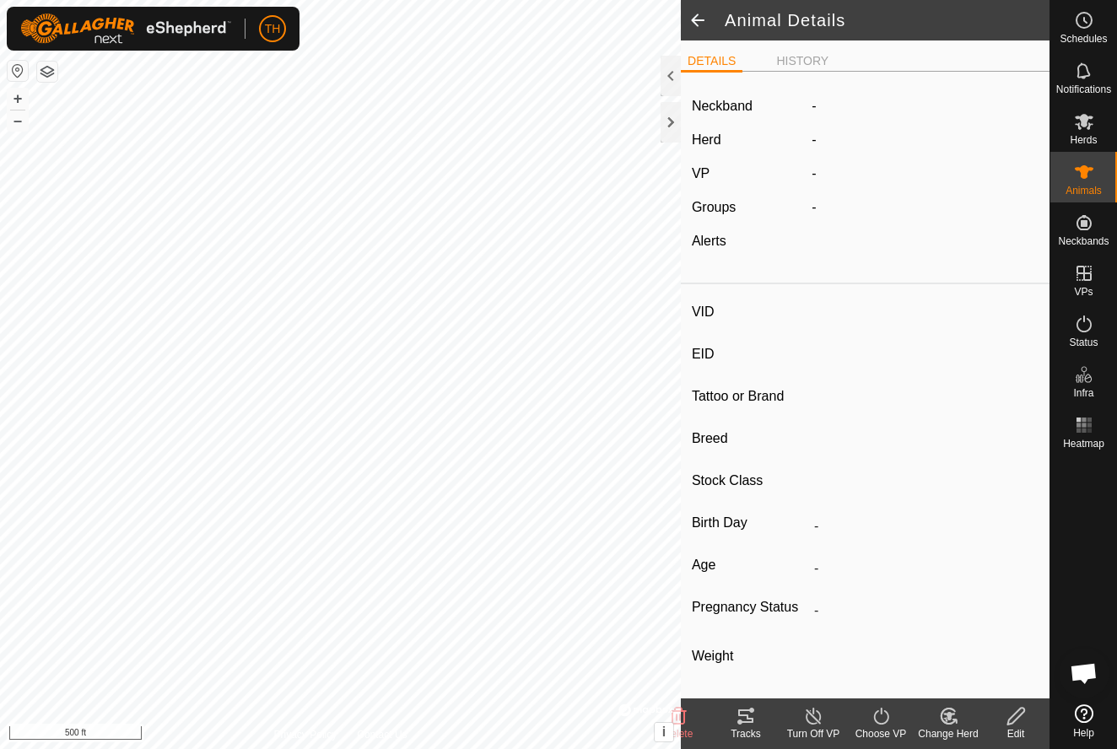
type input "97"
type input "-"
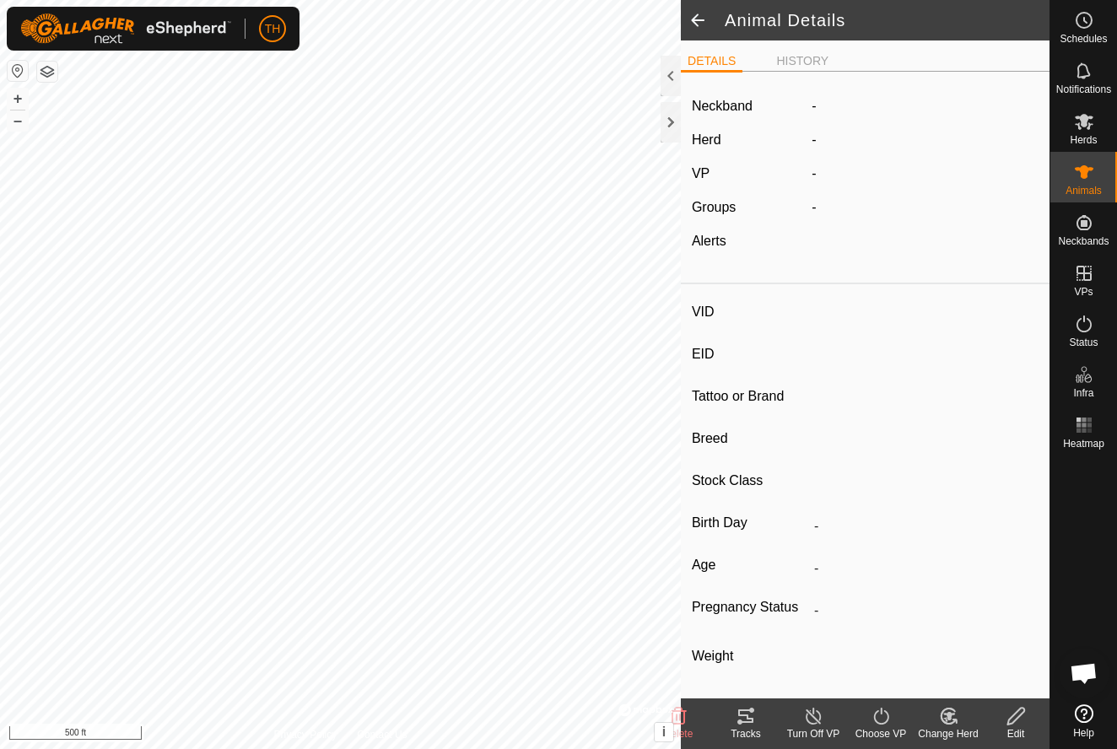
type input "0 kg"
type input "-"
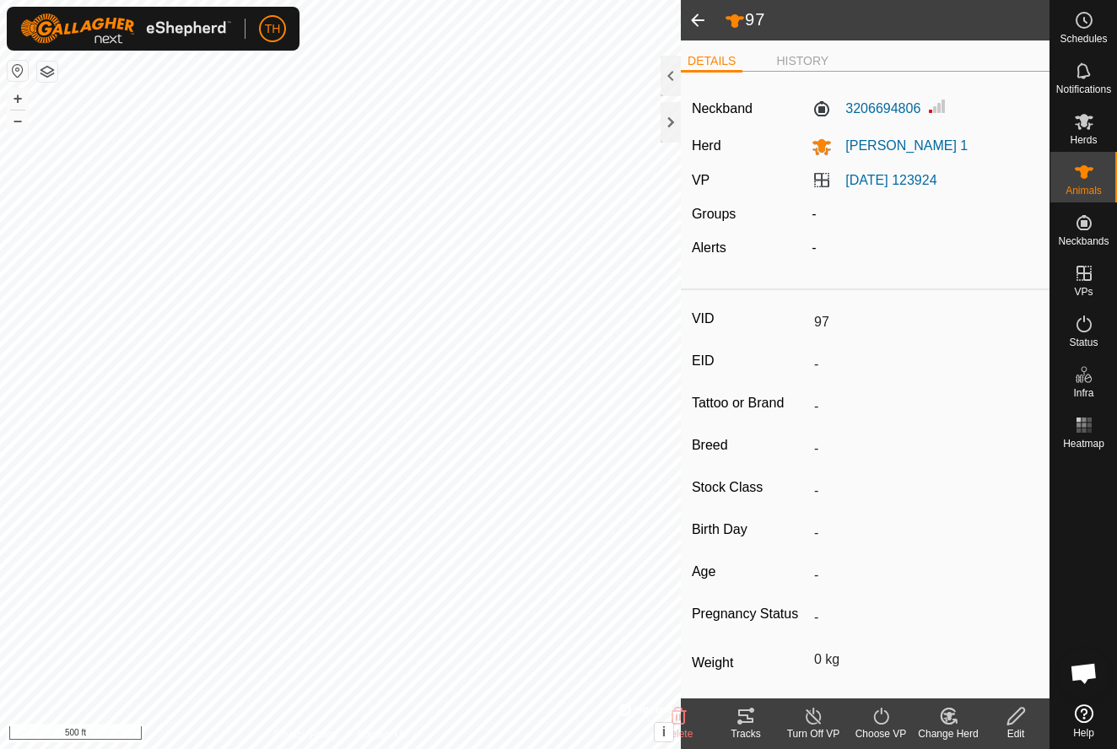
click at [701, 20] on span at bounding box center [698, 20] width 34 height 41
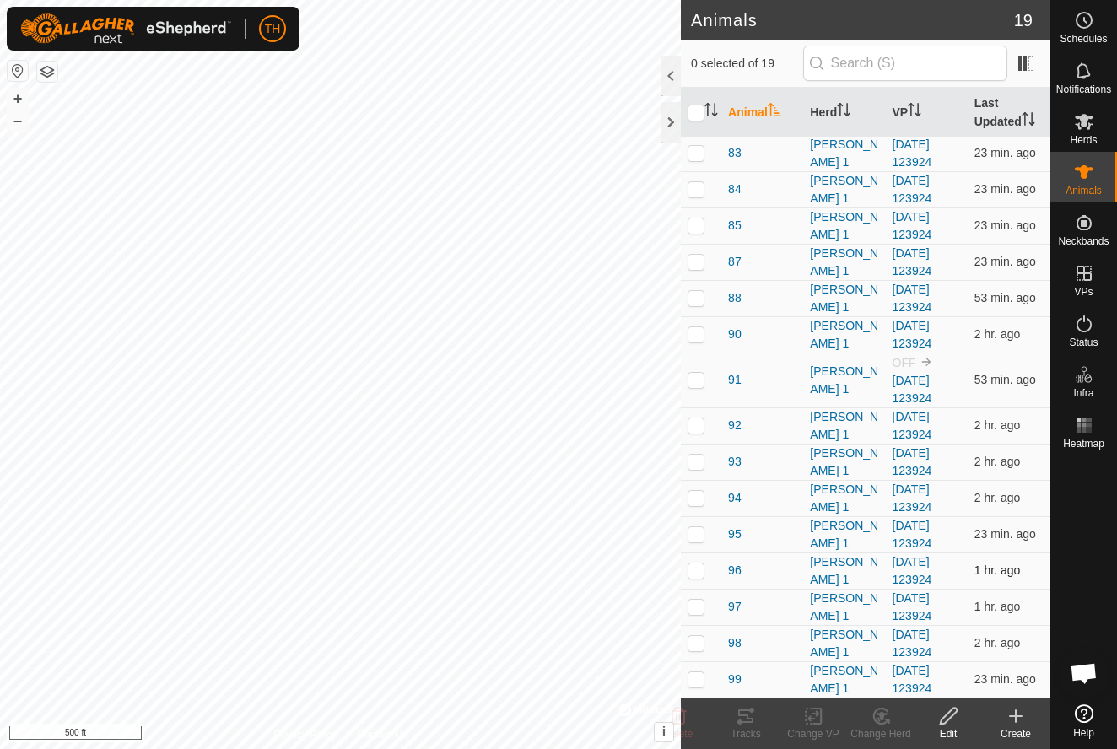
scroll to position [166, 0]
click at [734, 645] on span "98" at bounding box center [735, 644] width 14 height 18
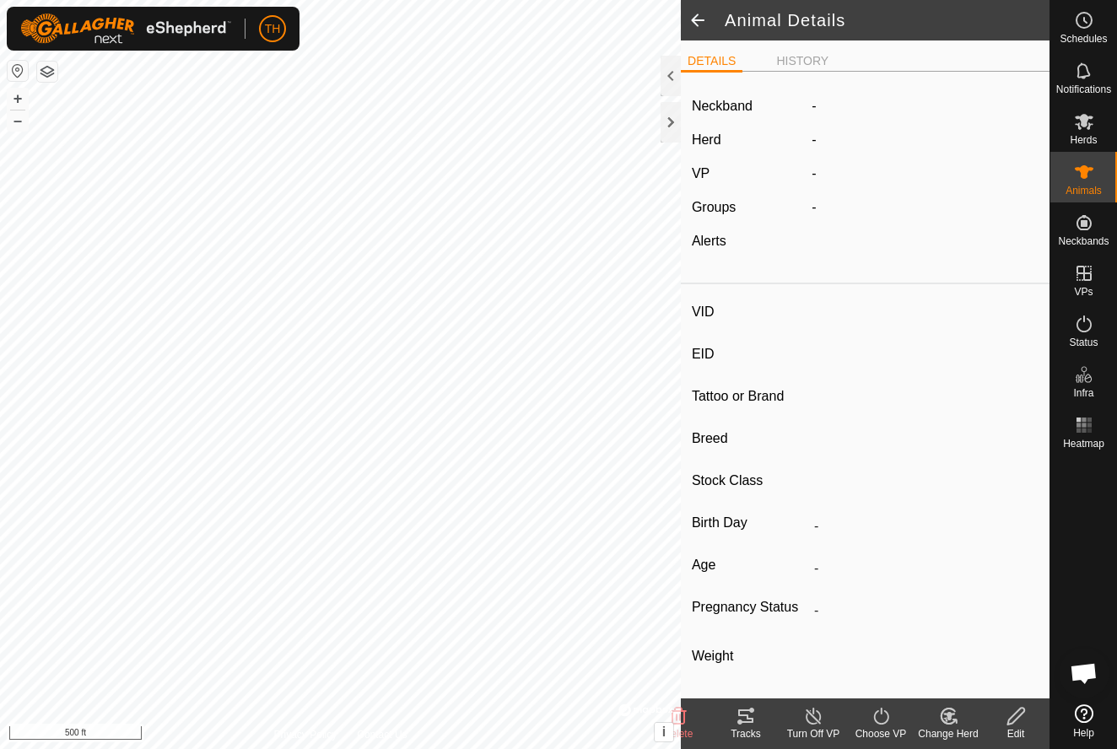
type input "98"
type input "-"
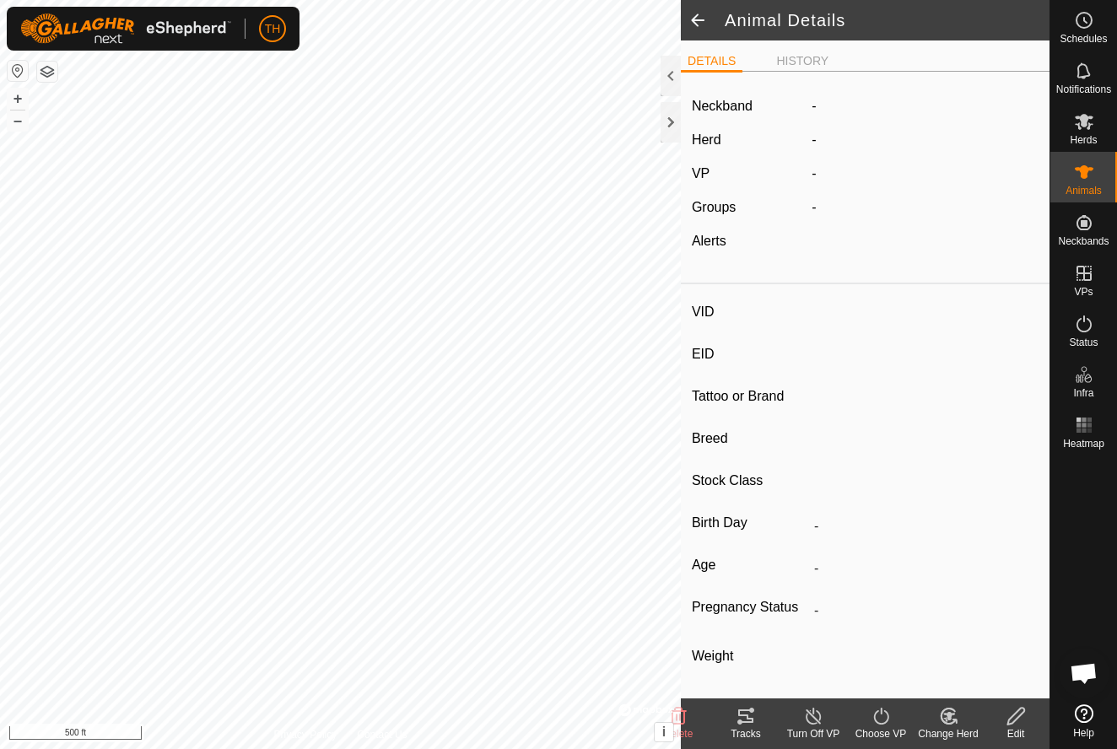
type input "0 kg"
type input "-"
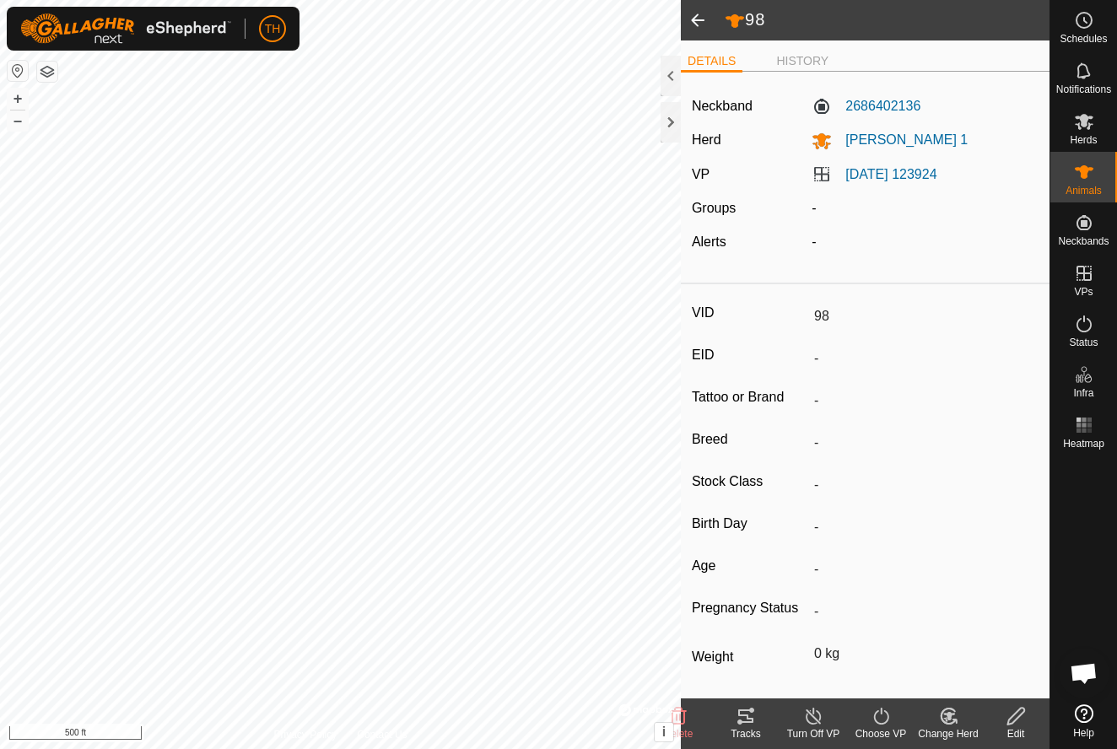
click at [697, 19] on span at bounding box center [698, 20] width 34 height 41
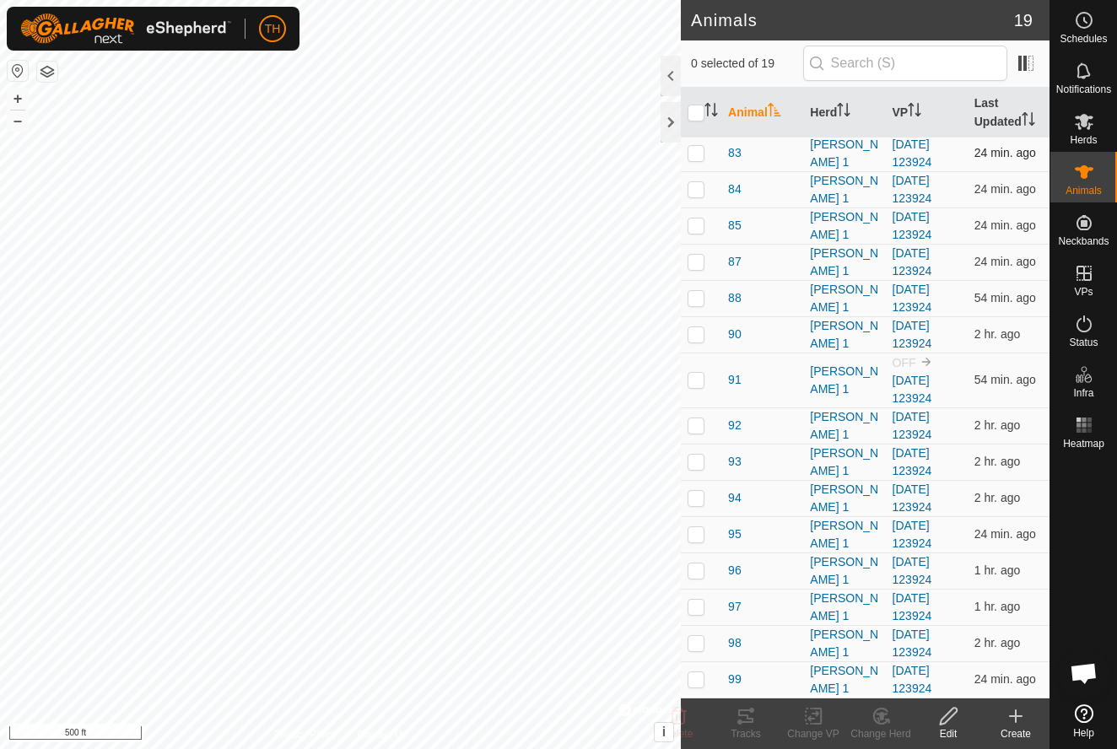
scroll to position [166, 0]
click at [737, 642] on span "98" at bounding box center [735, 644] width 14 height 18
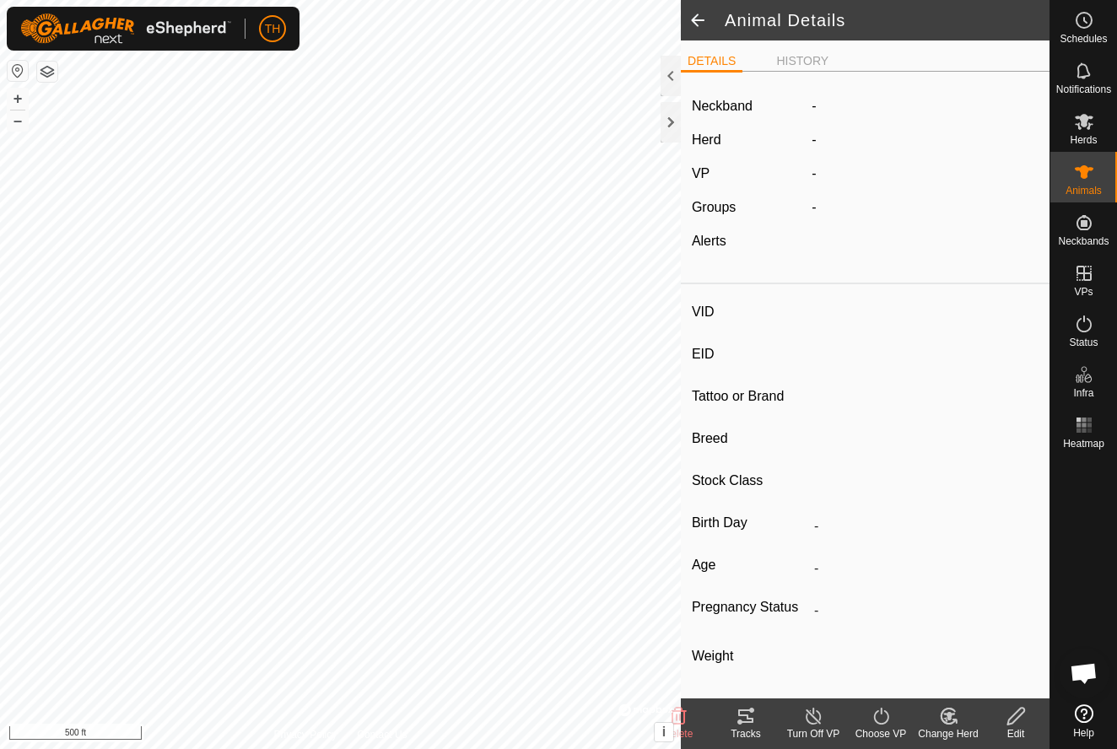
type input "98"
type input "-"
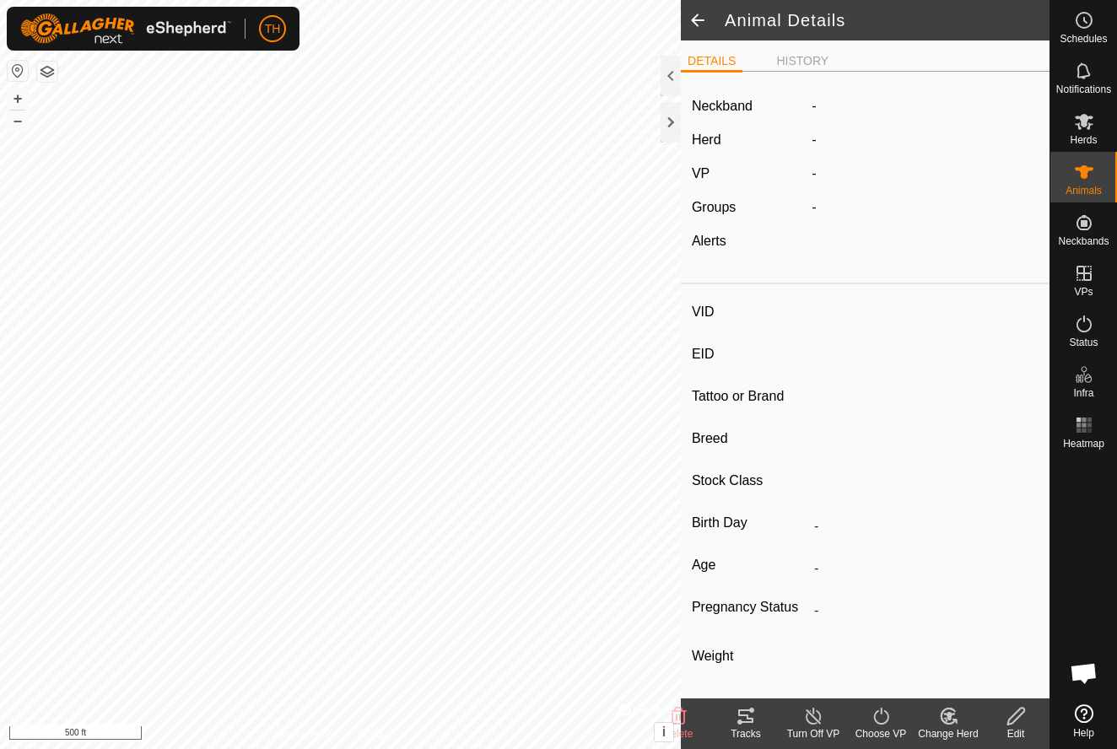
type input "0 kg"
type input "-"
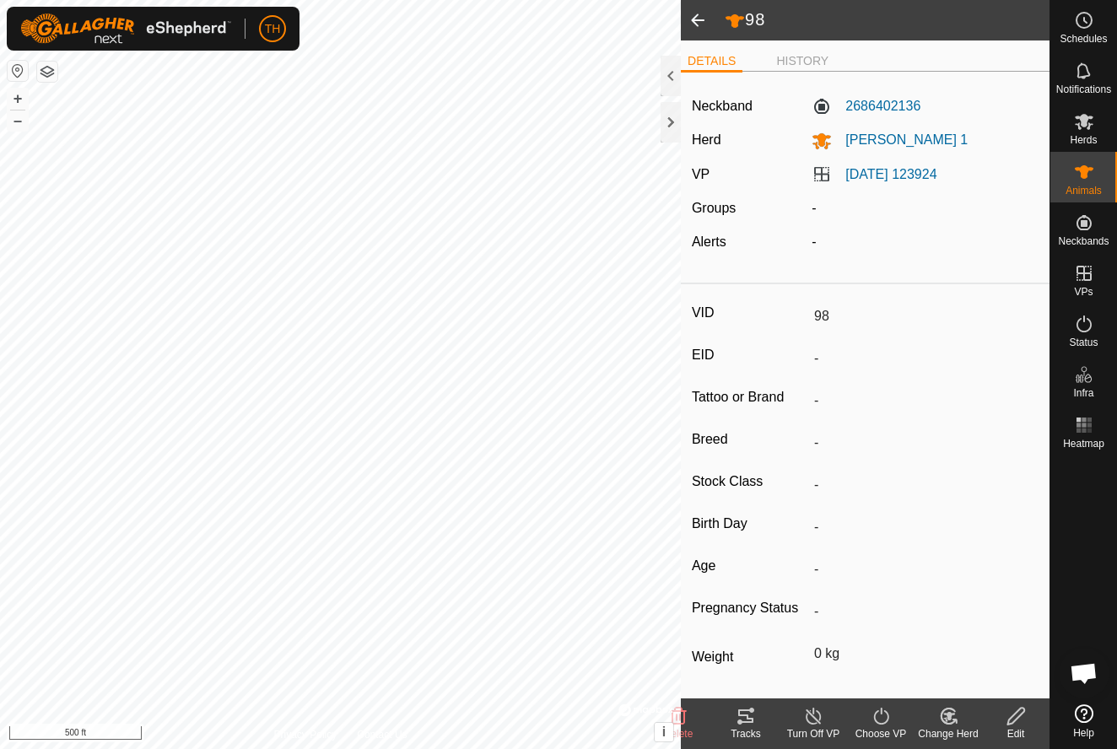
click at [698, 21] on span at bounding box center [698, 20] width 34 height 41
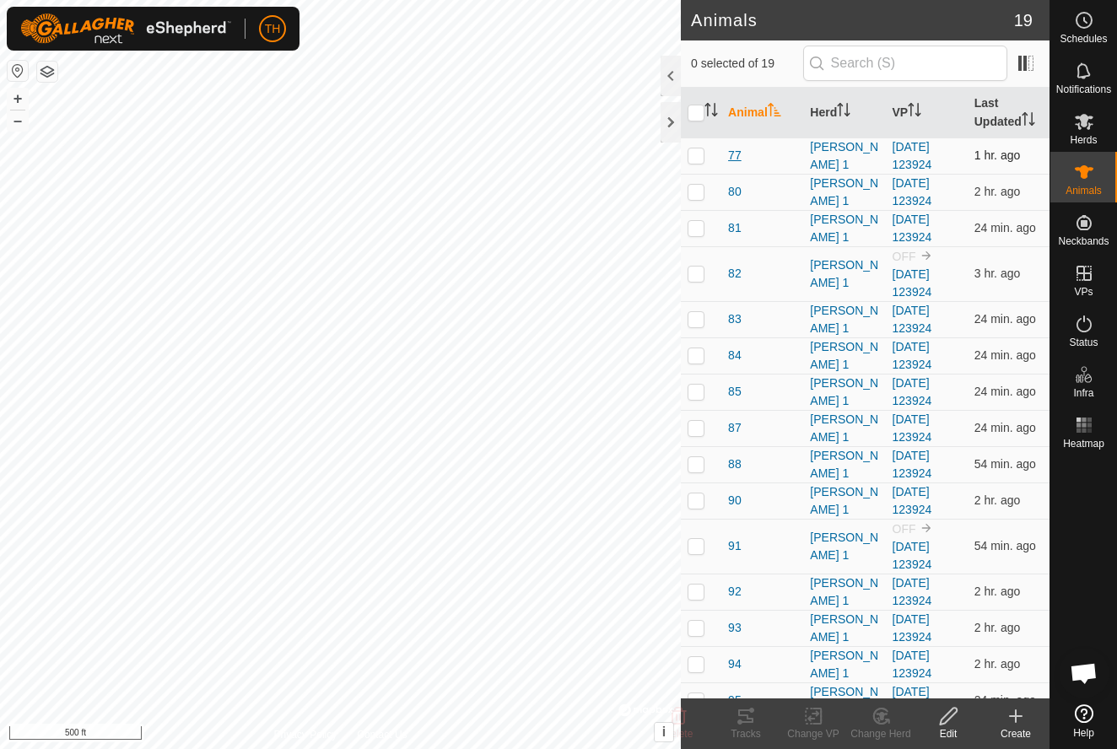
click at [731, 156] on span "77" at bounding box center [735, 156] width 14 height 18
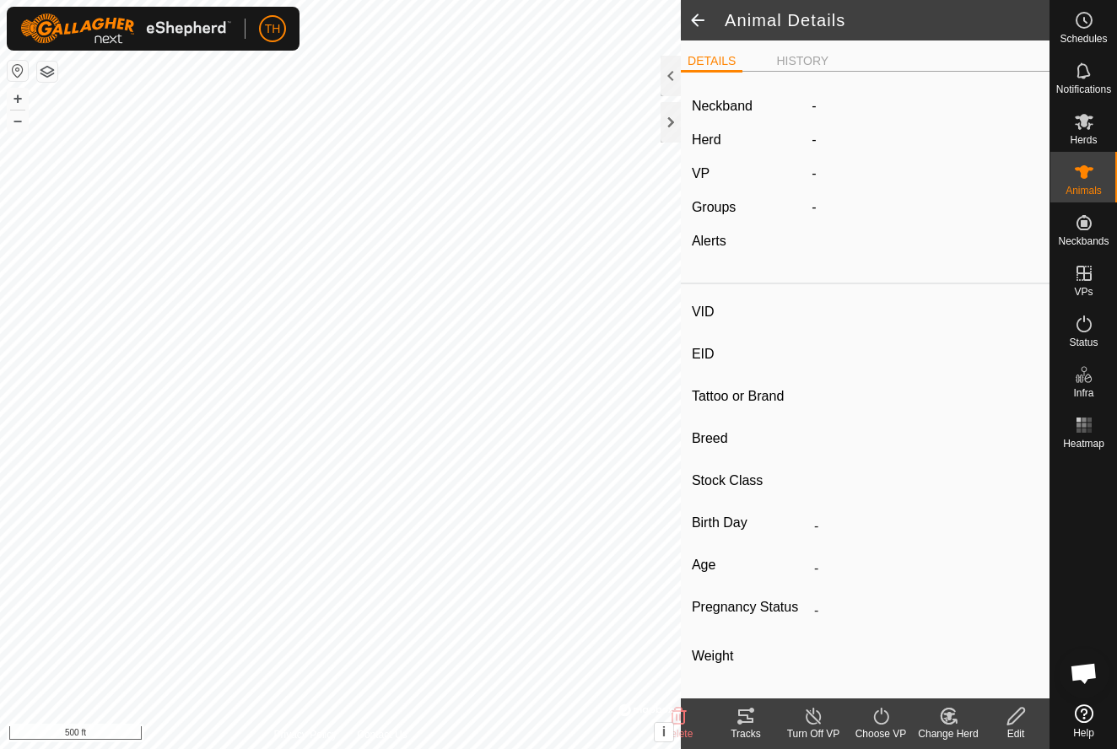
type input "77"
type input "-"
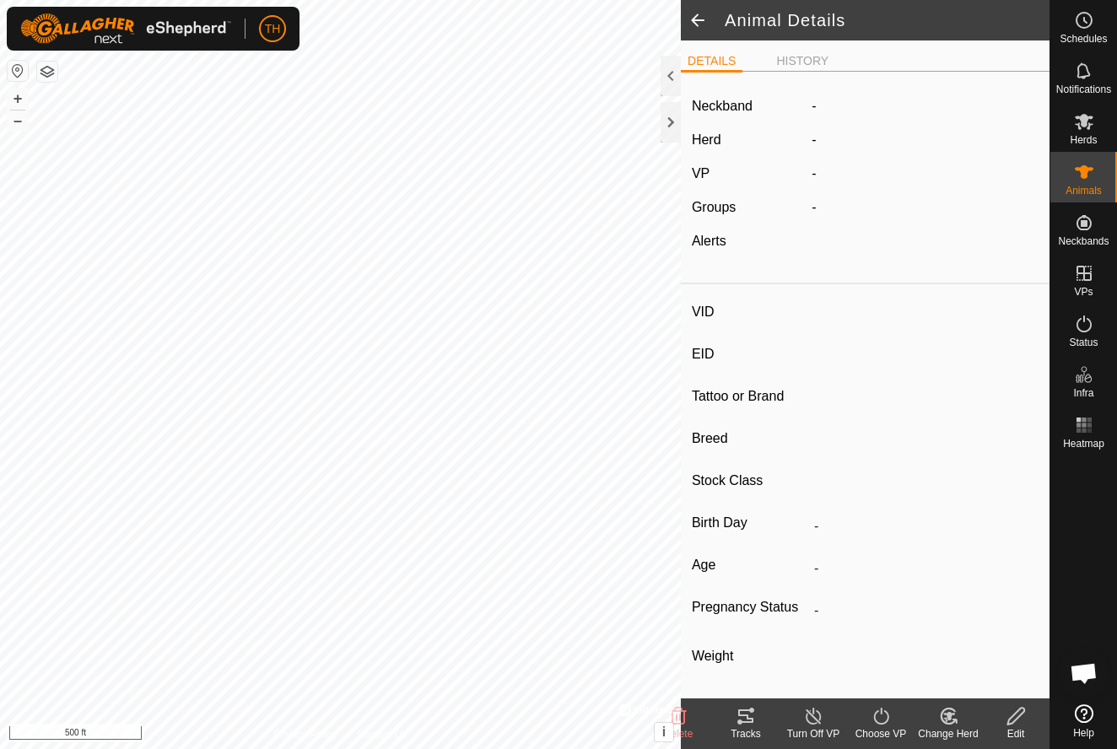
type input "0 kg"
type input "-"
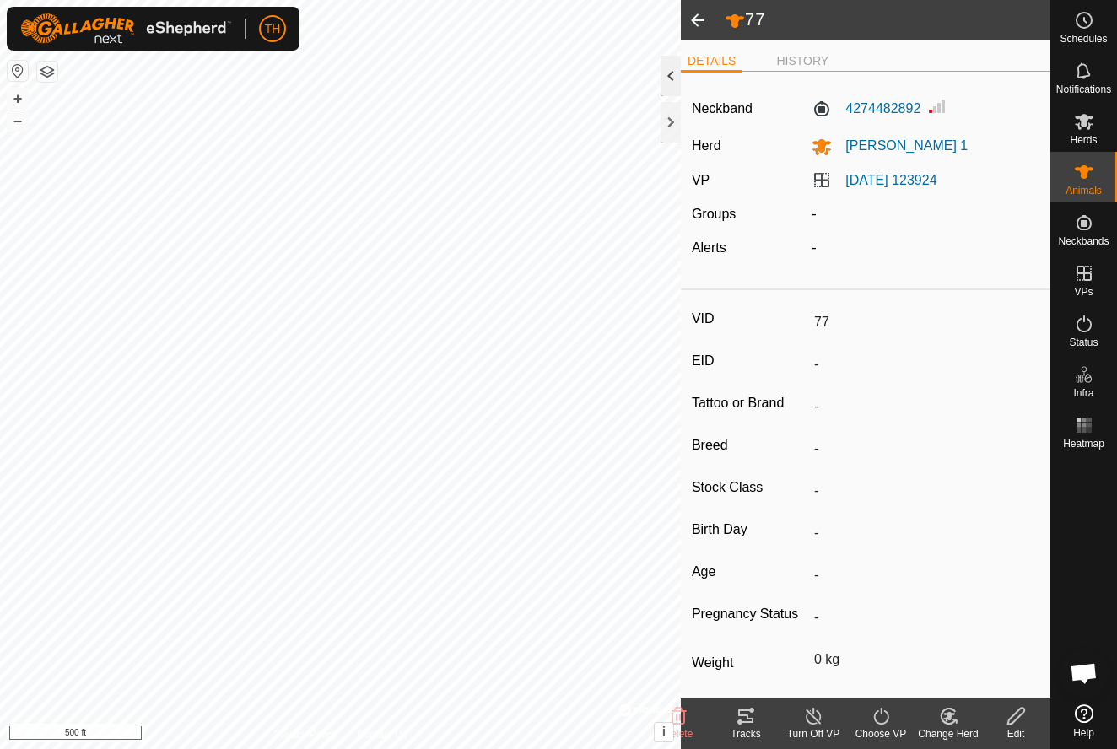
click at [673, 73] on div at bounding box center [671, 76] width 20 height 41
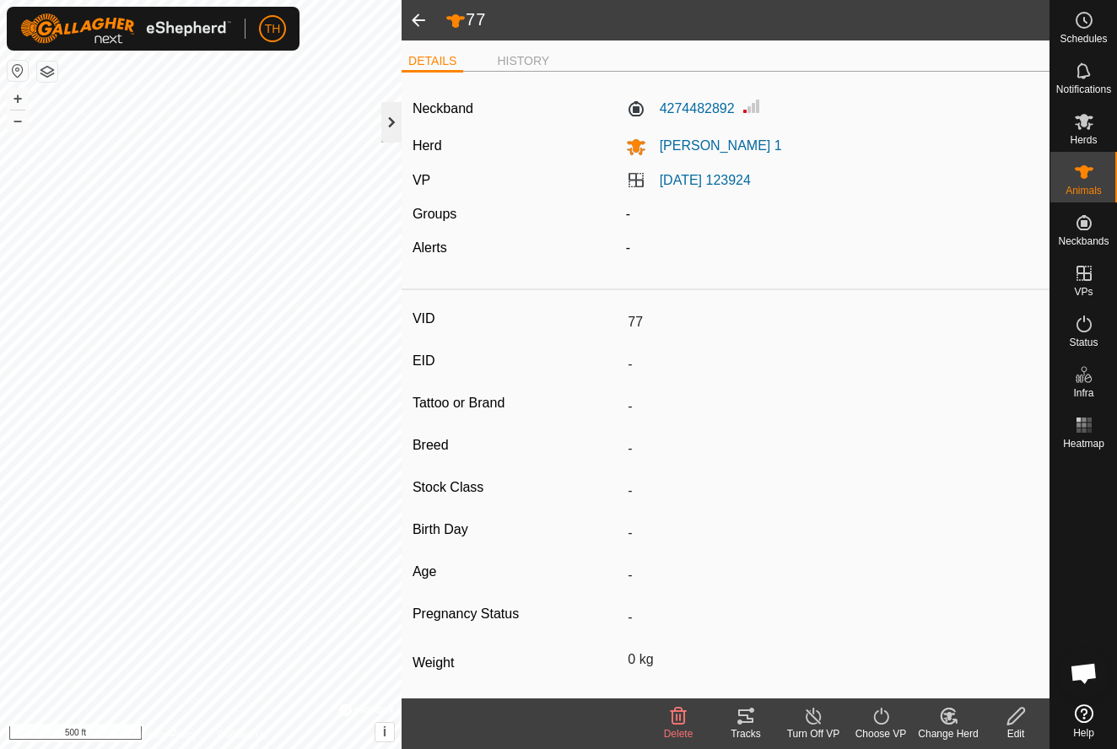
click at [390, 125] on div at bounding box center [391, 122] width 20 height 41
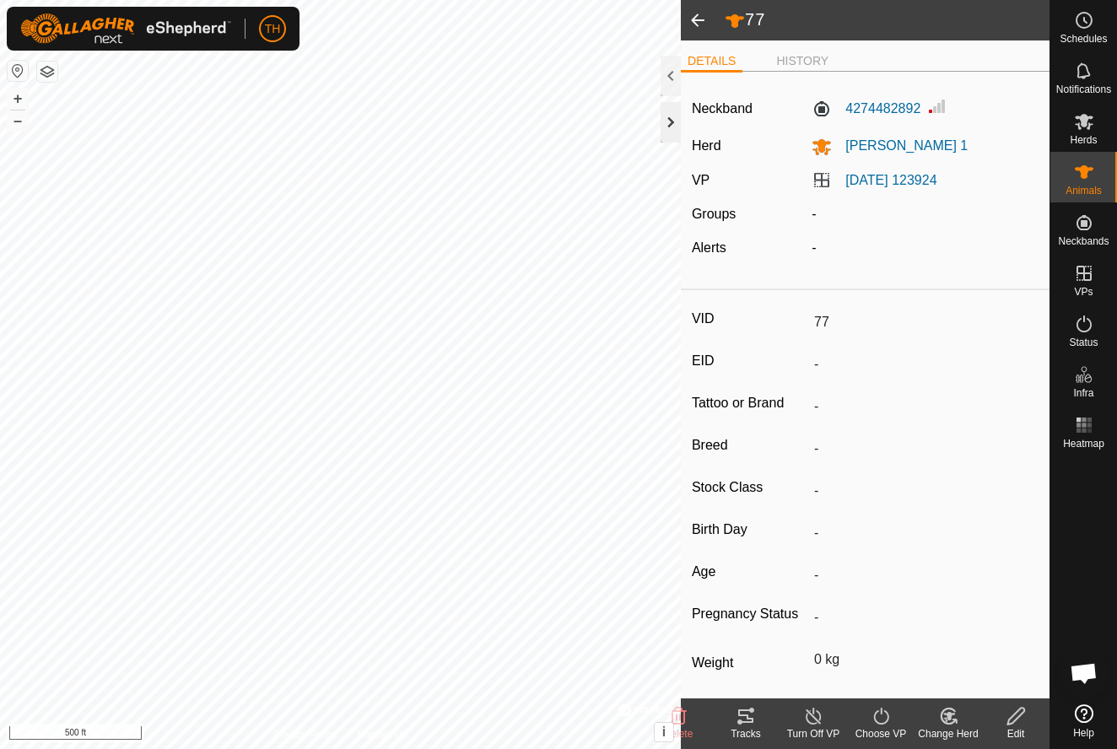
click at [671, 120] on div at bounding box center [671, 122] width 20 height 41
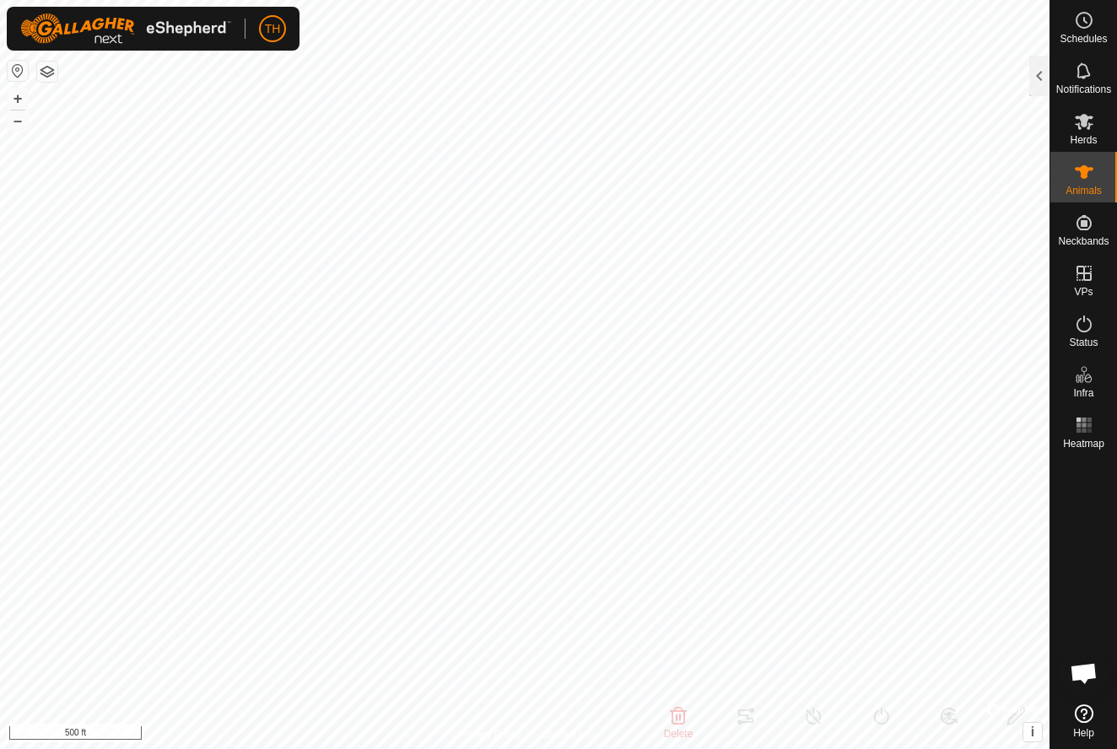
click at [1082, 673] on span "Open chat" at bounding box center [1084, 675] width 28 height 24
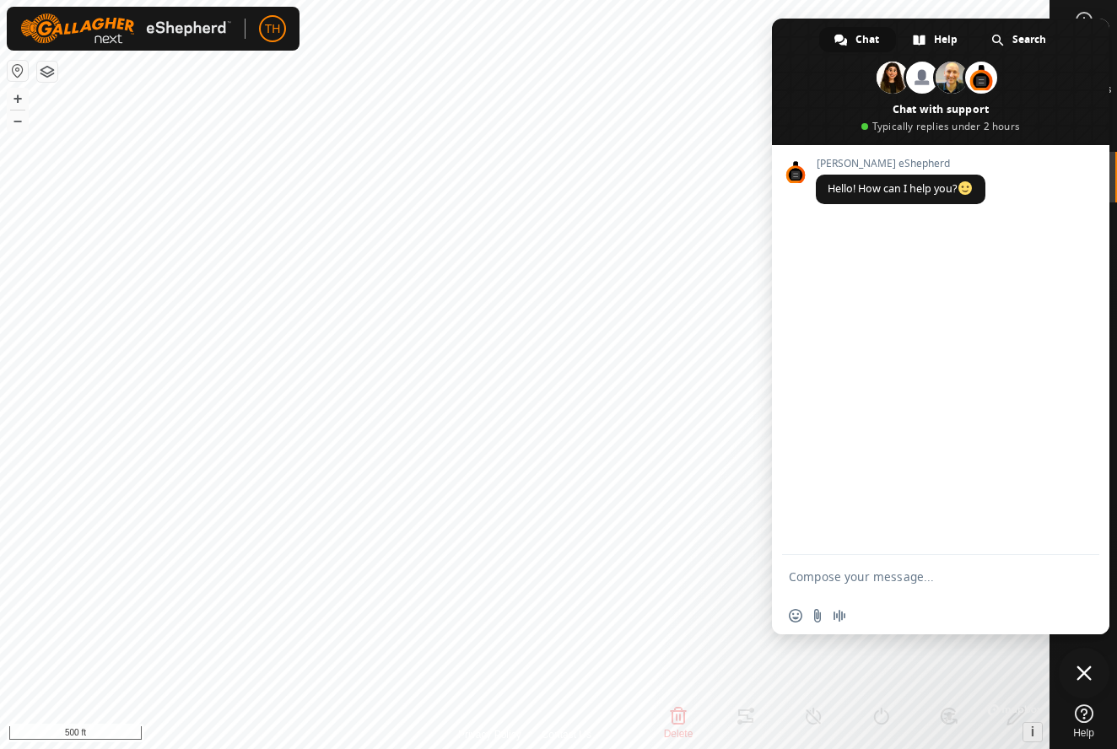
click at [1088, 673] on span "Close chat" at bounding box center [1084, 673] width 15 height 15
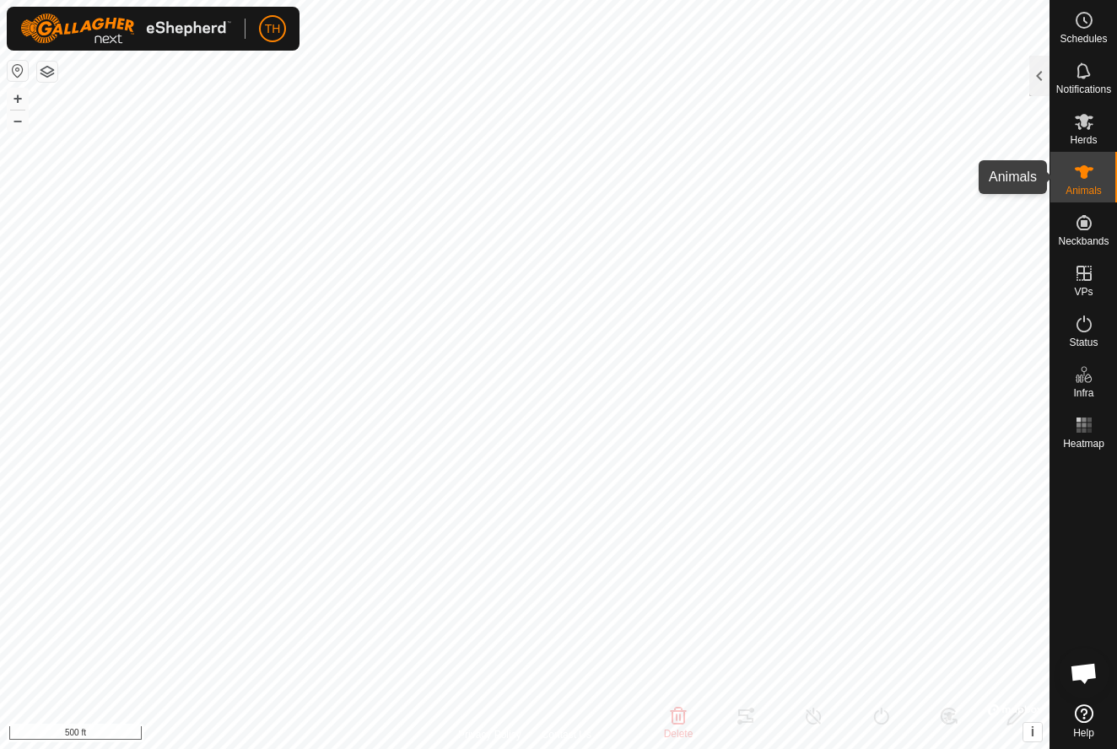
click at [1086, 167] on icon at bounding box center [1084, 172] width 19 height 14
click at [1036, 69] on div at bounding box center [1040, 76] width 20 height 41
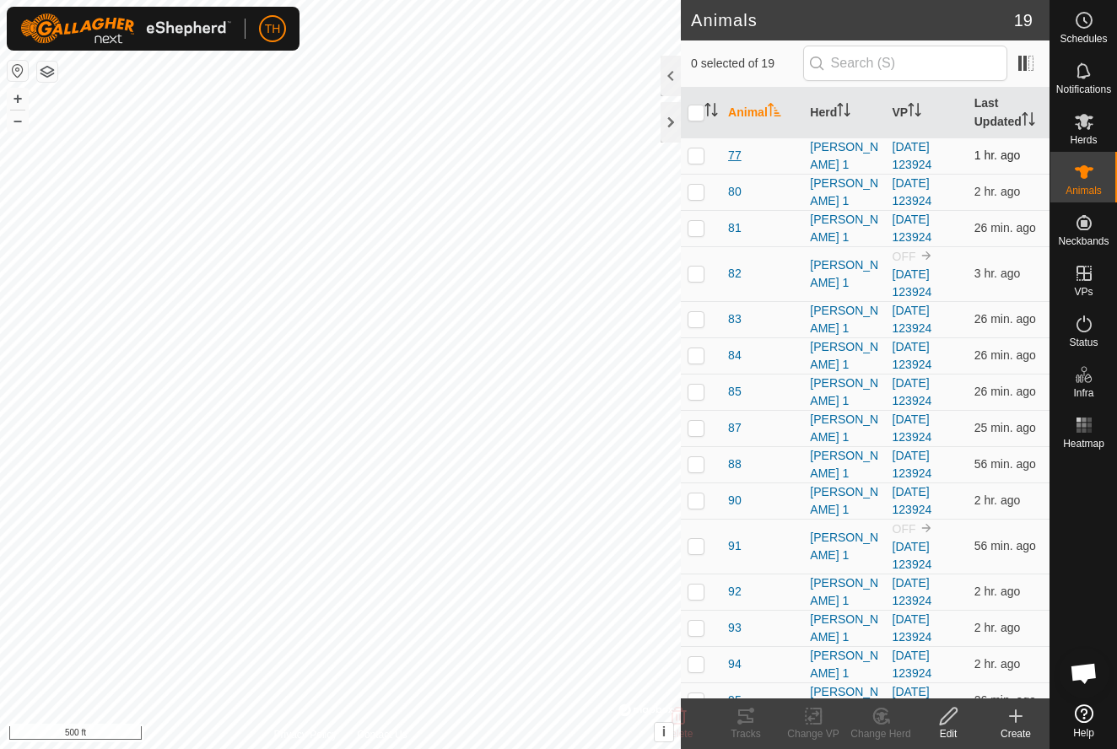
click at [734, 154] on span "77" at bounding box center [735, 156] width 14 height 18
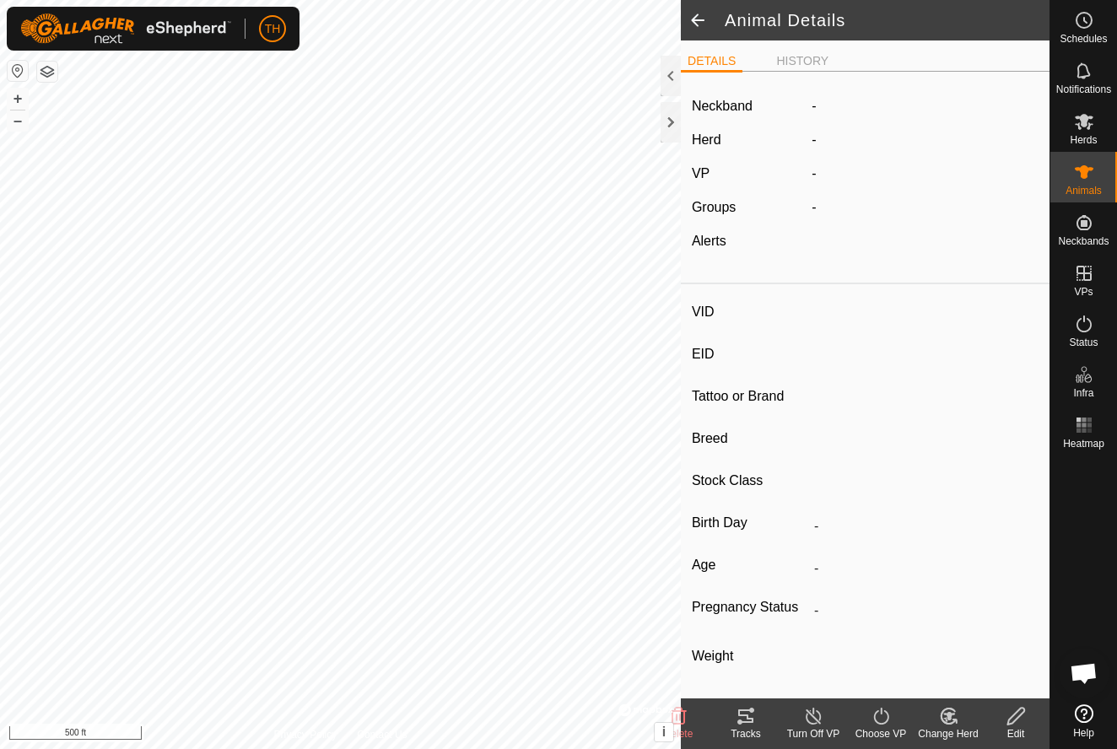
type input "77"
type input "-"
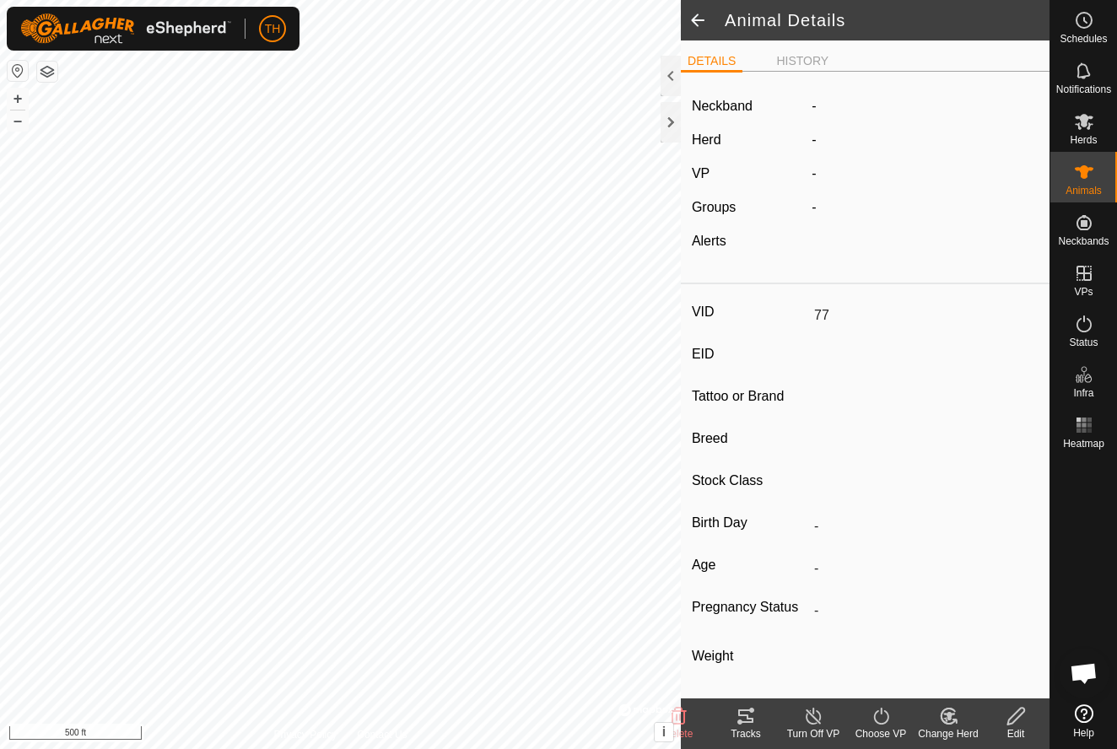
type input "0 kg"
type input "-"
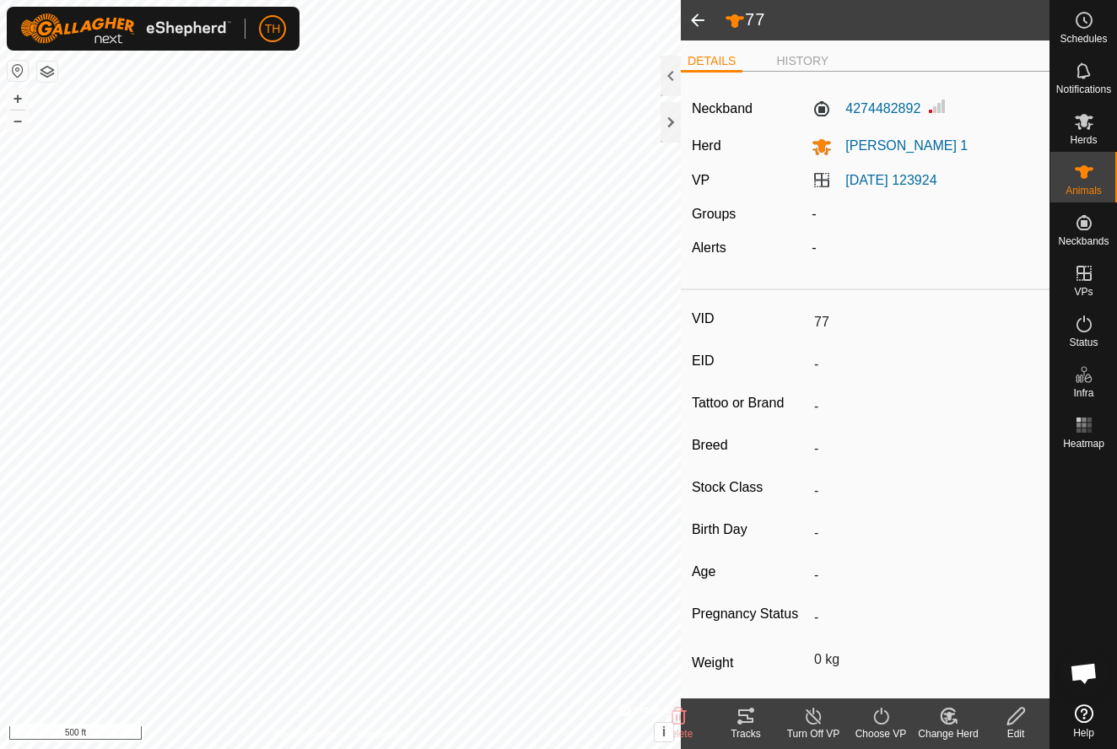
click at [744, 713] on icon at bounding box center [746, 716] width 20 height 20
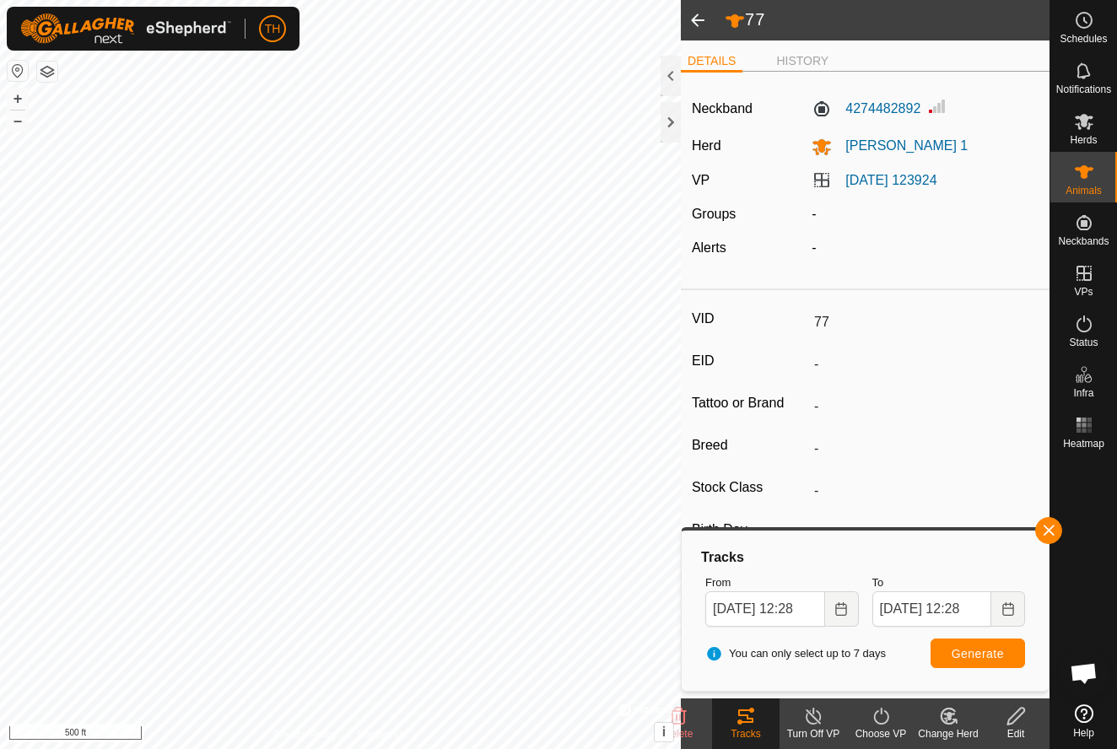
click at [694, 16] on span at bounding box center [698, 20] width 34 height 41
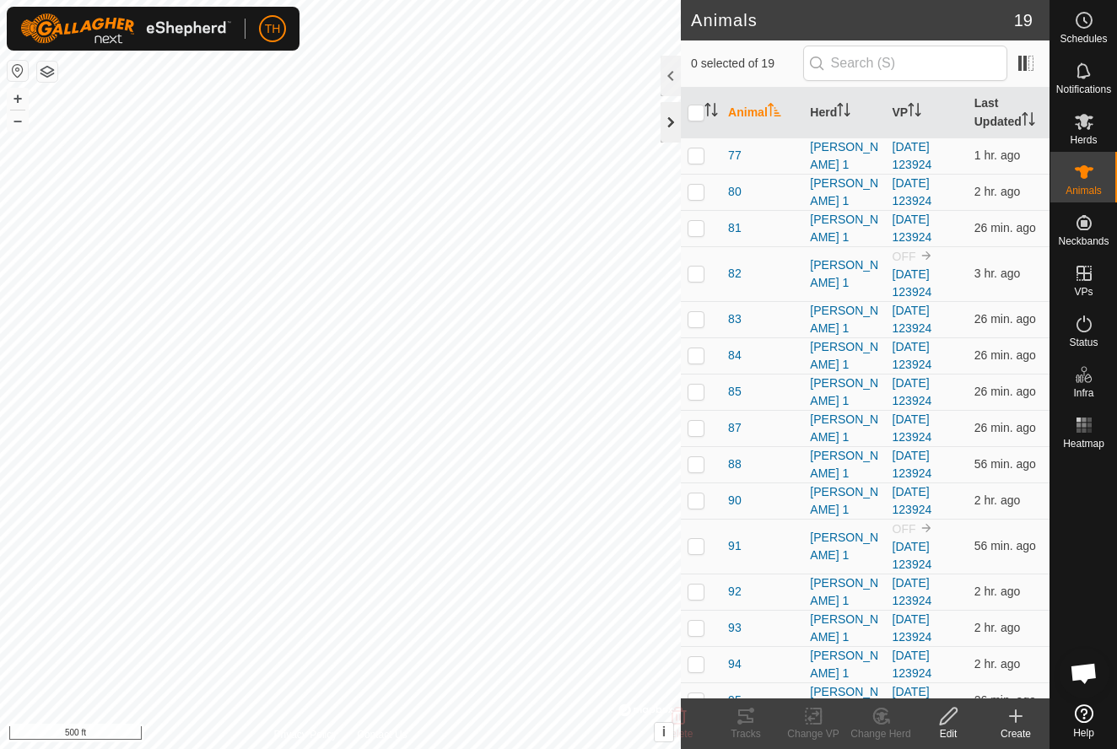
click at [669, 126] on div at bounding box center [671, 122] width 20 height 41
